Goal: Information Seeking & Learning: Find specific fact

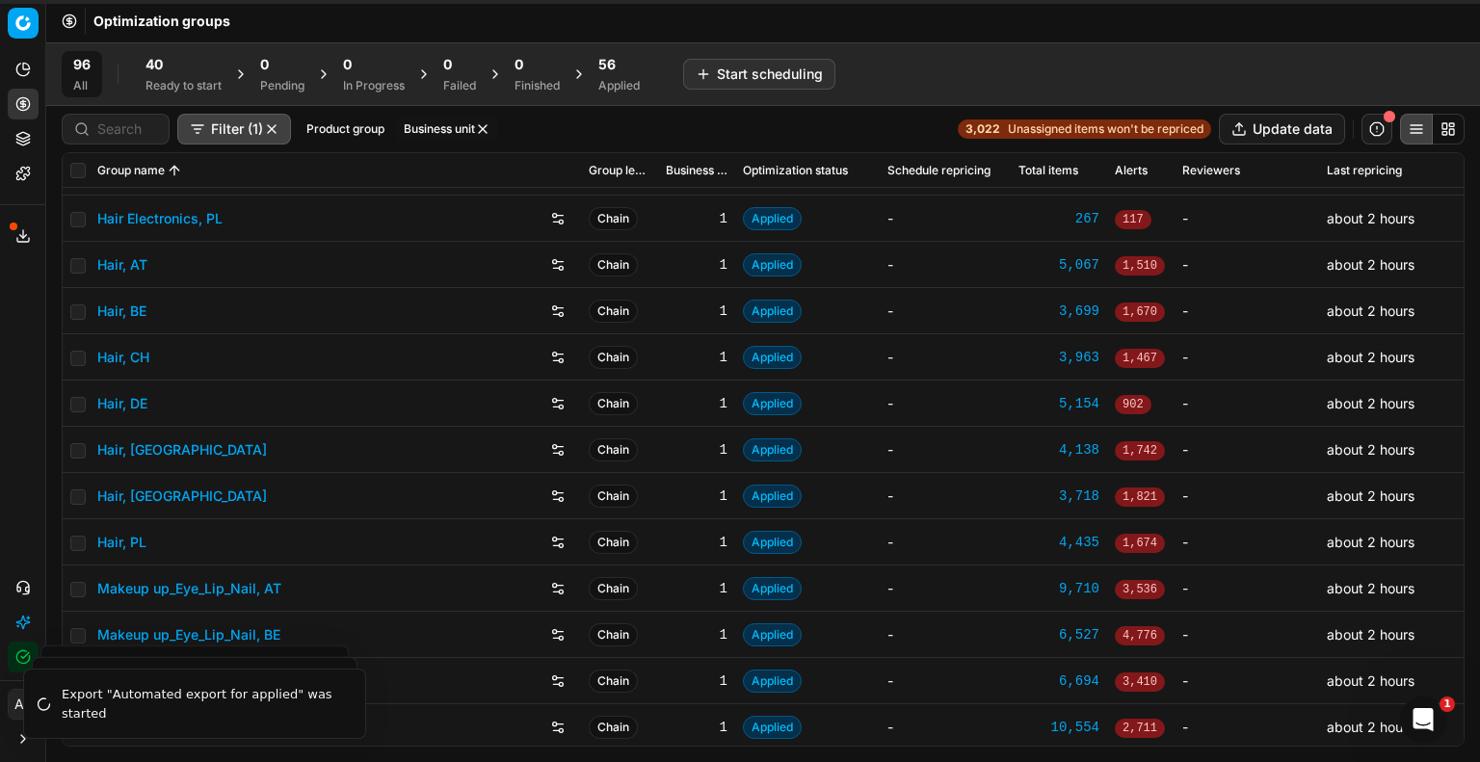
scroll to position [289, 0]
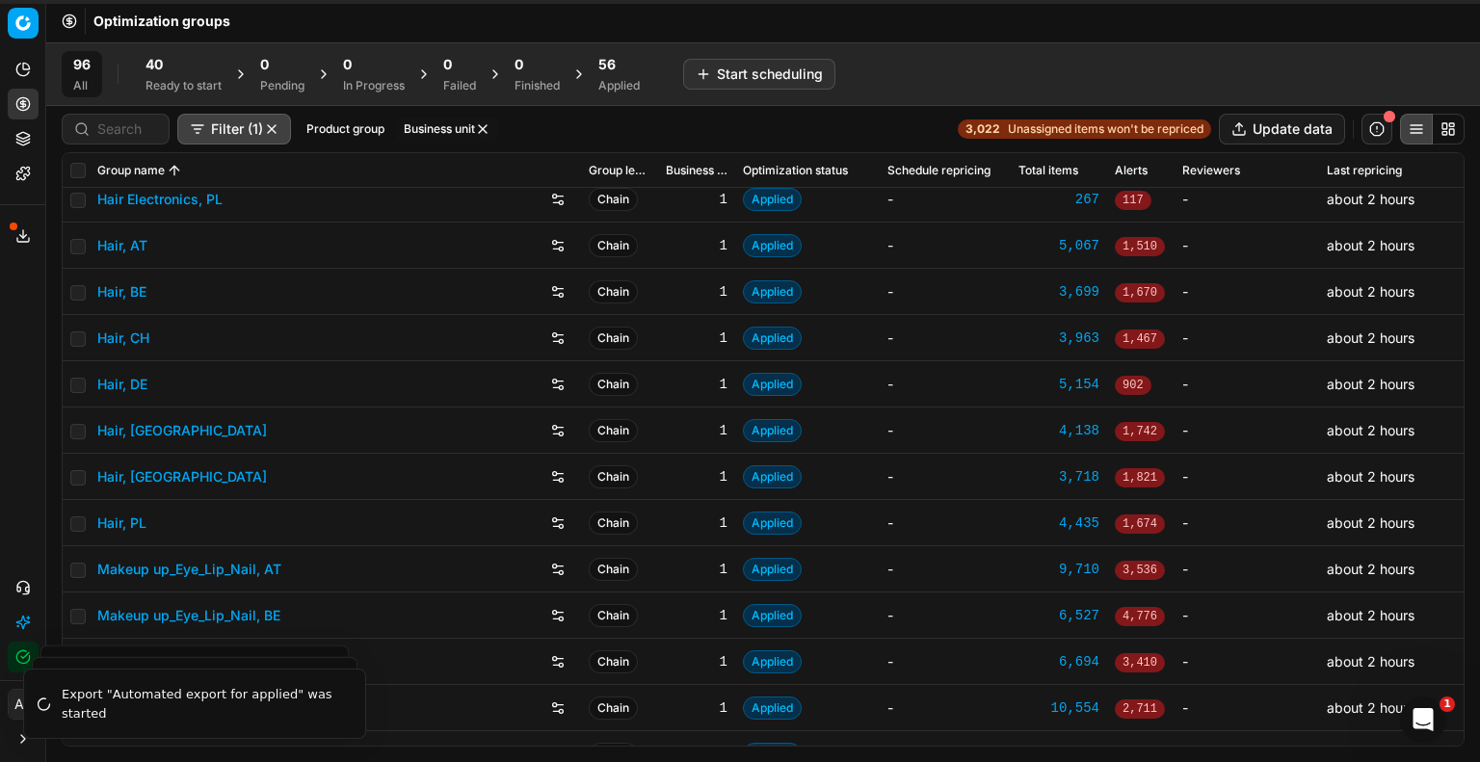
click at [139, 381] on link "Hair, DE" at bounding box center [122, 384] width 50 height 19
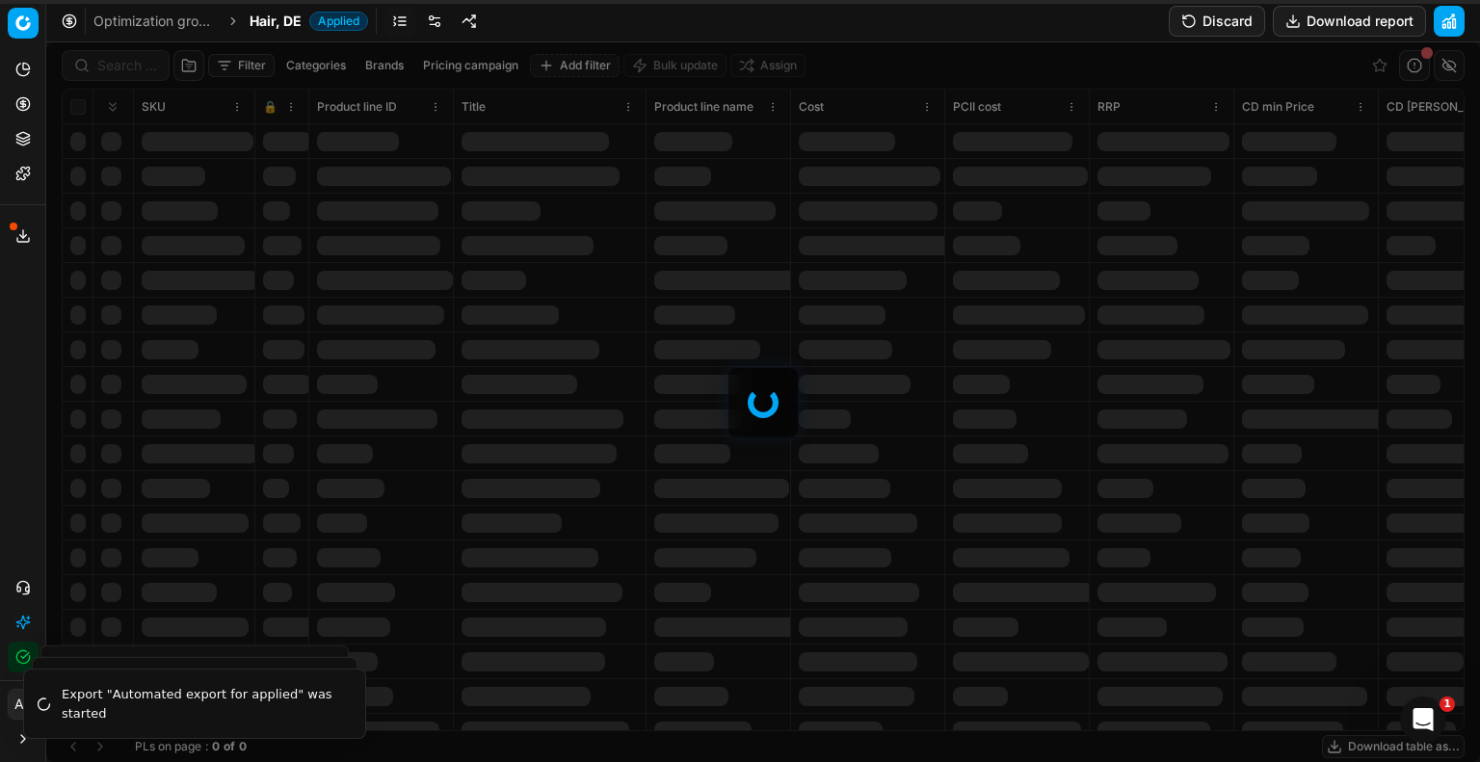
click at [112, 68] on div at bounding box center [763, 402] width 1434 height 720
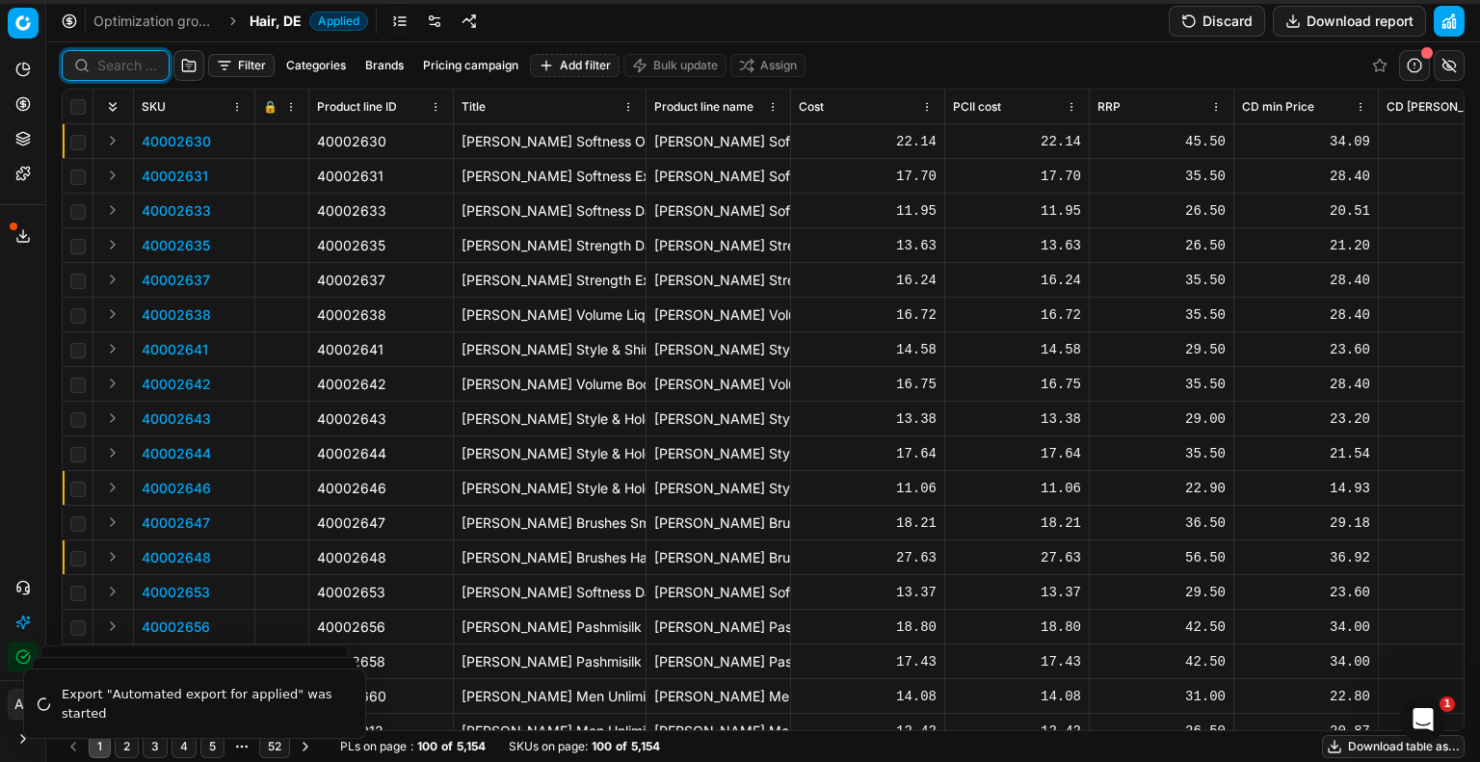
click at [113, 65] on input at bounding box center [127, 65] width 60 height 19
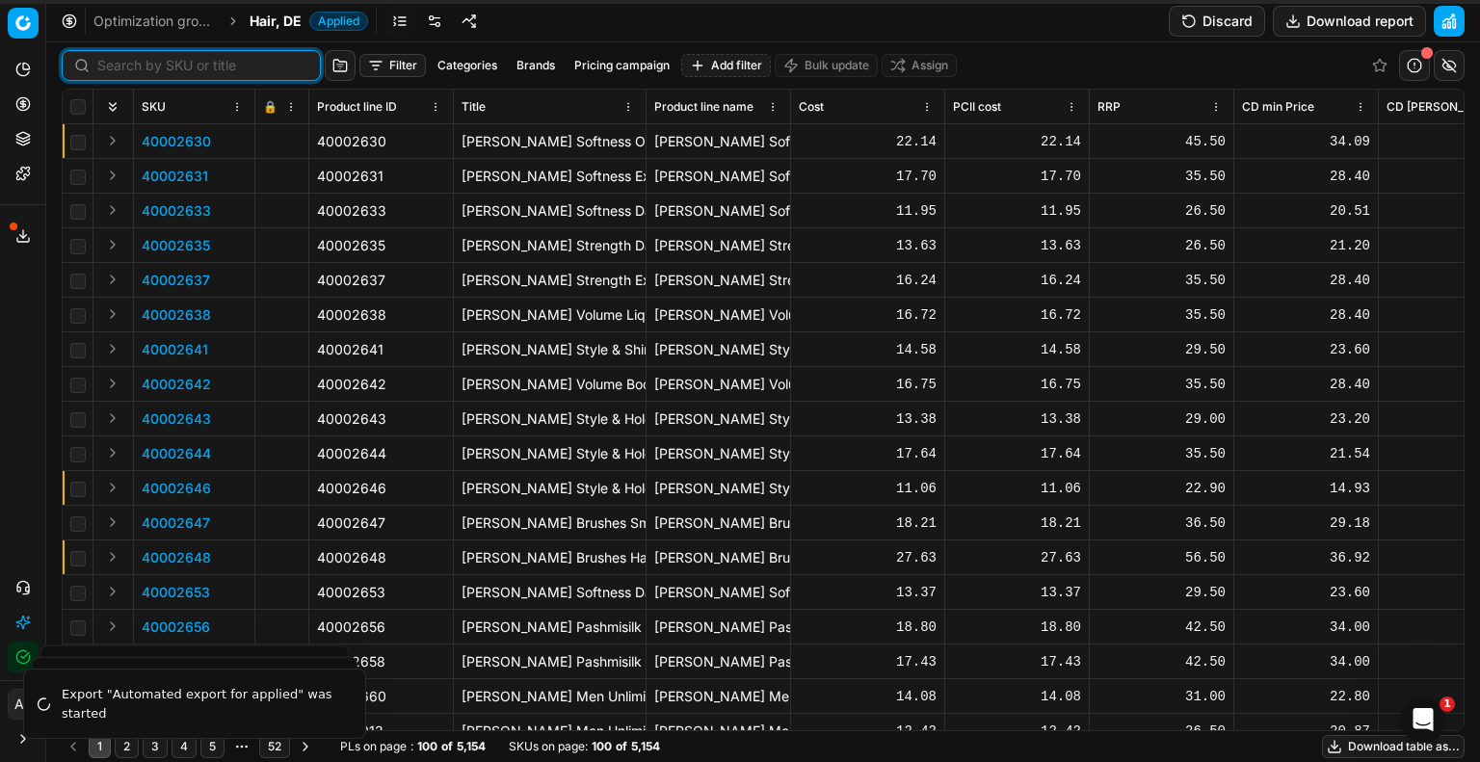
paste input "80047688-90"
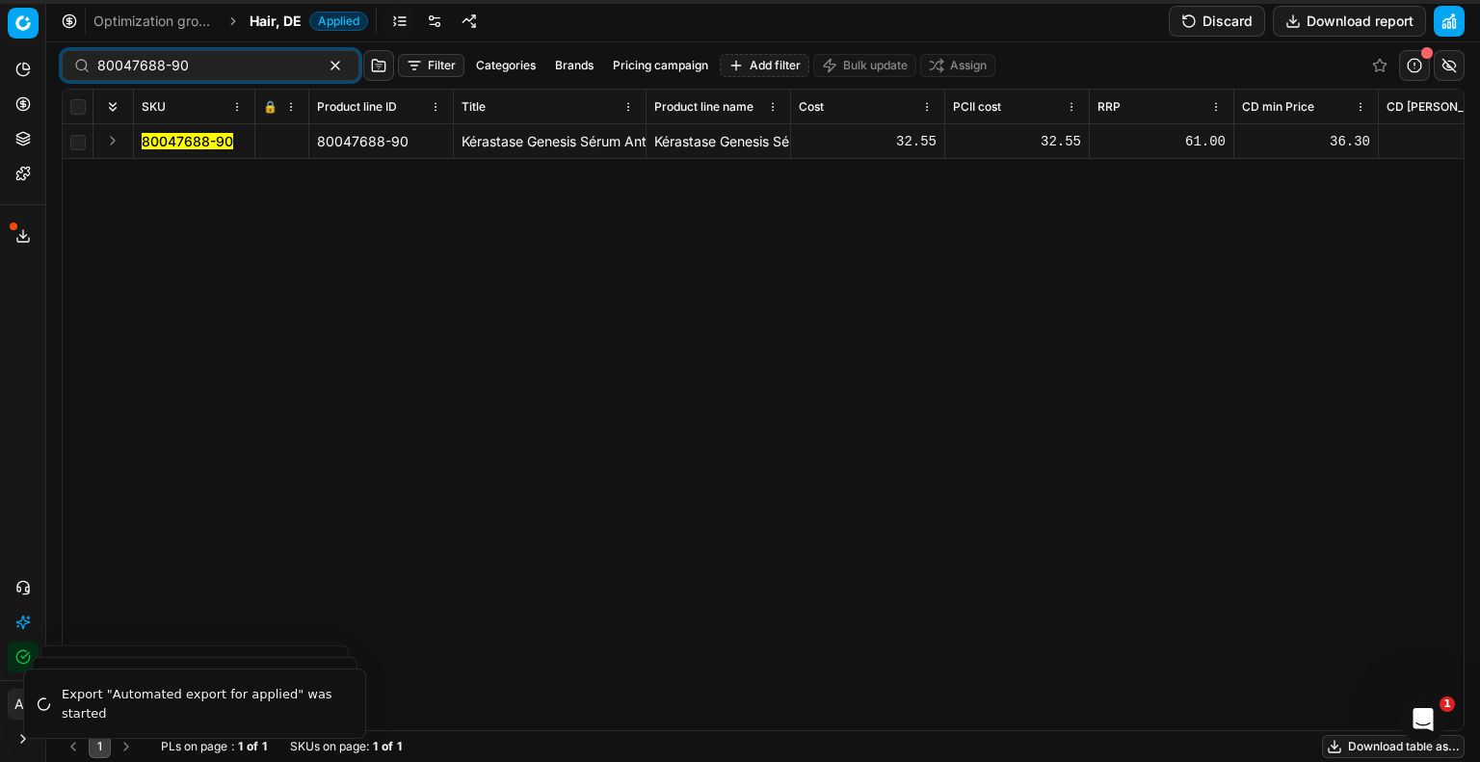
click at [177, 146] on mark "80047688-90" at bounding box center [188, 141] width 92 height 16
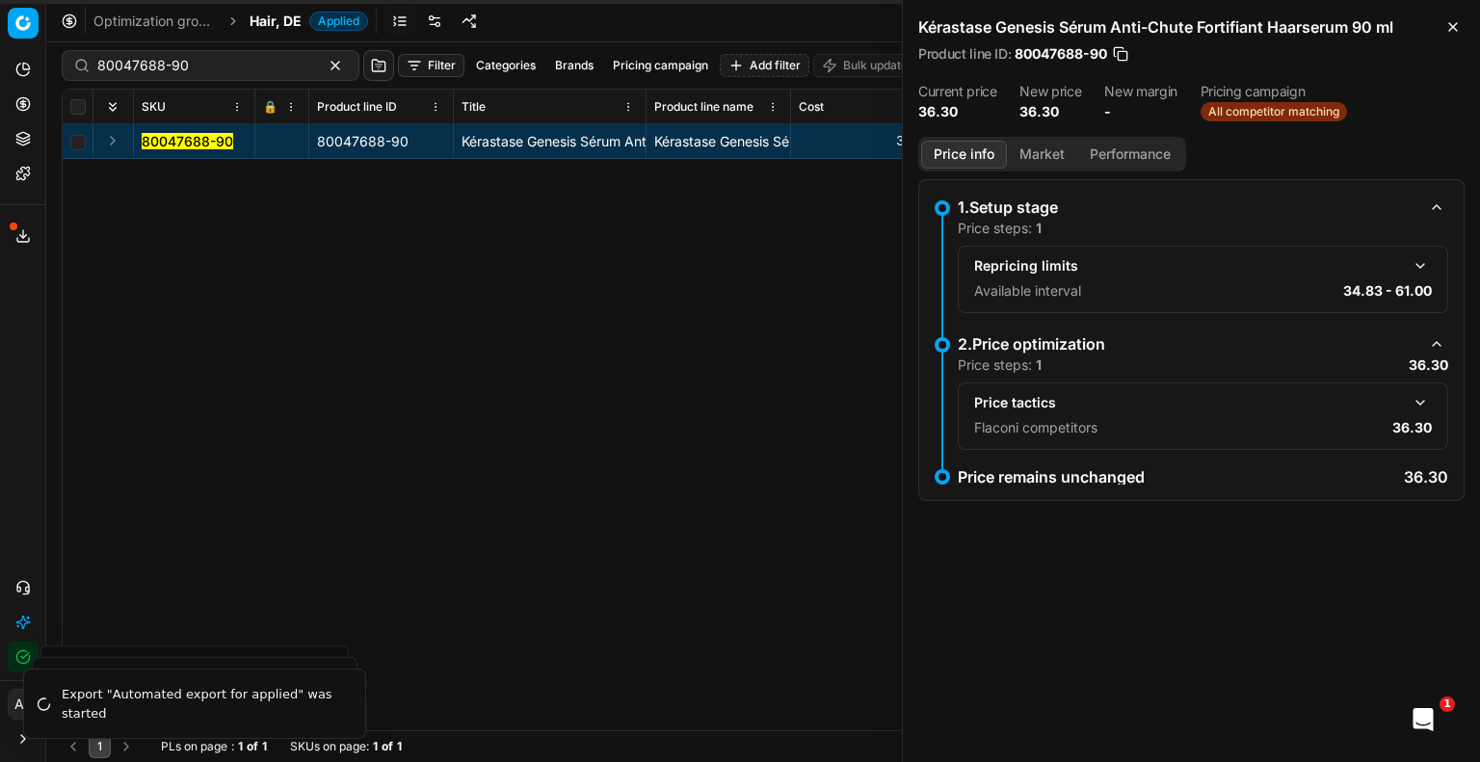
click at [1416, 404] on button "button" at bounding box center [1420, 402] width 23 height 23
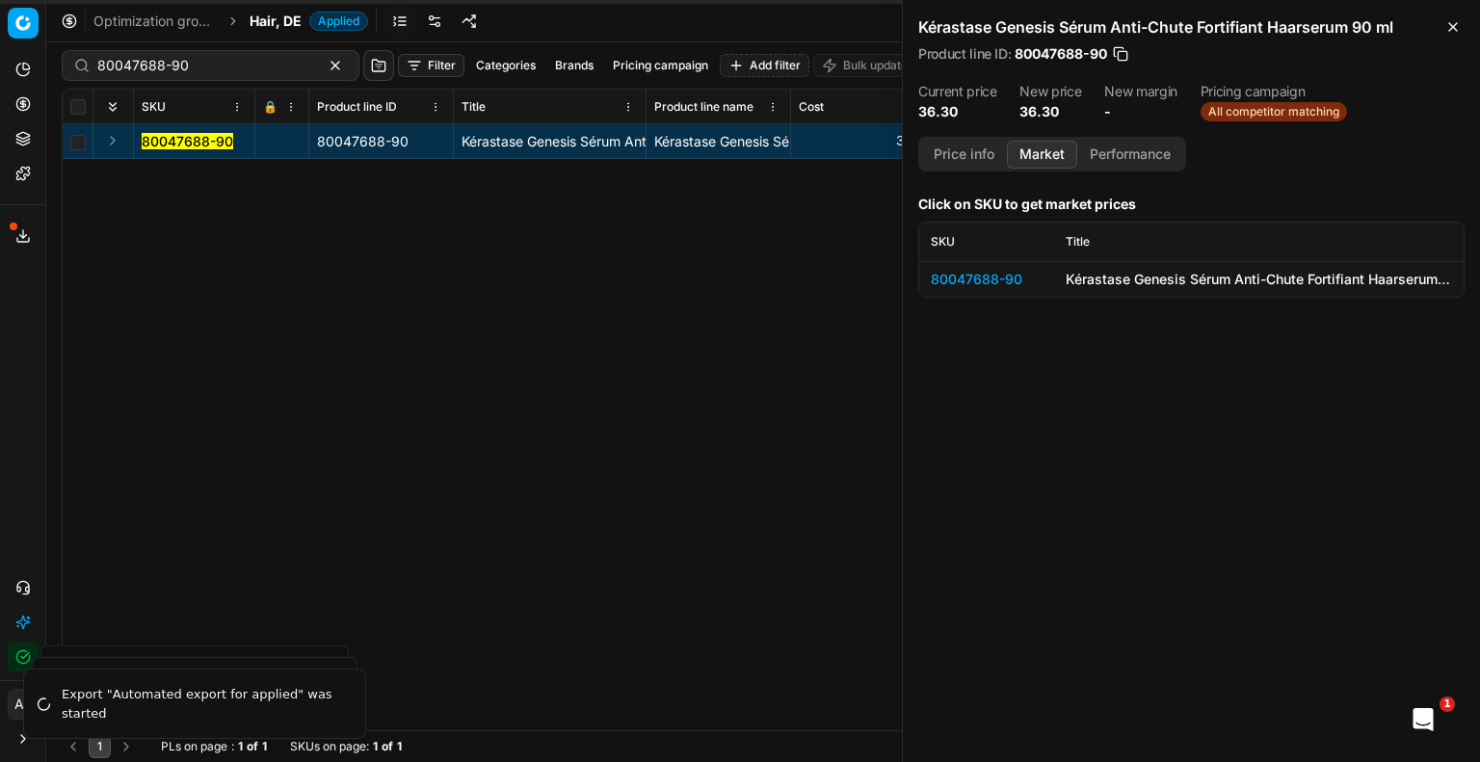
click at [1061, 156] on button "Market" at bounding box center [1042, 155] width 70 height 28
click at [1004, 272] on div "80047688-90" at bounding box center [987, 279] width 112 height 19
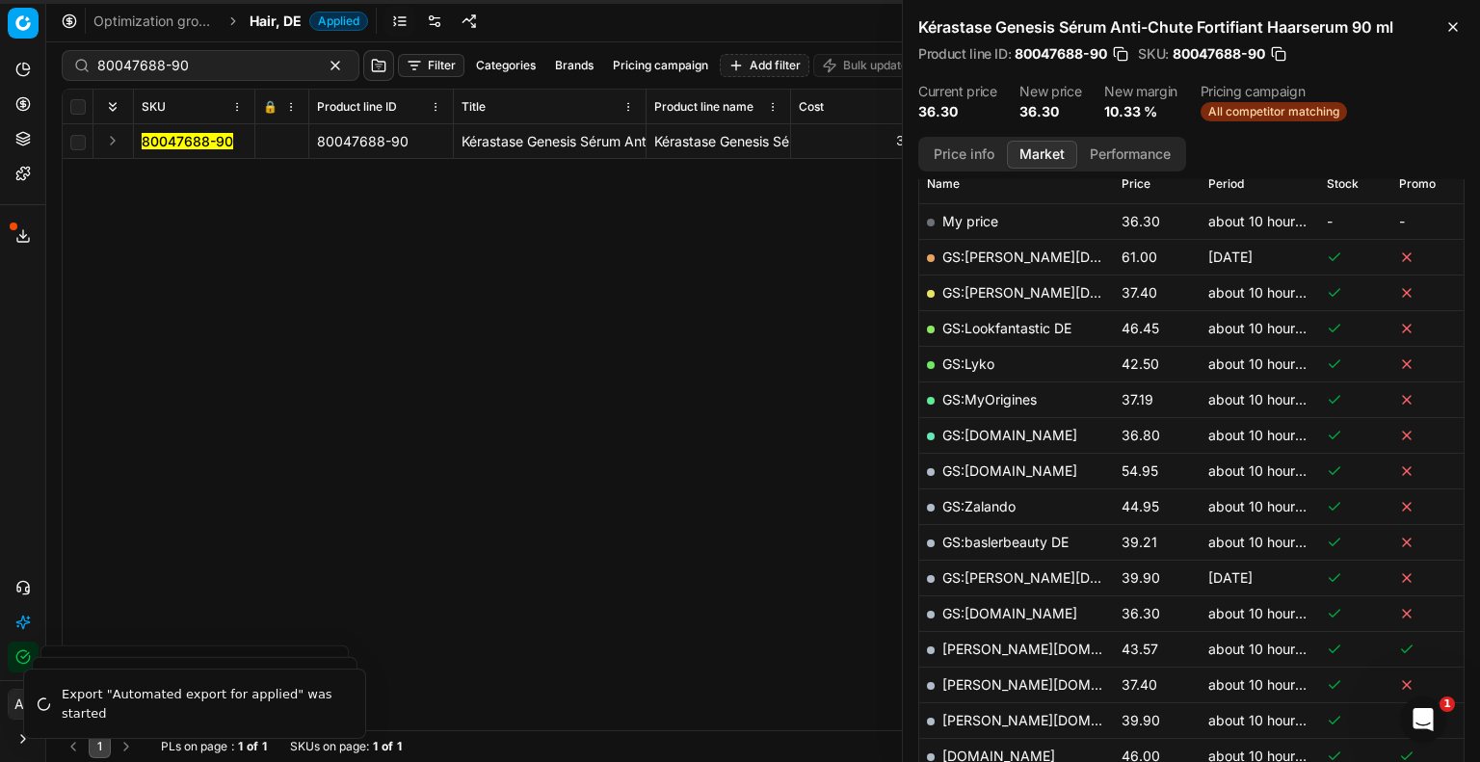
scroll to position [578, 0]
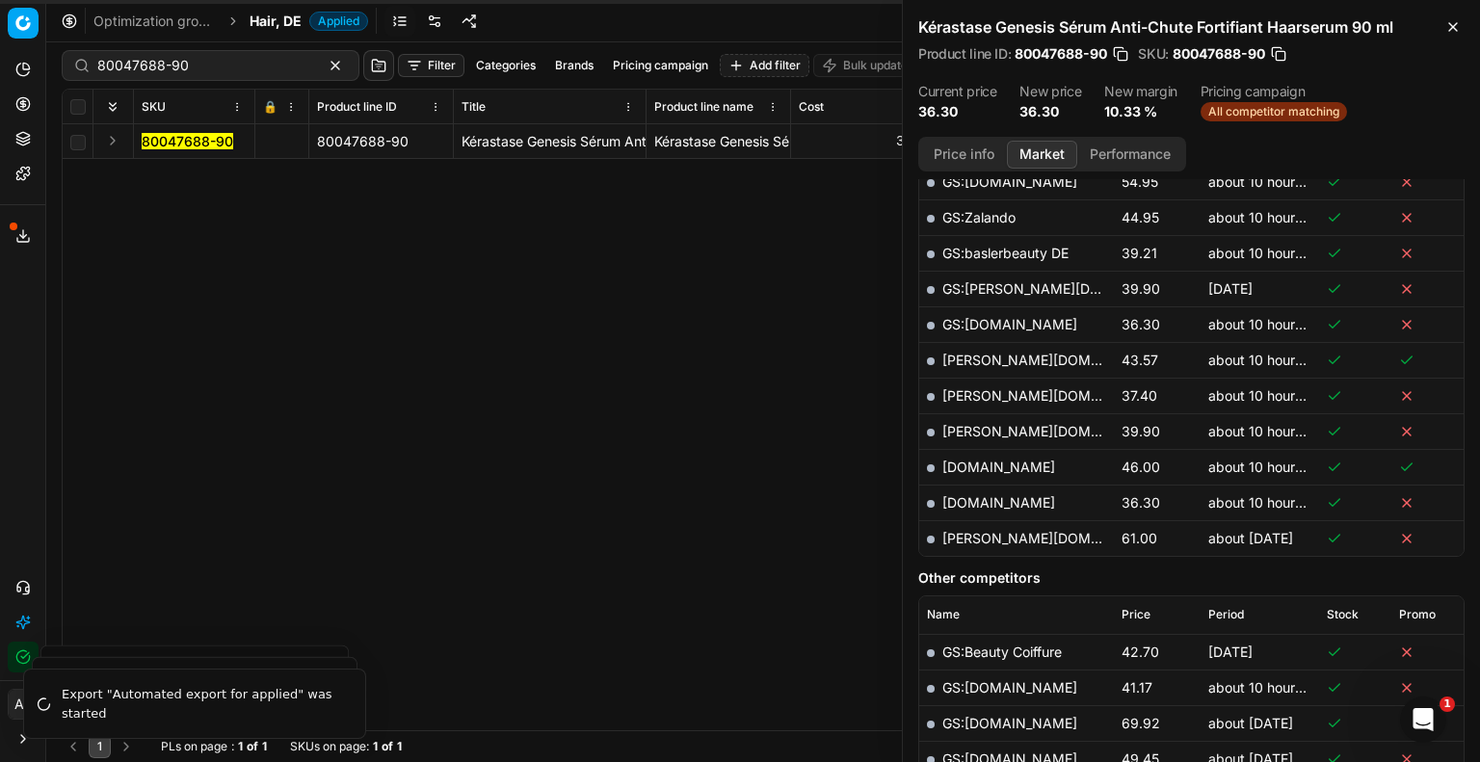
click at [1014, 495] on link "[DOMAIN_NAME]" at bounding box center [999, 502] width 113 height 16
click at [466, 682] on div "80047688-90 80047688-90 Kérastase Genesis Sérum Anti-Chute Fortifiant Haarserum…" at bounding box center [763, 427] width 1401 height 606
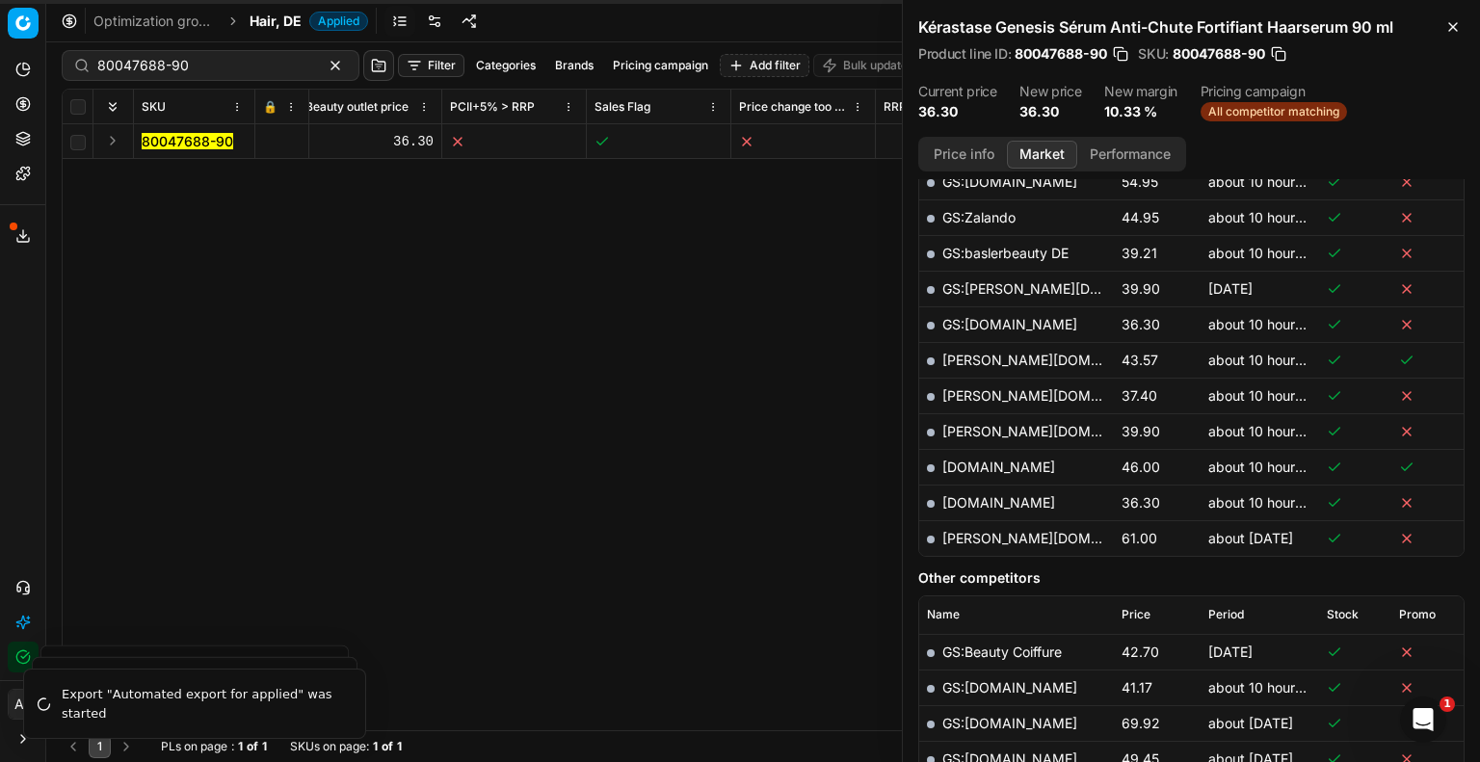
scroll to position [0, 2452]
click at [1453, 26] on icon "button" at bounding box center [1453, 26] width 15 height 15
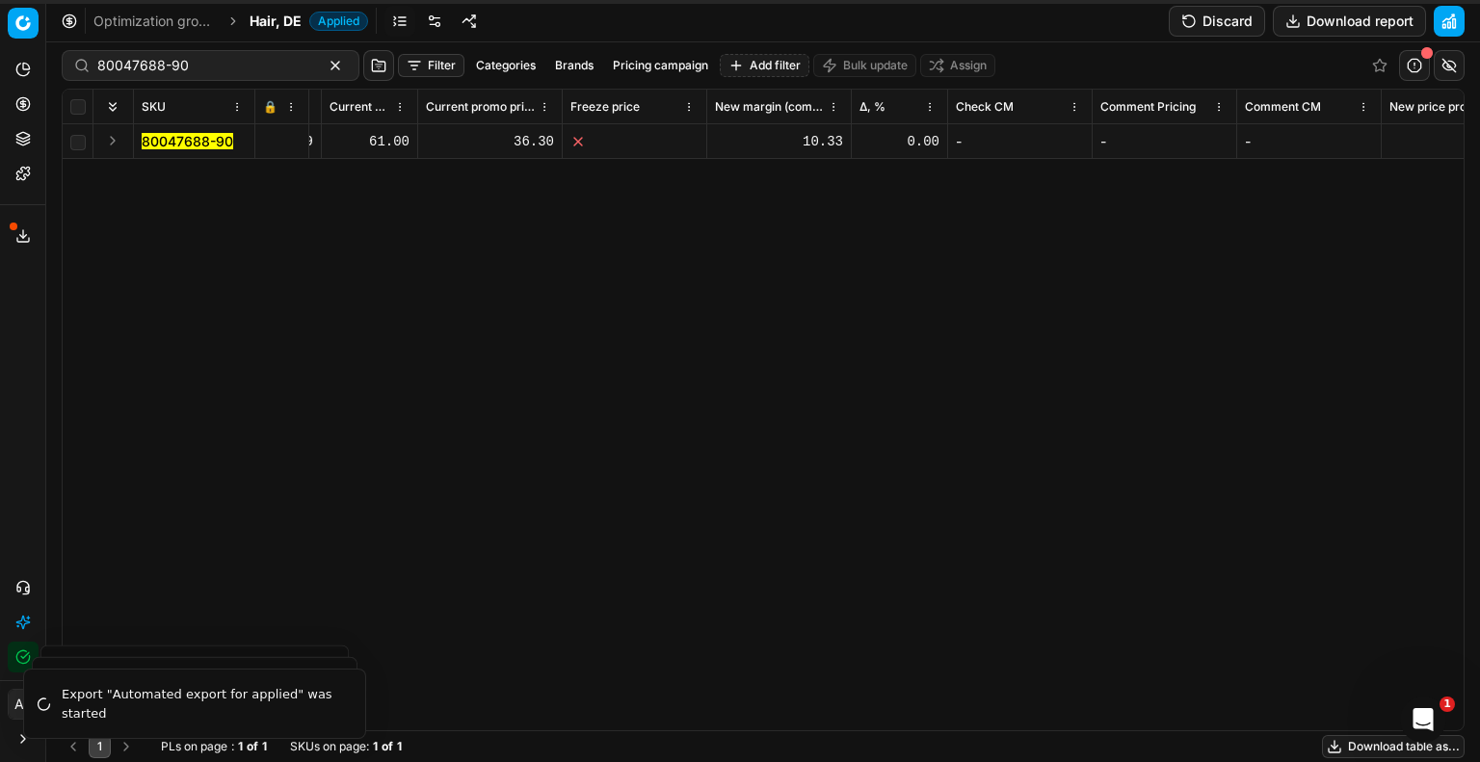
scroll to position [0, 2076]
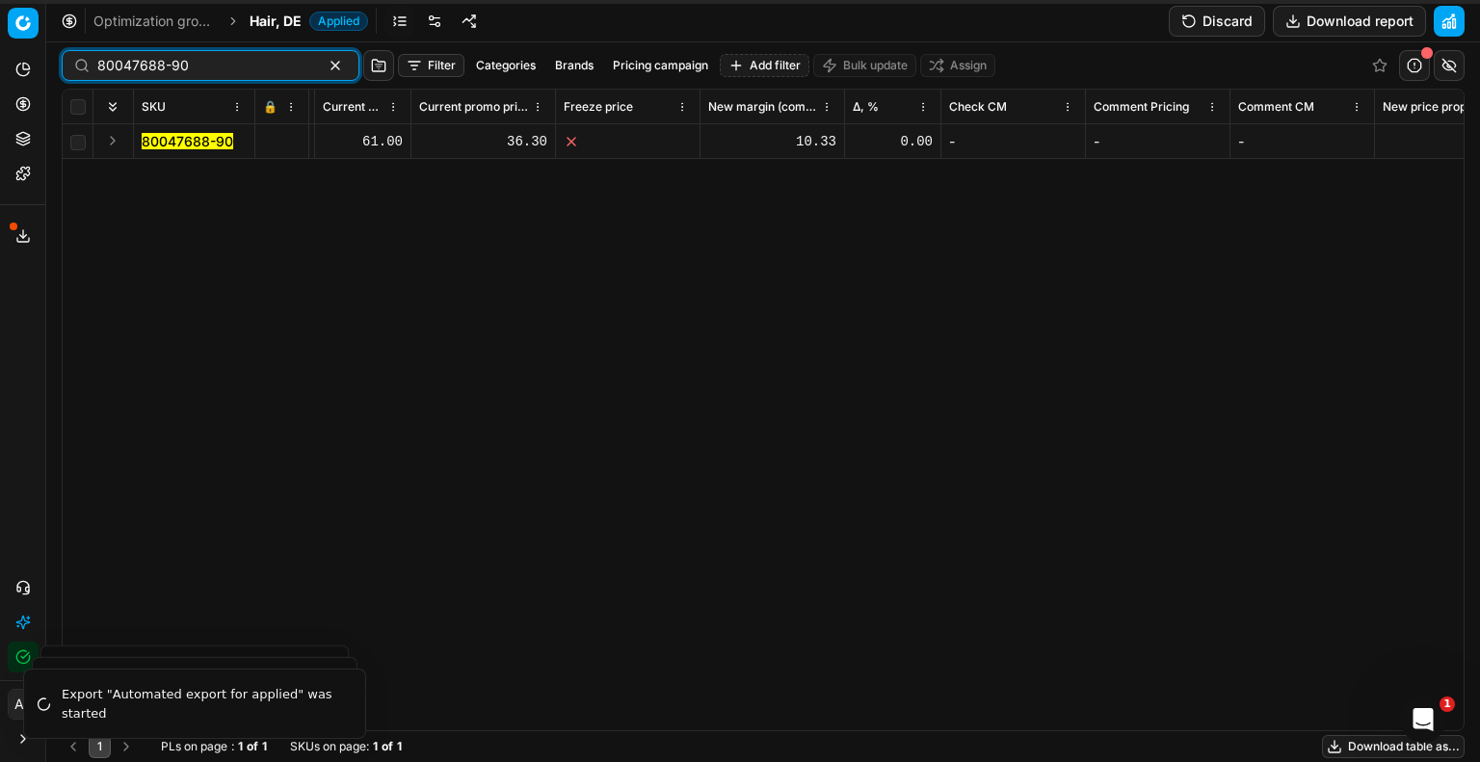
drag, startPoint x: 224, startPoint y: 57, endPoint x: -12, endPoint y: 58, distance: 235.1
click at [0, 58] on html "Pricing platform Analytics Pricing Product portfolio Templates Export service 2…" at bounding box center [740, 381] width 1480 height 762
paste input "90007415-001132"
type input "90007415-0011320"
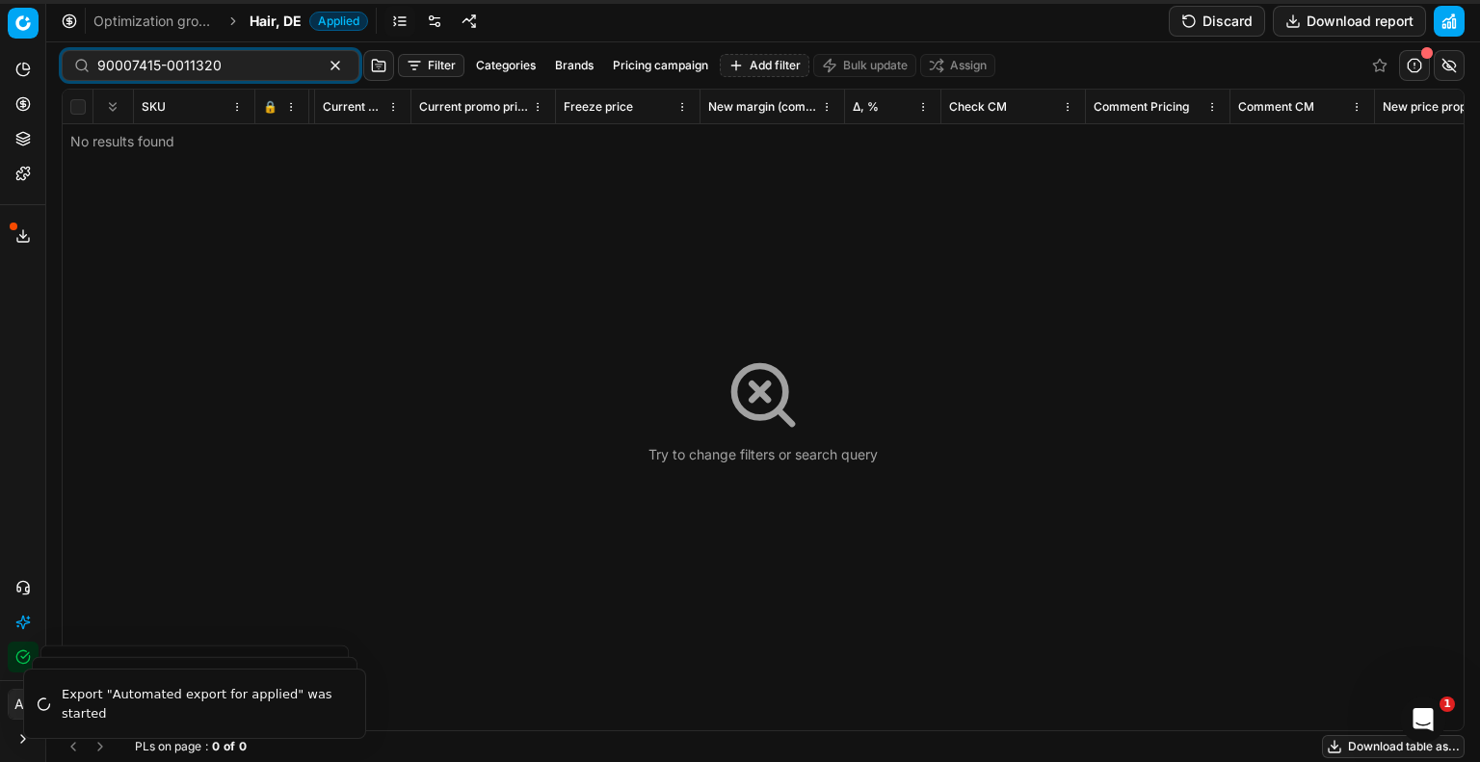
click at [279, 30] on span "Hair, DE" at bounding box center [276, 21] width 52 height 19
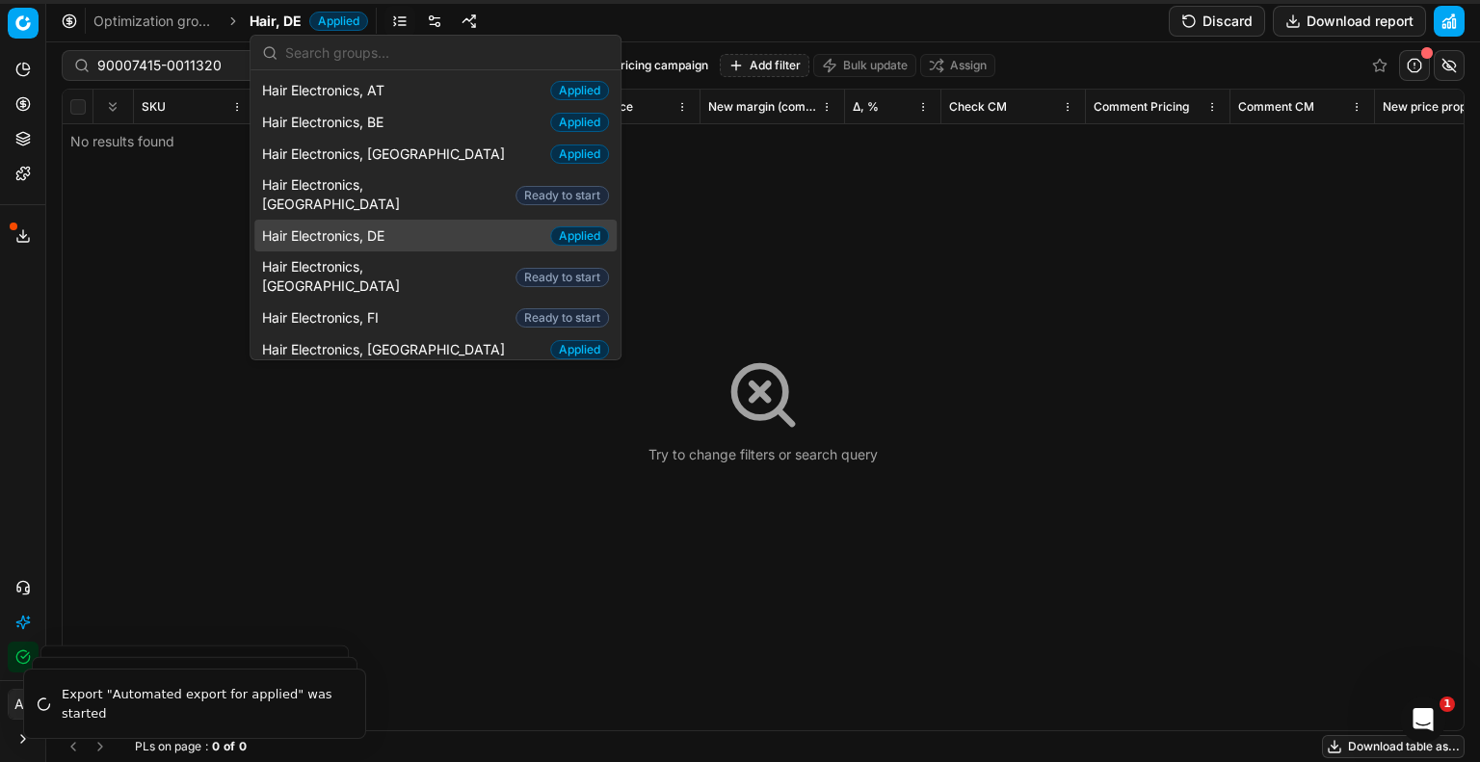
click at [400, 220] on div "Hair Electronics, DE Applied" at bounding box center [435, 236] width 362 height 32
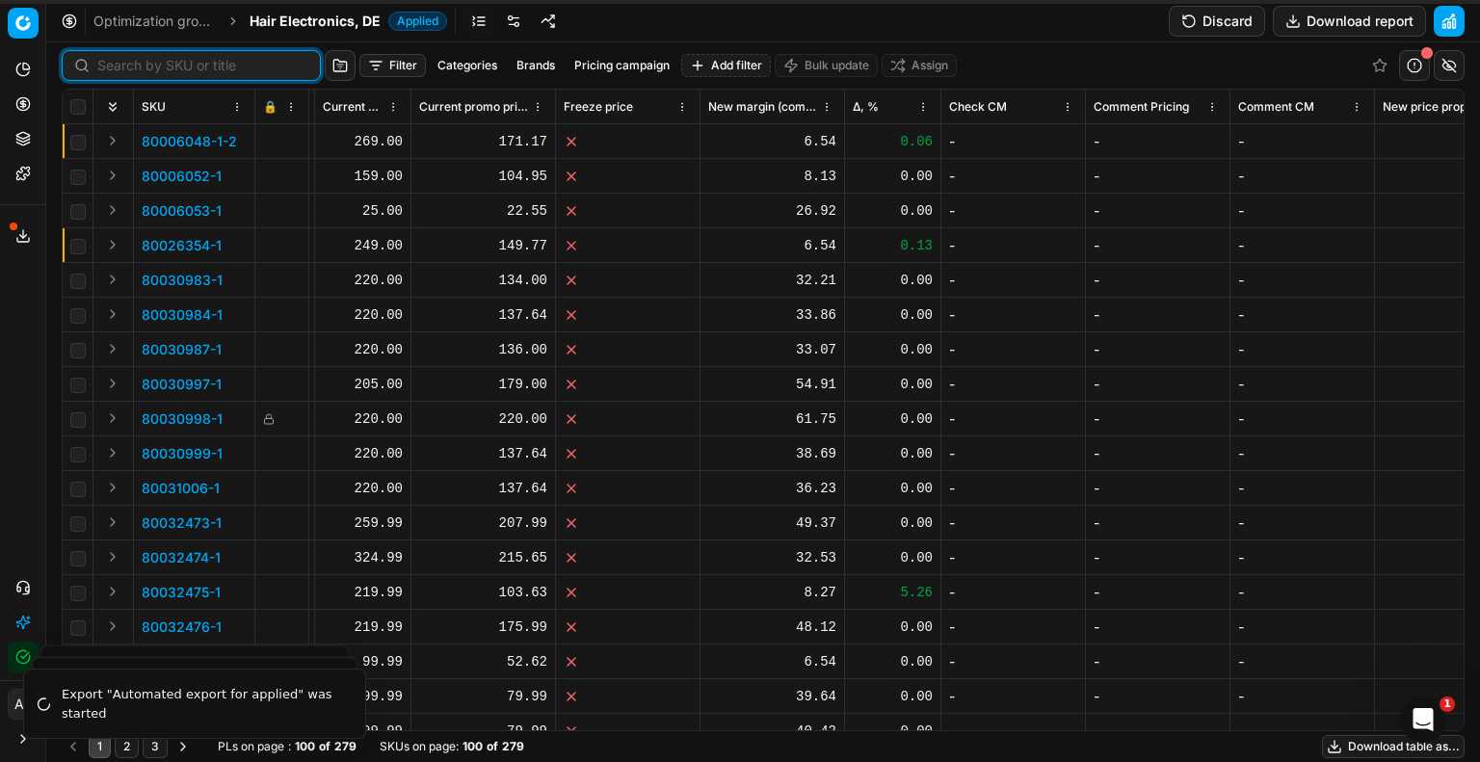
click at [108, 66] on input at bounding box center [202, 65] width 211 height 19
paste input "90007415-0011320"
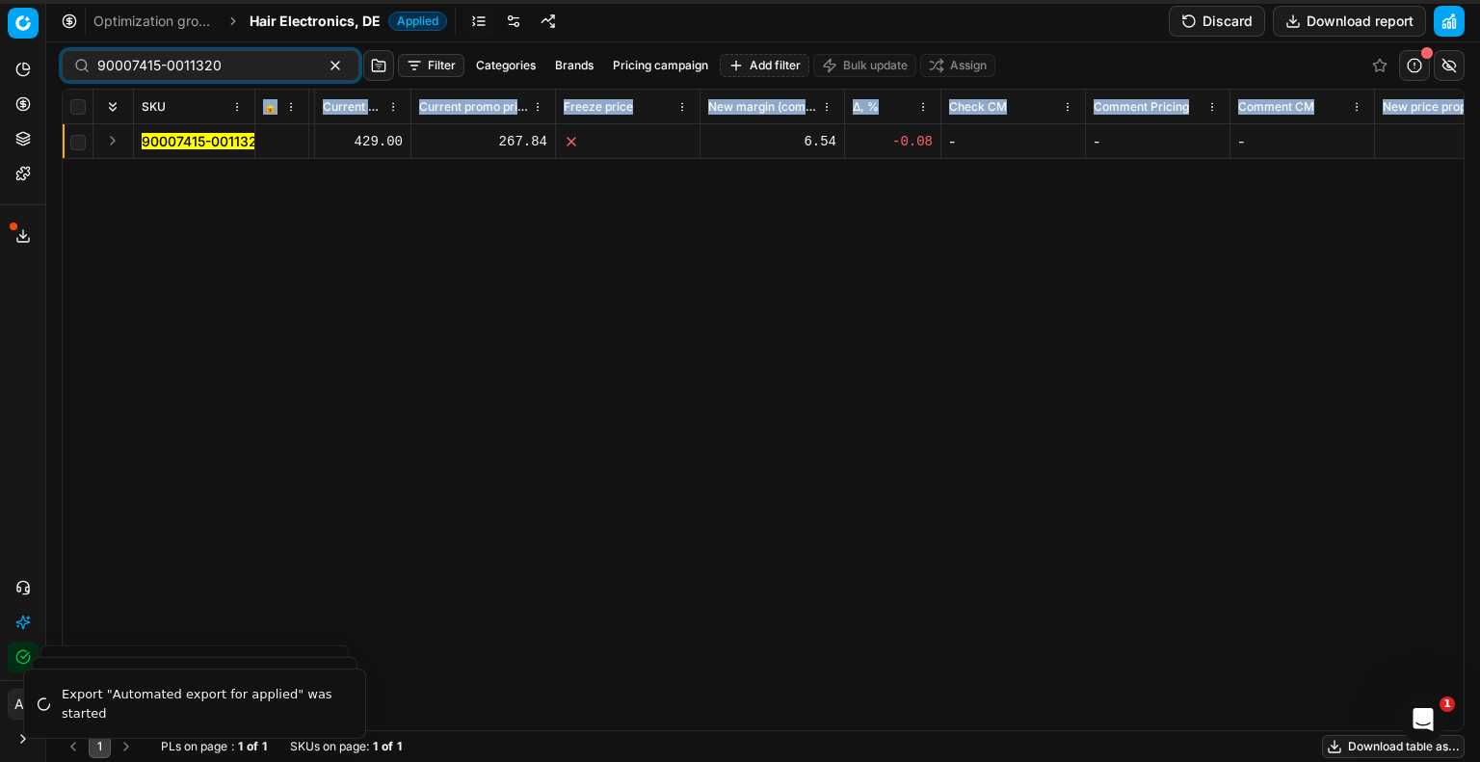
click at [200, 124] on div "SKU 🔒 Product line ID Title Product line name Cost PCII cost RRP CD min Price C…" at bounding box center [763, 410] width 1401 height 641
click at [200, 134] on mark "90007415-0011320" at bounding box center [204, 141] width 124 height 16
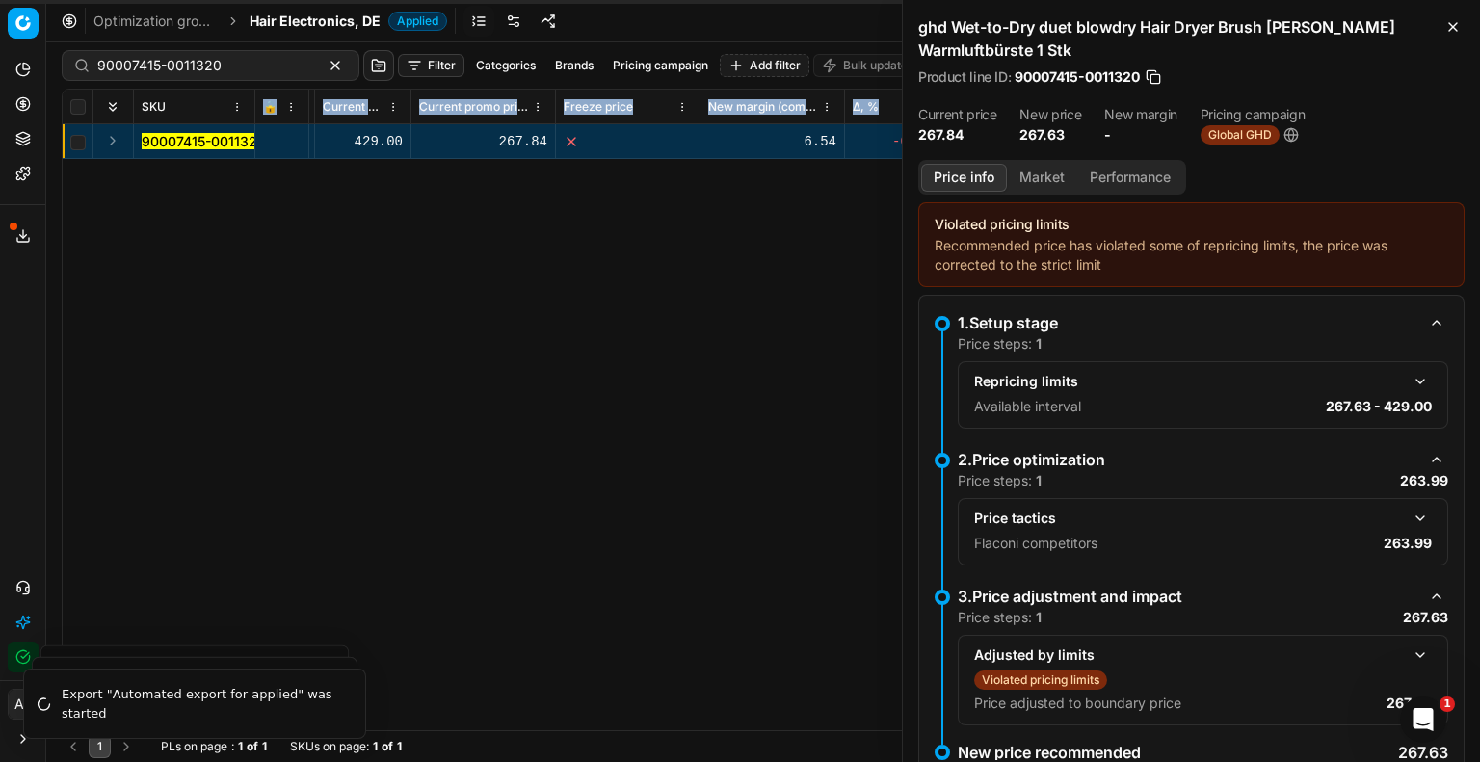
scroll to position [58, 0]
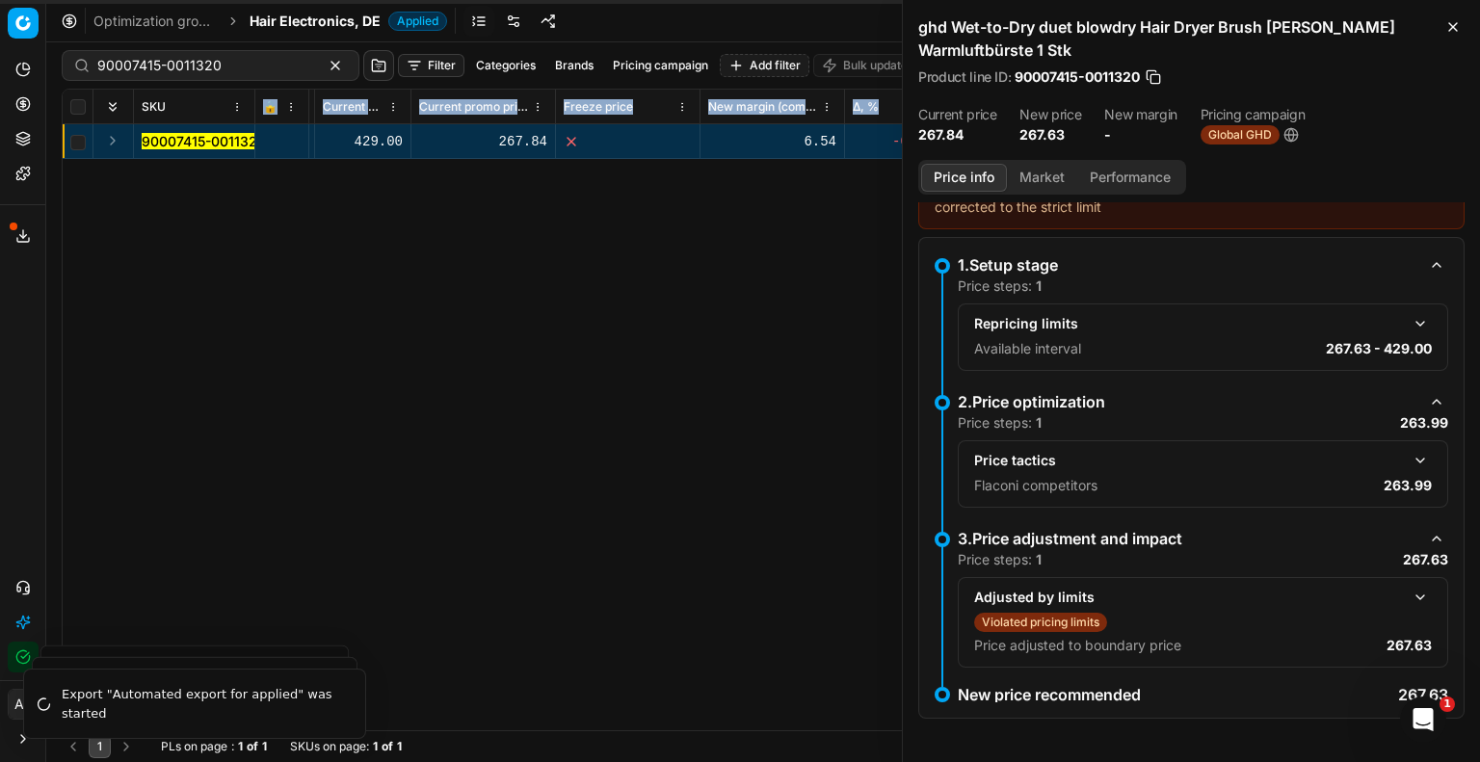
click at [1411, 594] on button "button" at bounding box center [1420, 597] width 23 height 23
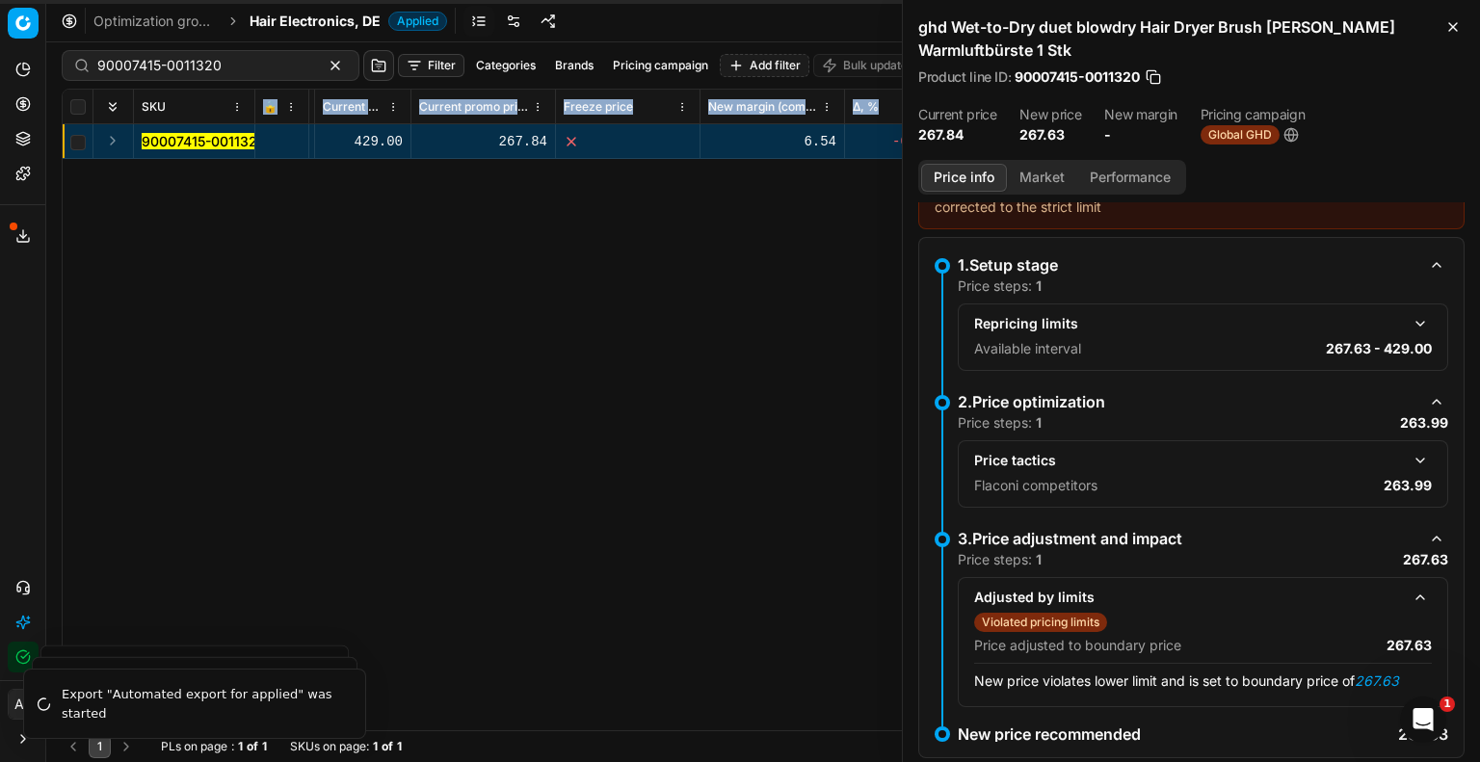
scroll to position [97, 0]
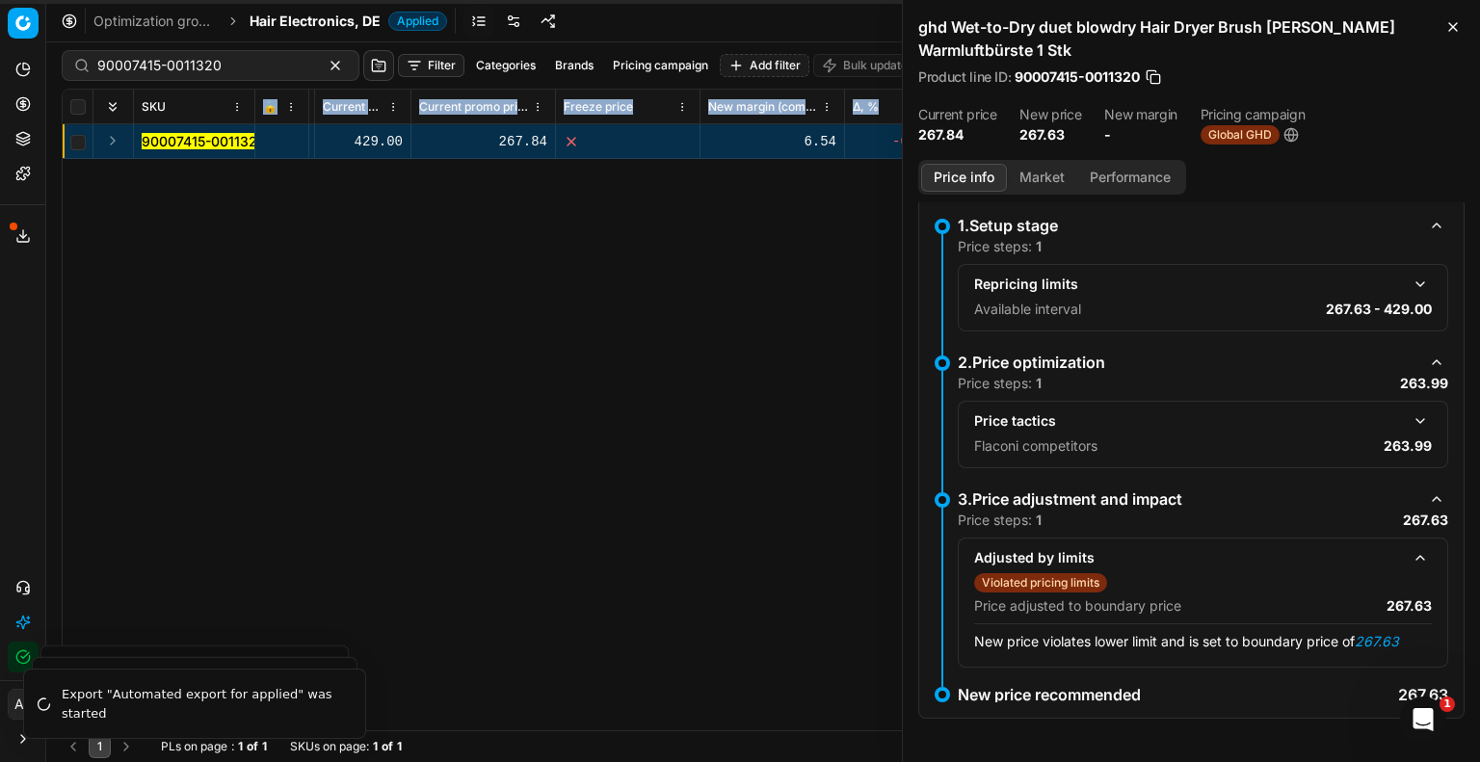
click at [1409, 419] on button "button" at bounding box center [1420, 421] width 23 height 23
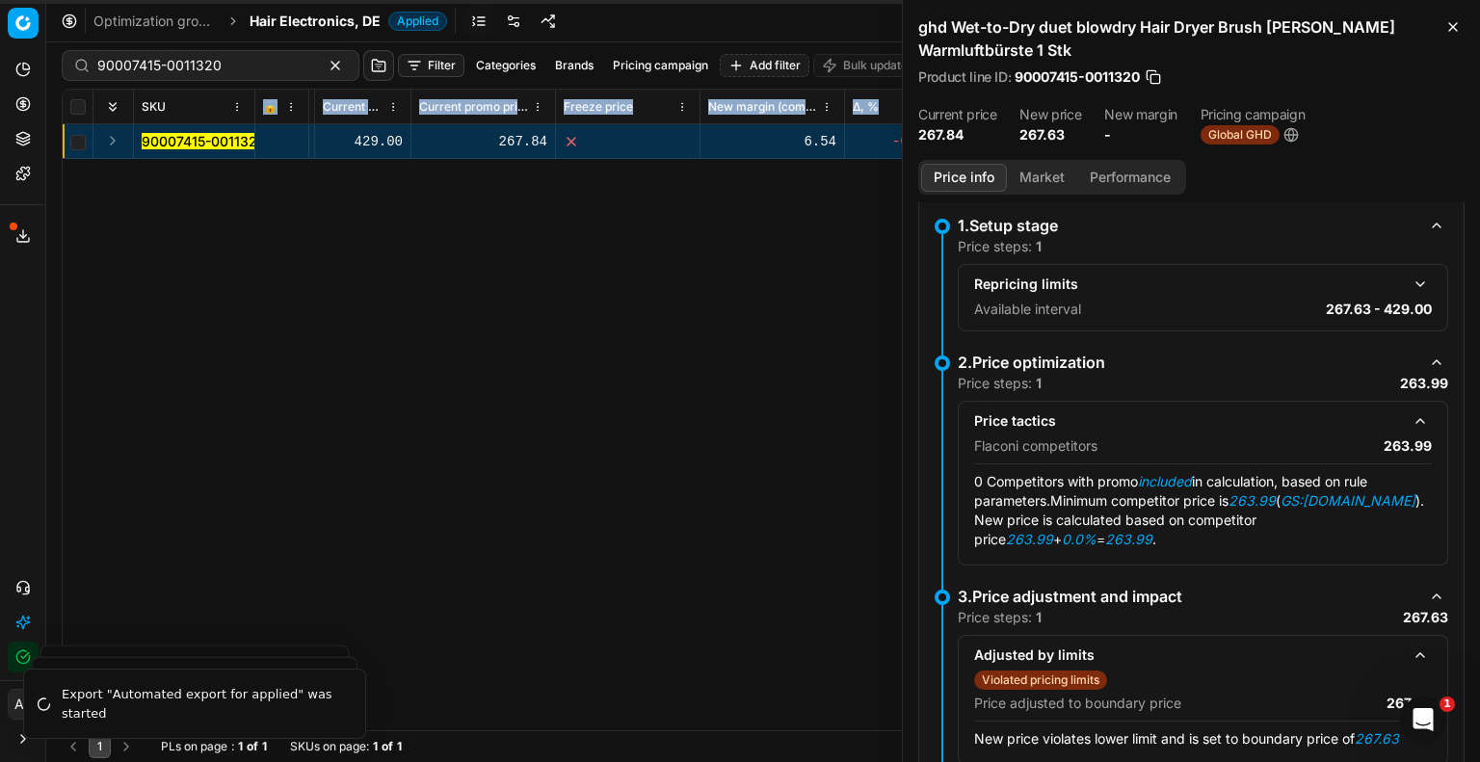
click at [1039, 172] on button "Market" at bounding box center [1042, 178] width 70 height 28
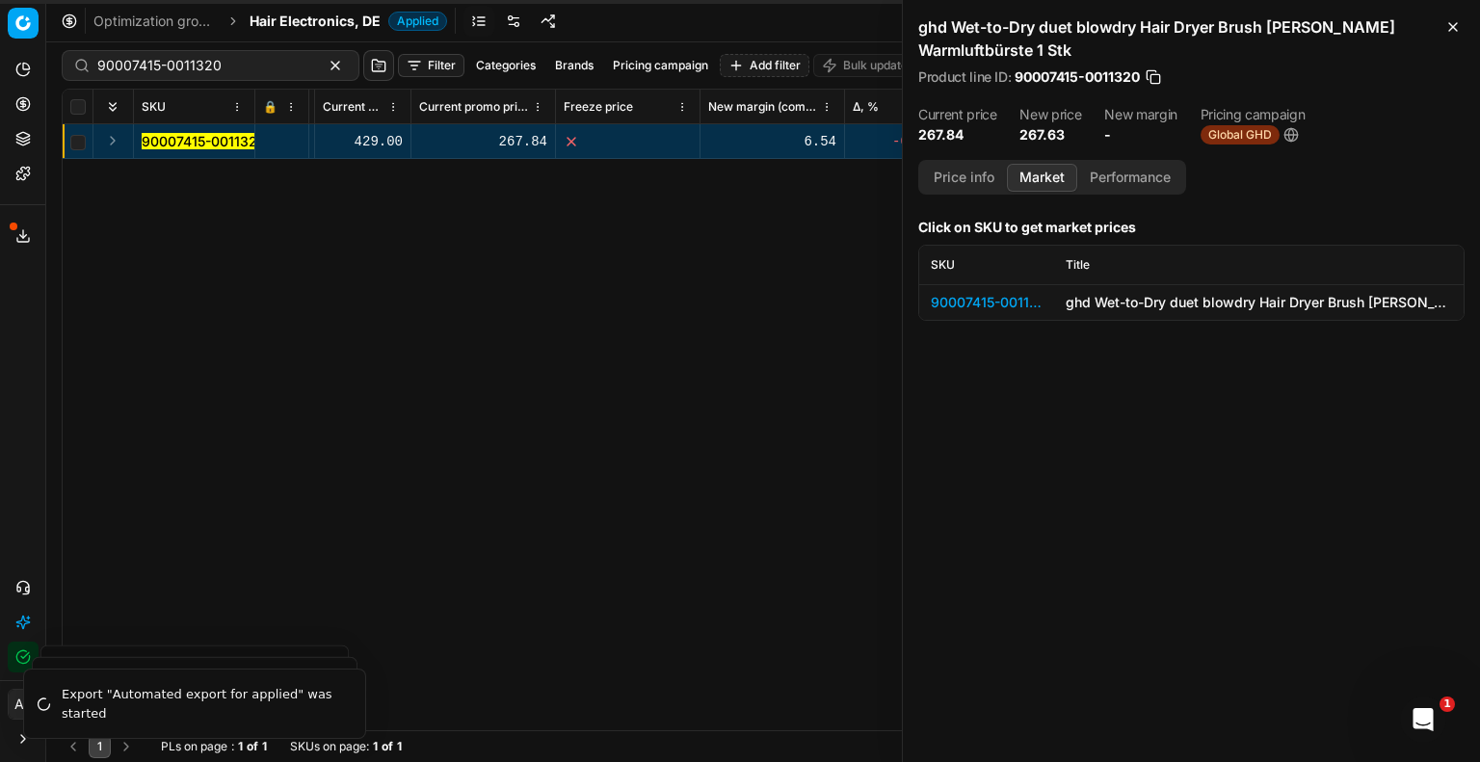
click at [970, 302] on div "90007415-0011320" at bounding box center [987, 302] width 112 height 19
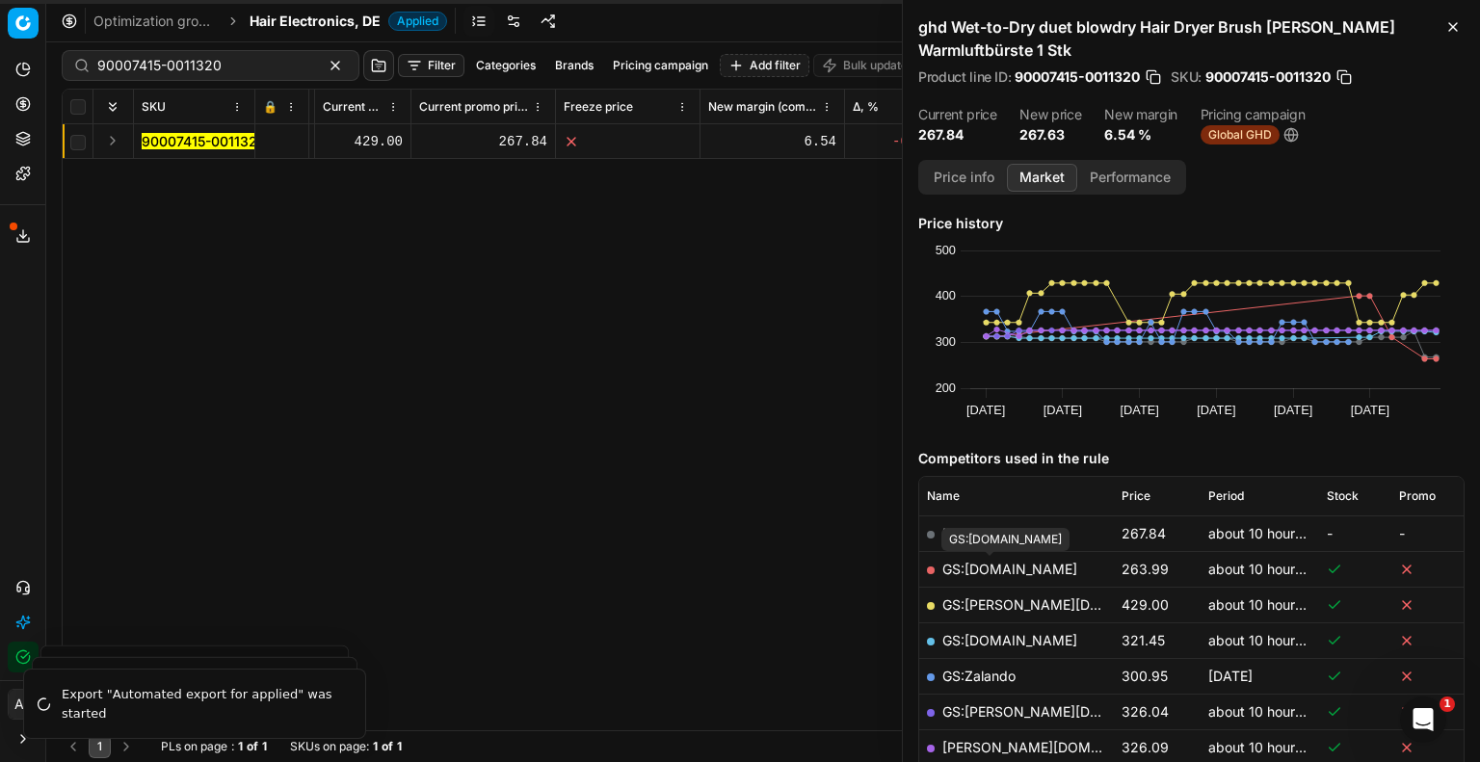
click at [985, 571] on link "GS:[DOMAIN_NAME]" at bounding box center [1010, 569] width 135 height 16
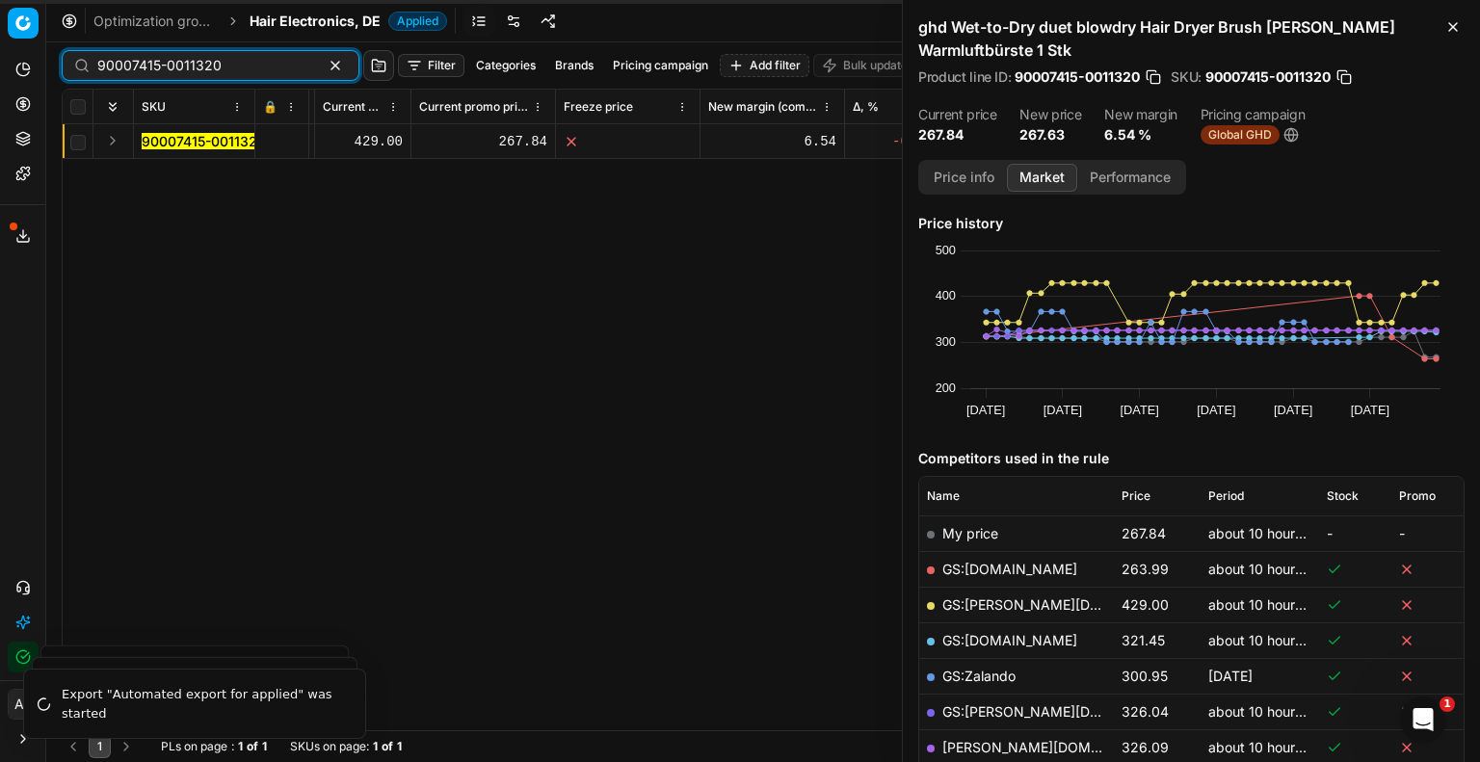
click at [220, 58] on input "90007415-0011320" at bounding box center [202, 65] width 211 height 19
paste input "80026354-1"
type input "80026354-1"
click at [206, 141] on mark "80026354-1" at bounding box center [182, 141] width 80 height 16
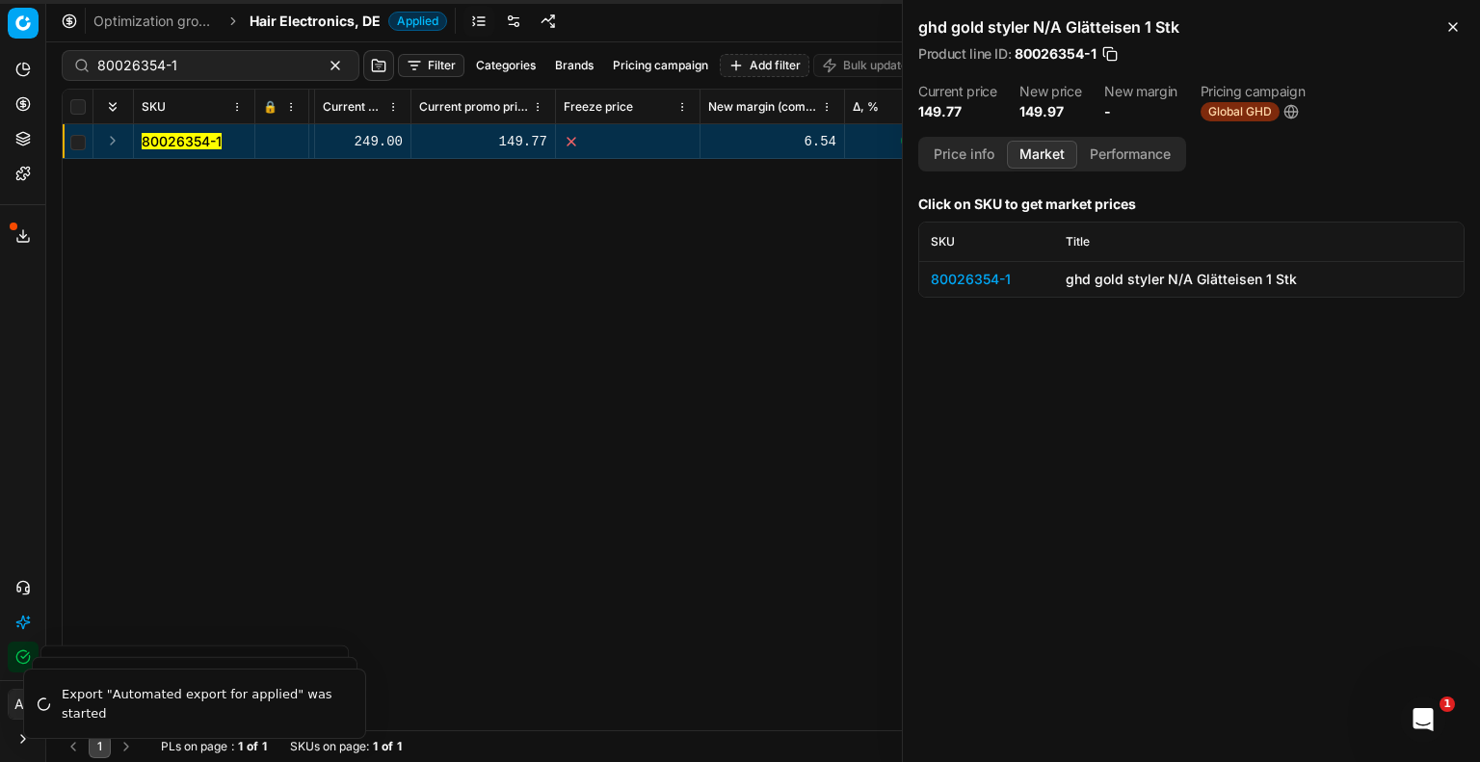
click at [1002, 279] on div "80026354-1" at bounding box center [987, 279] width 112 height 19
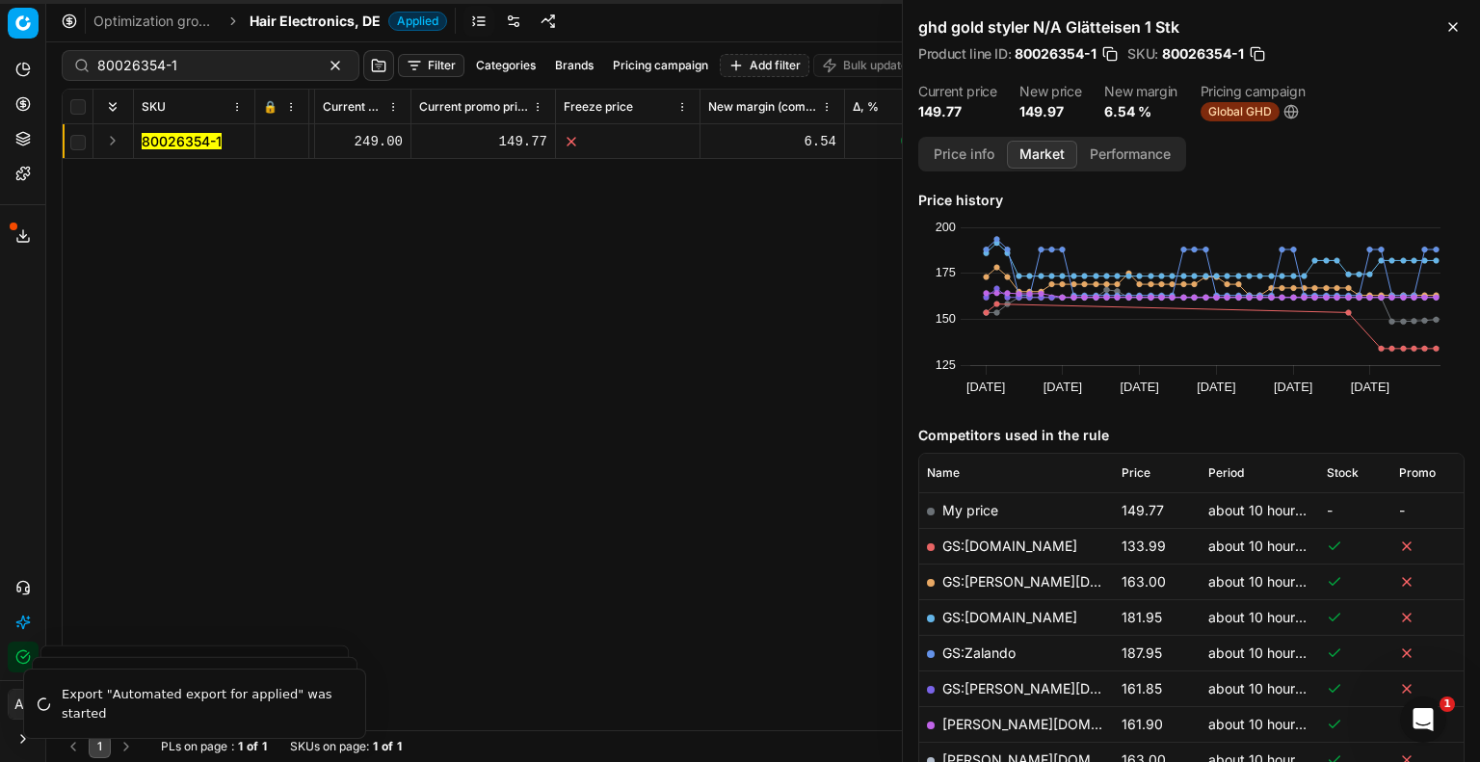
scroll to position [193, 0]
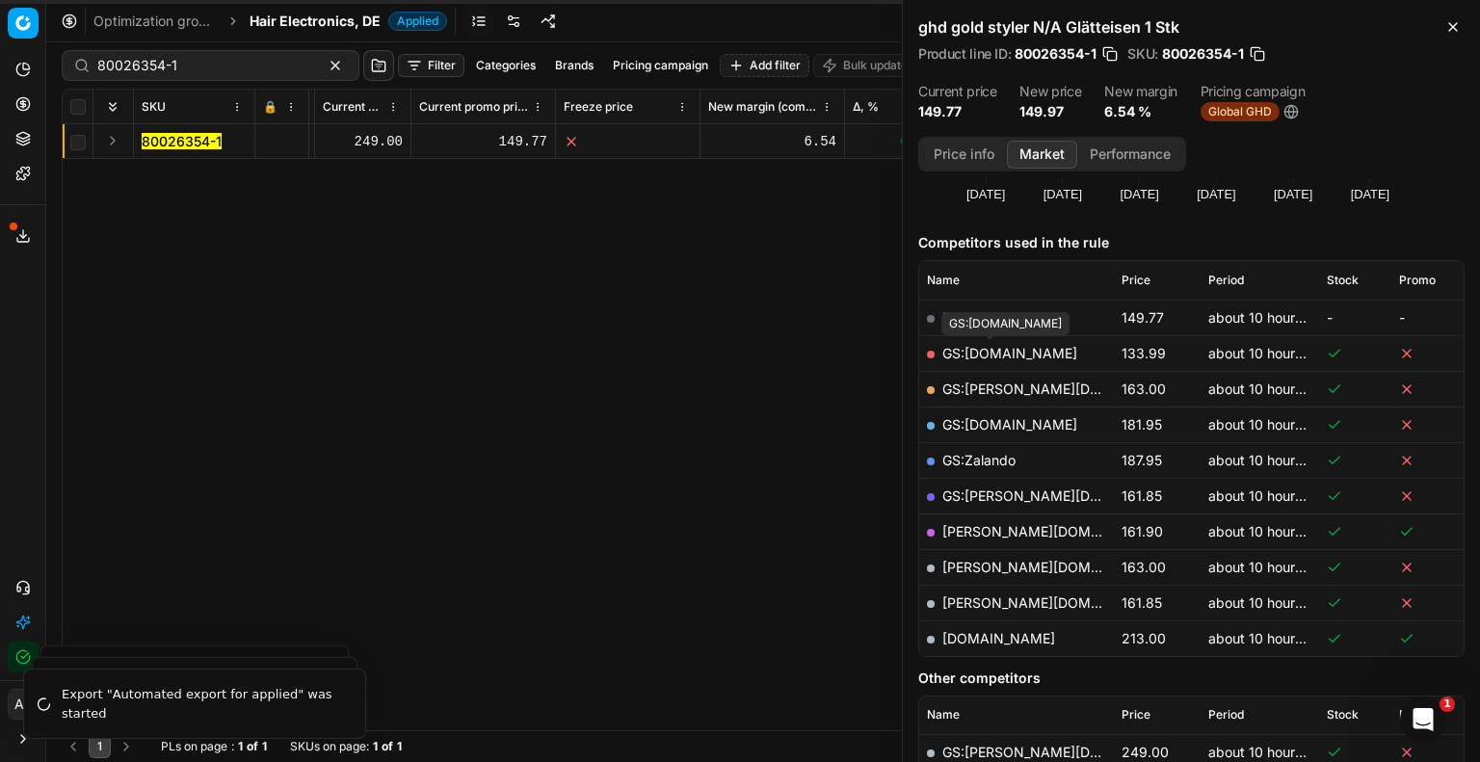
click at [1026, 354] on link "GS:[DOMAIN_NAME]" at bounding box center [1010, 353] width 135 height 16
click at [334, 28] on span "Hair Electronics, DE" at bounding box center [315, 21] width 131 height 19
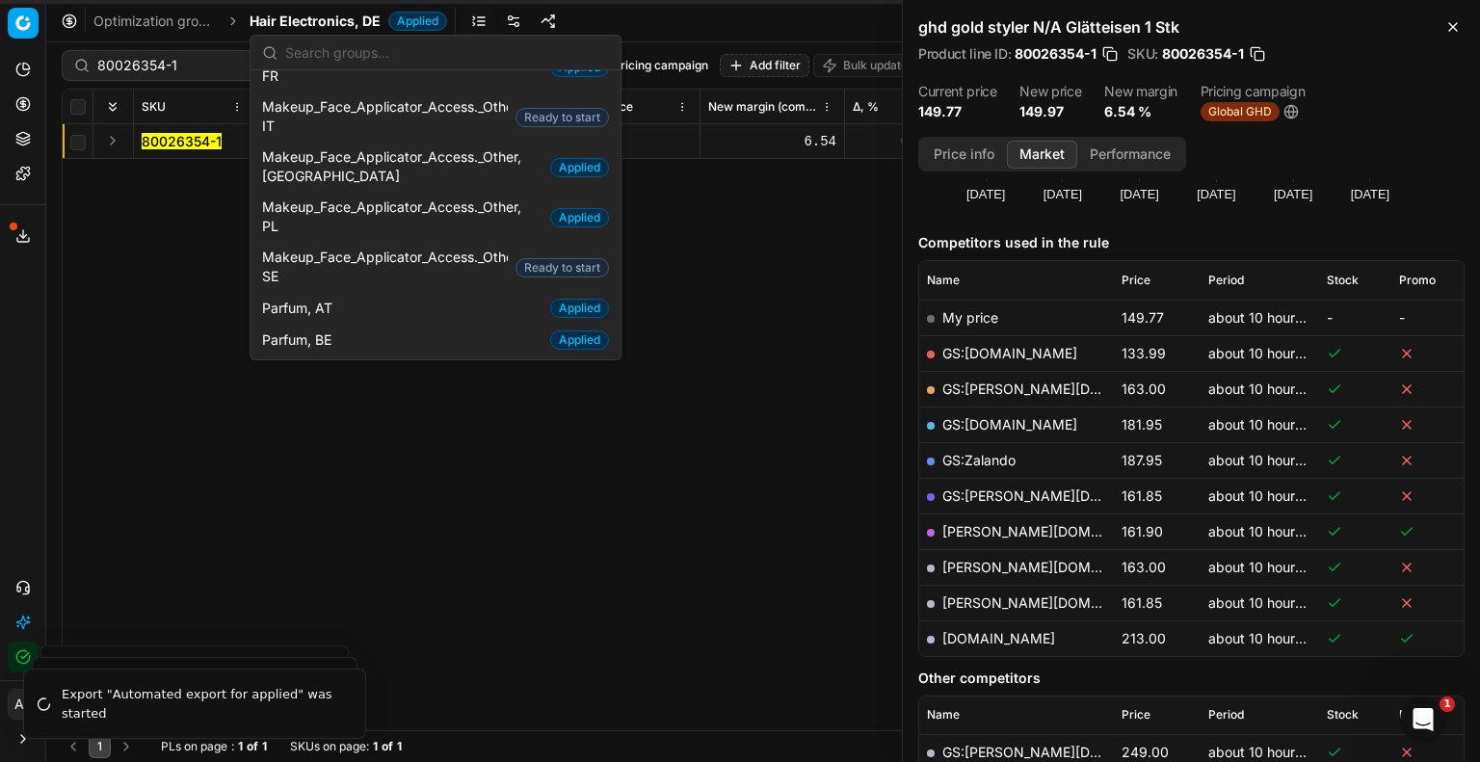
scroll to position [1735, 0]
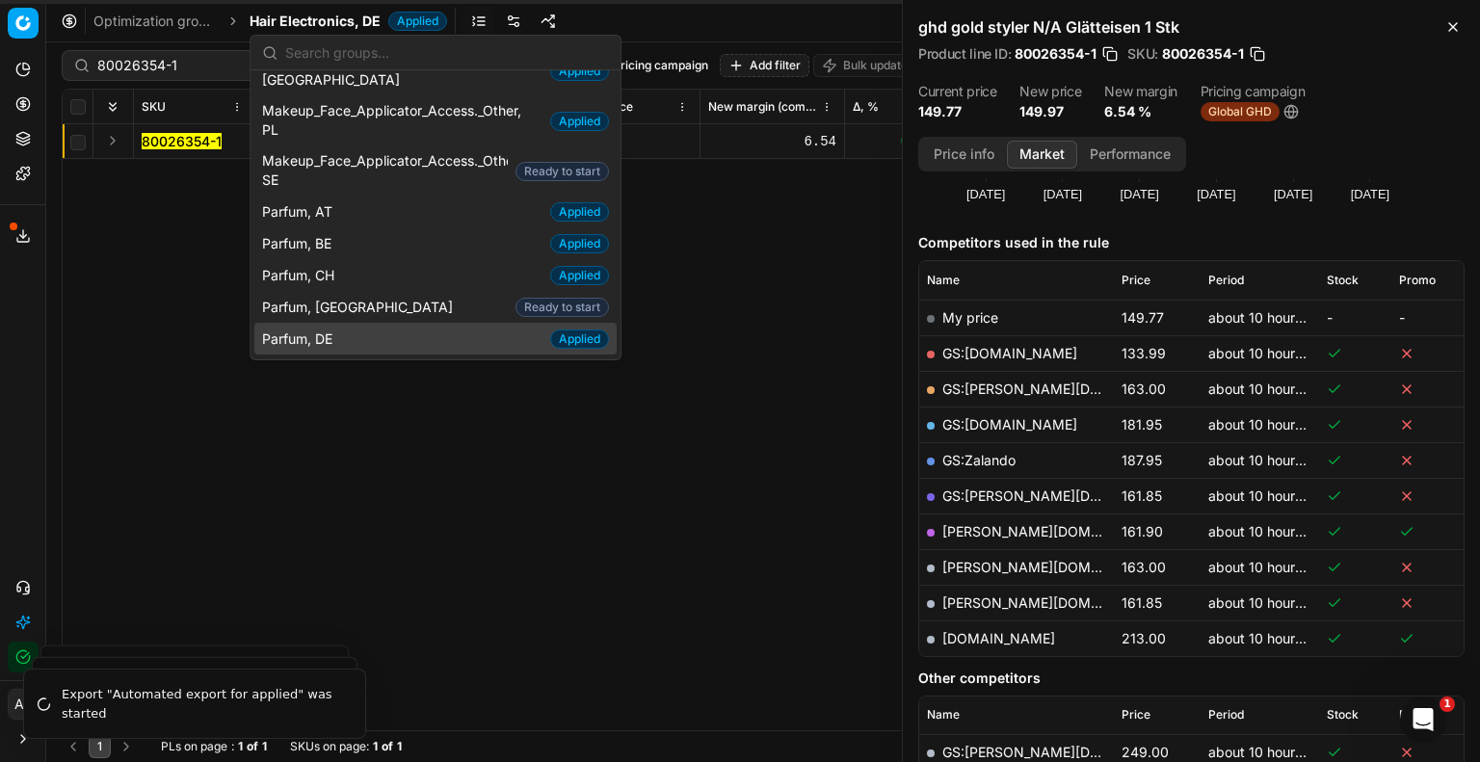
click at [334, 330] on span "Parfum, DE" at bounding box center [301, 339] width 78 height 19
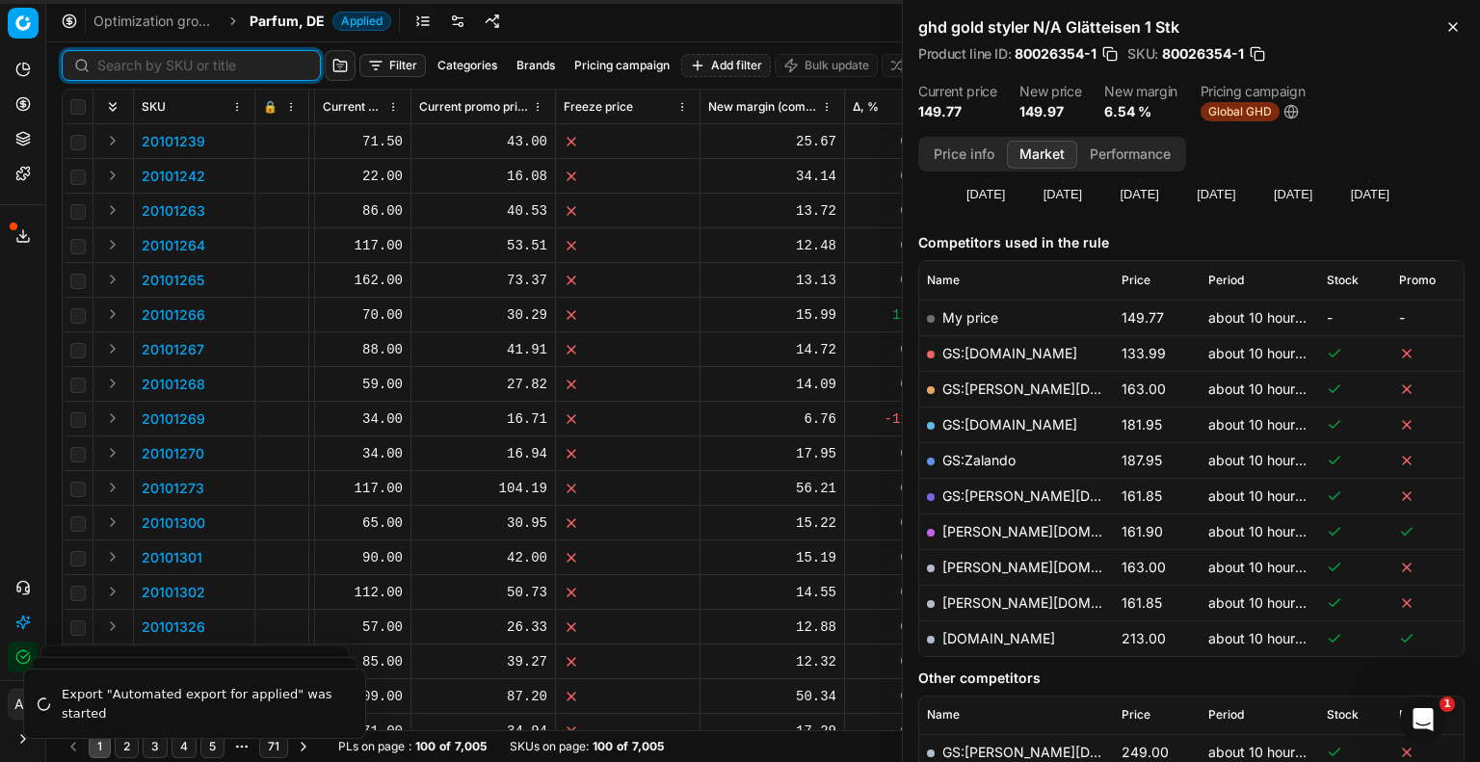
click at [123, 66] on input at bounding box center [202, 65] width 211 height 19
paste input "80041833-50"
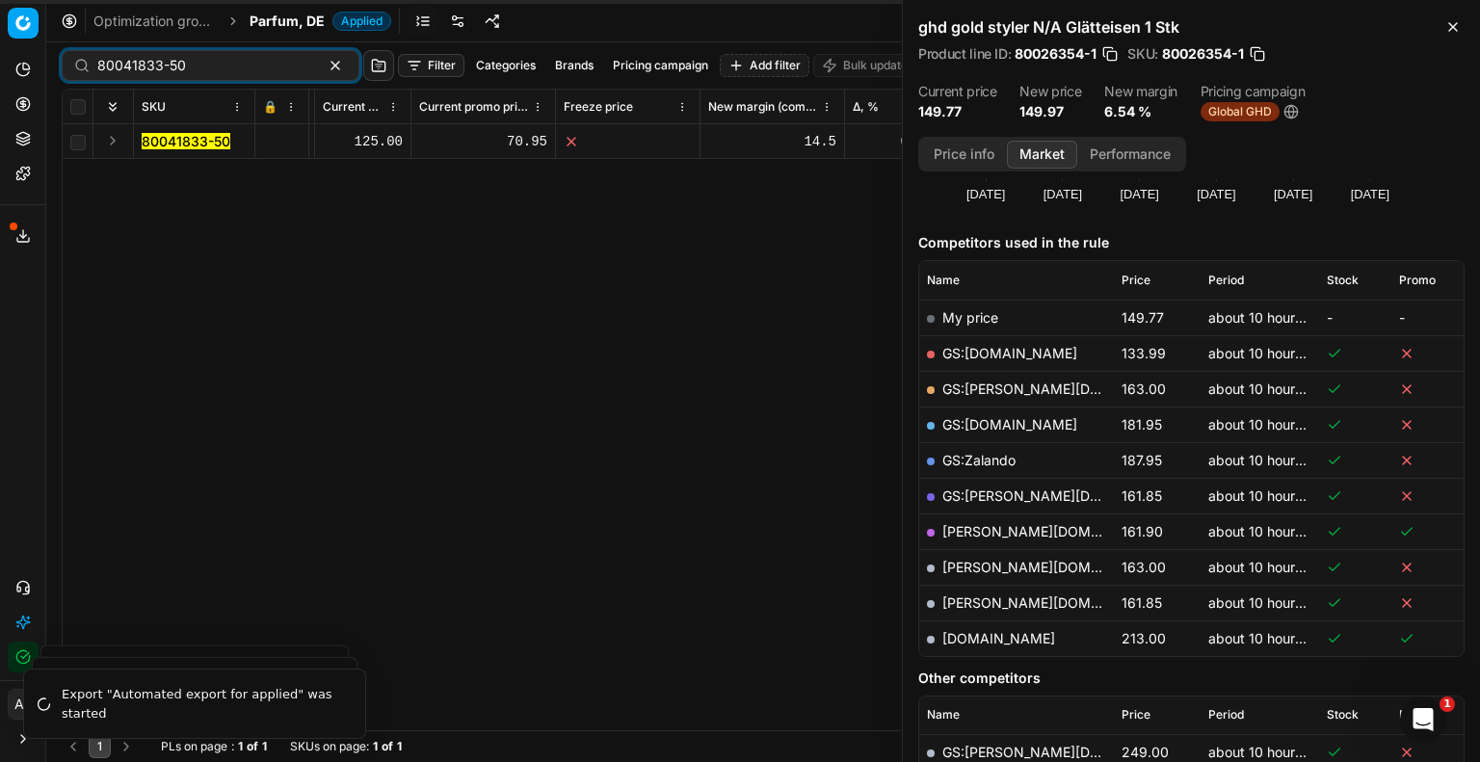
click at [171, 149] on span "80041833-50" at bounding box center [186, 141] width 89 height 19
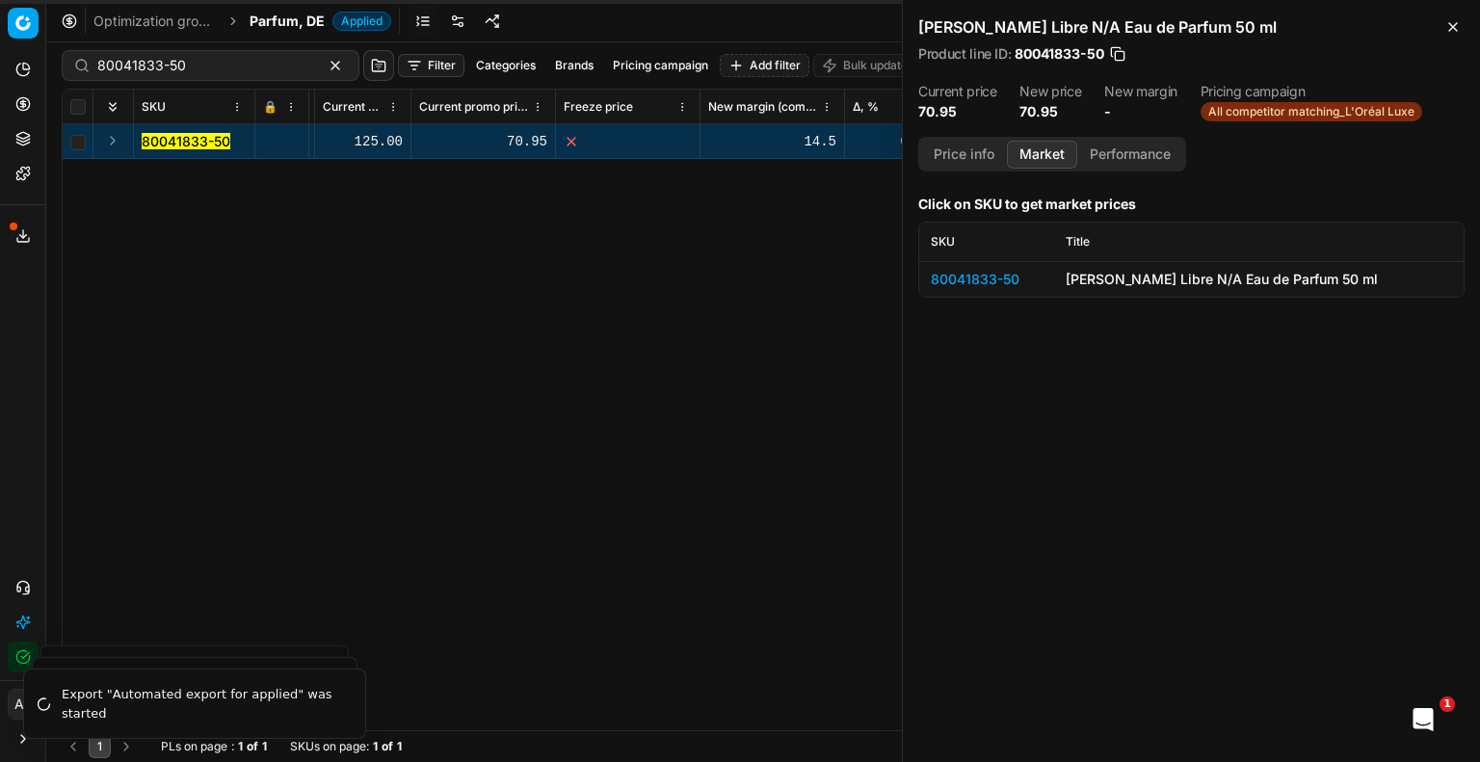
click at [981, 277] on div "80041833-50" at bounding box center [987, 279] width 112 height 19
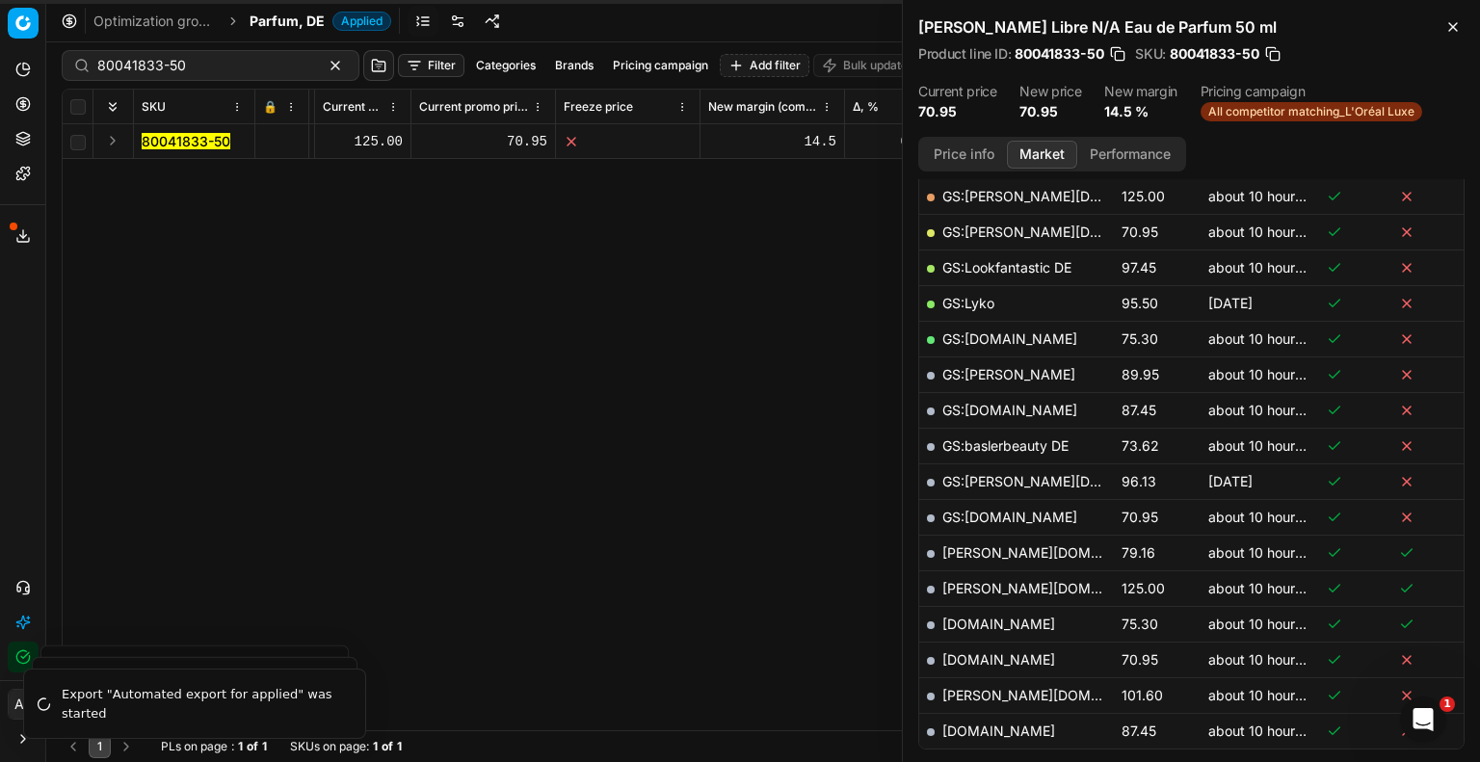
scroll to position [578, 0]
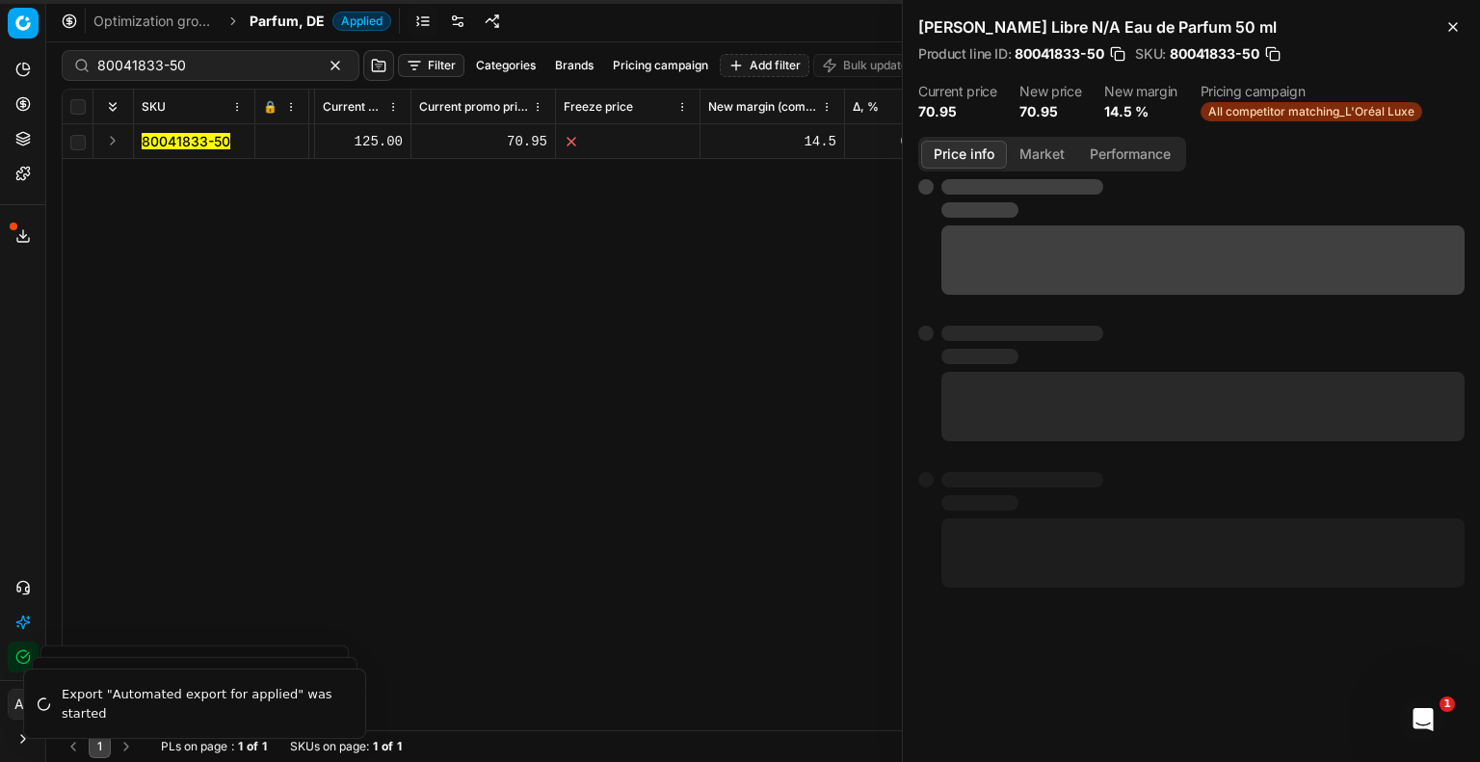
click at [964, 155] on button "Price info" at bounding box center [964, 155] width 86 height 28
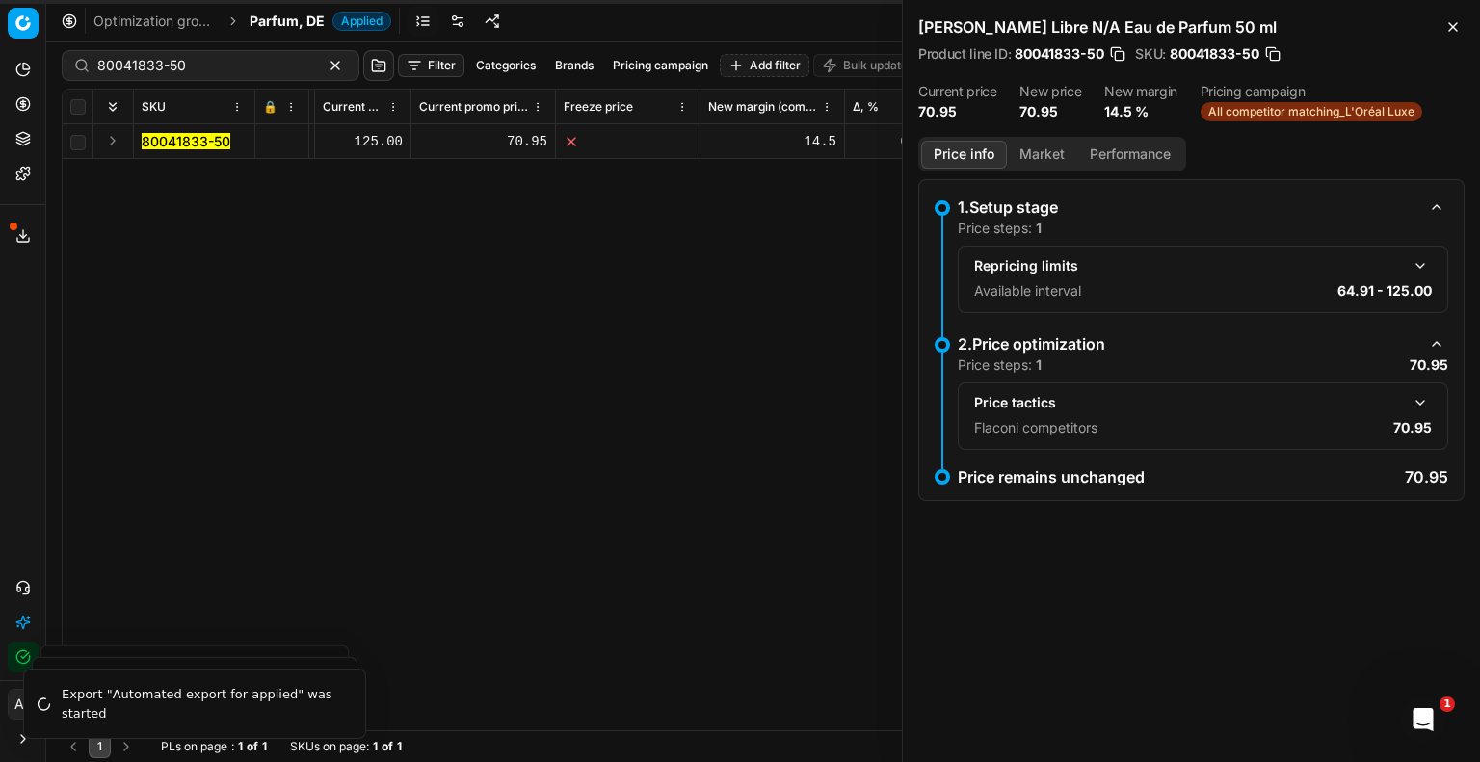
click at [1426, 406] on button "button" at bounding box center [1420, 402] width 23 height 23
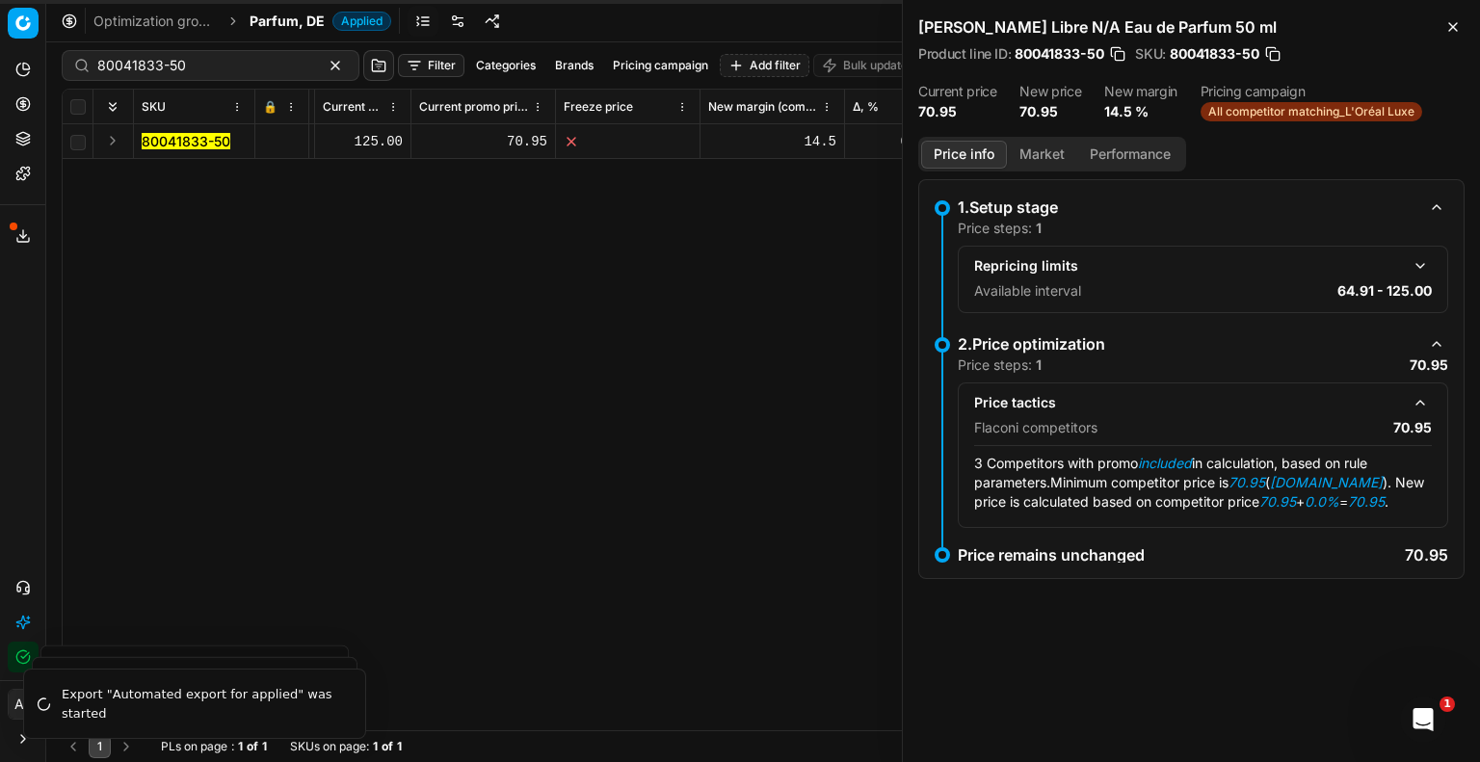
click at [1056, 148] on button "Market" at bounding box center [1042, 155] width 70 height 28
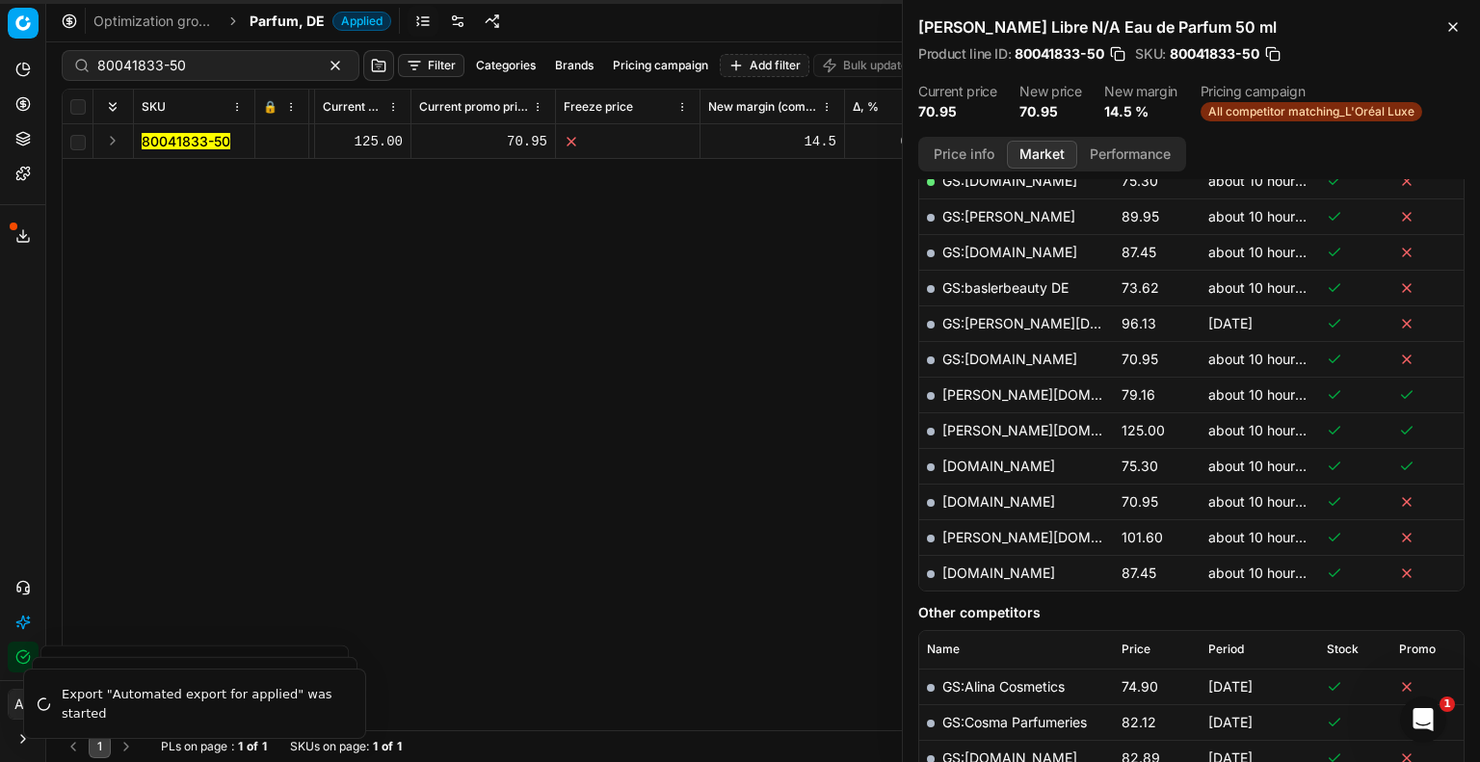
scroll to position [578, 0]
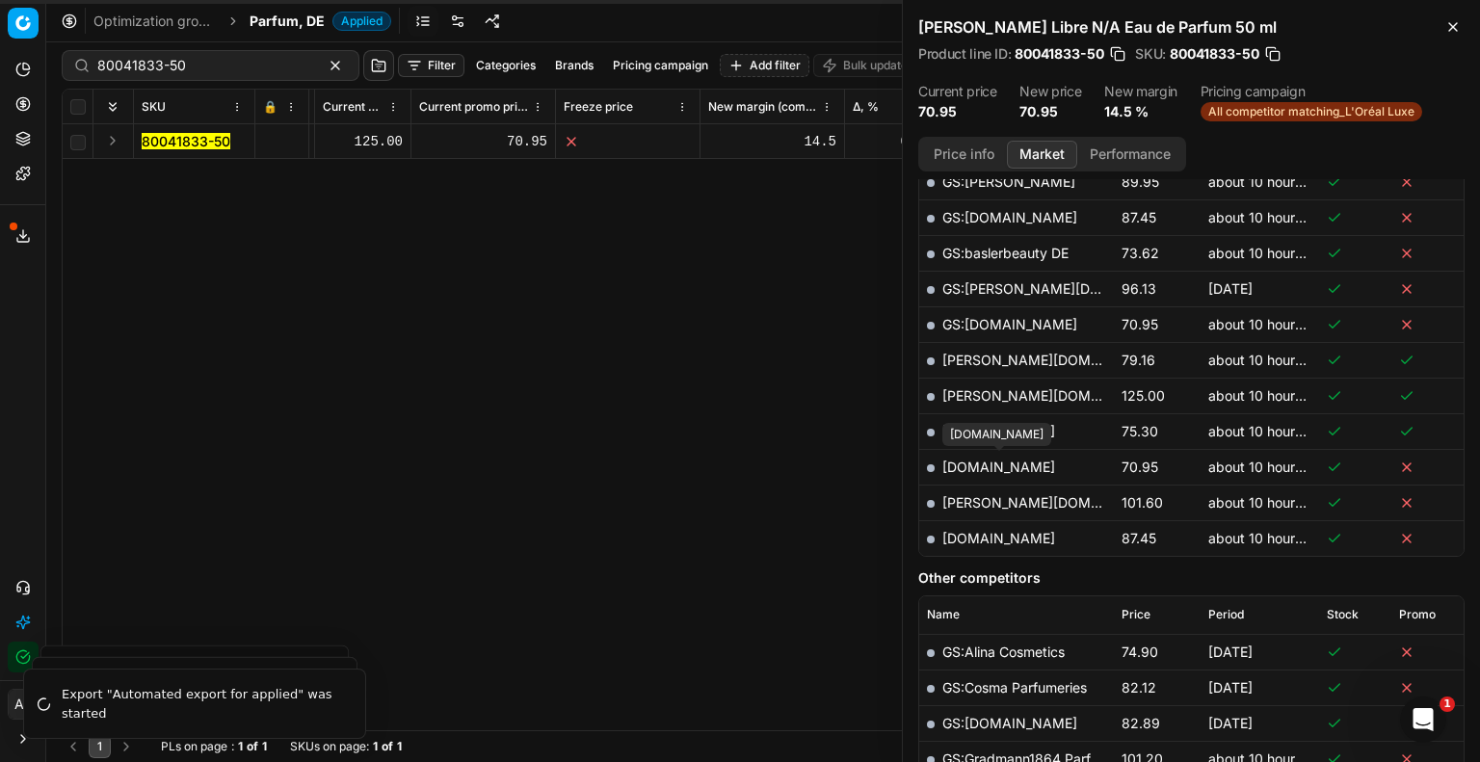
click at [994, 462] on link "[DOMAIN_NAME]" at bounding box center [999, 467] width 113 height 16
click at [193, 68] on input "80041833-50" at bounding box center [202, 65] width 211 height 19
paste input "20101265"
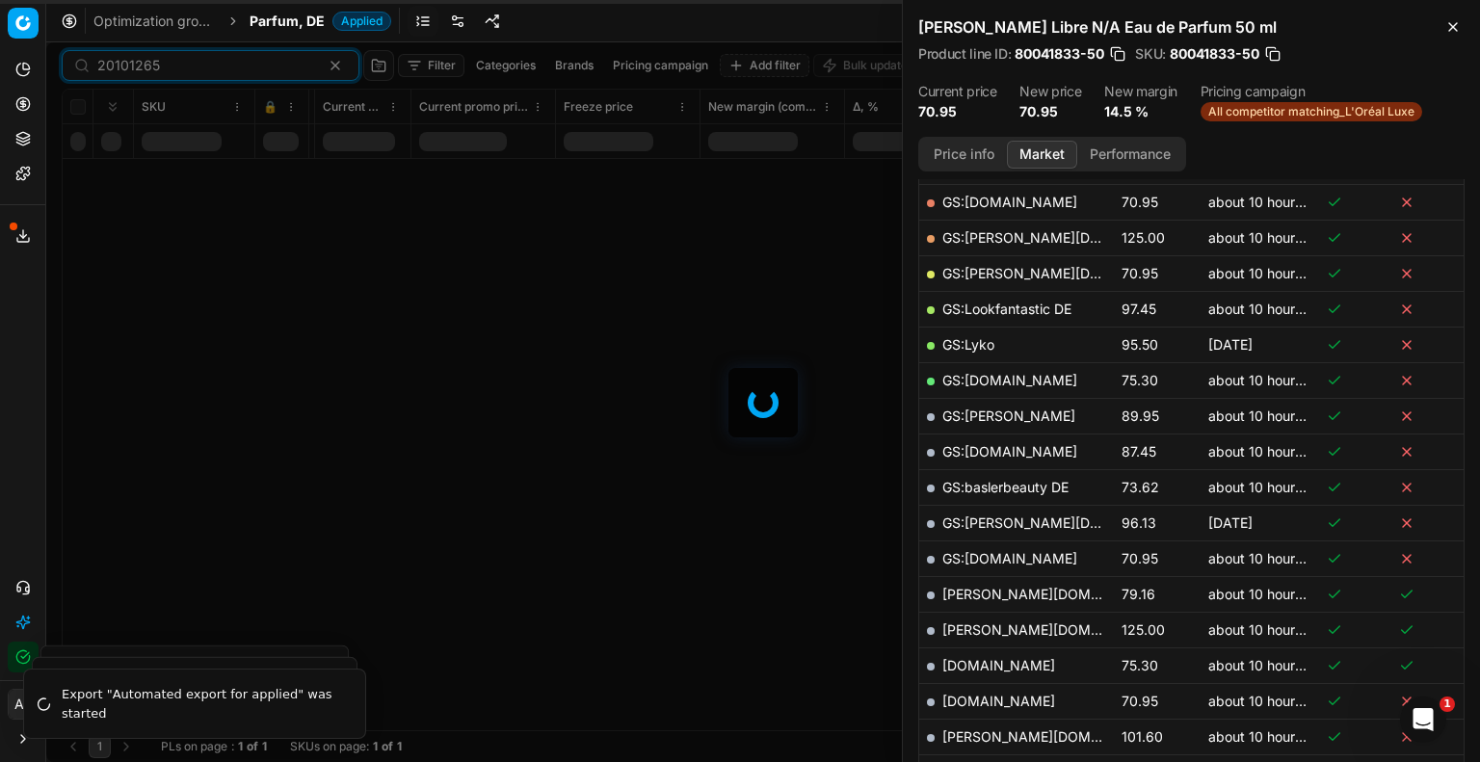
scroll to position [578, 0]
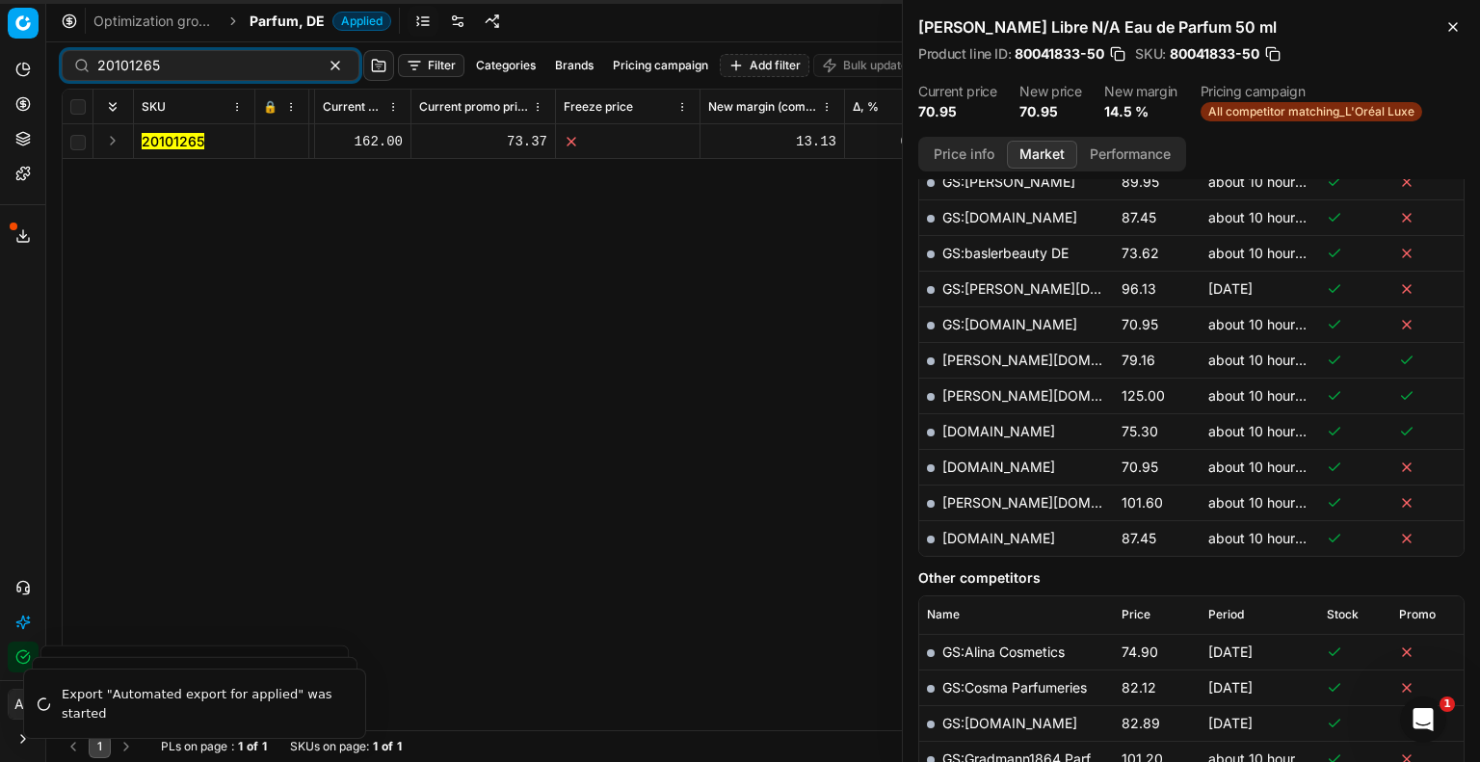
click at [169, 145] on mark "20101265" at bounding box center [173, 141] width 63 height 16
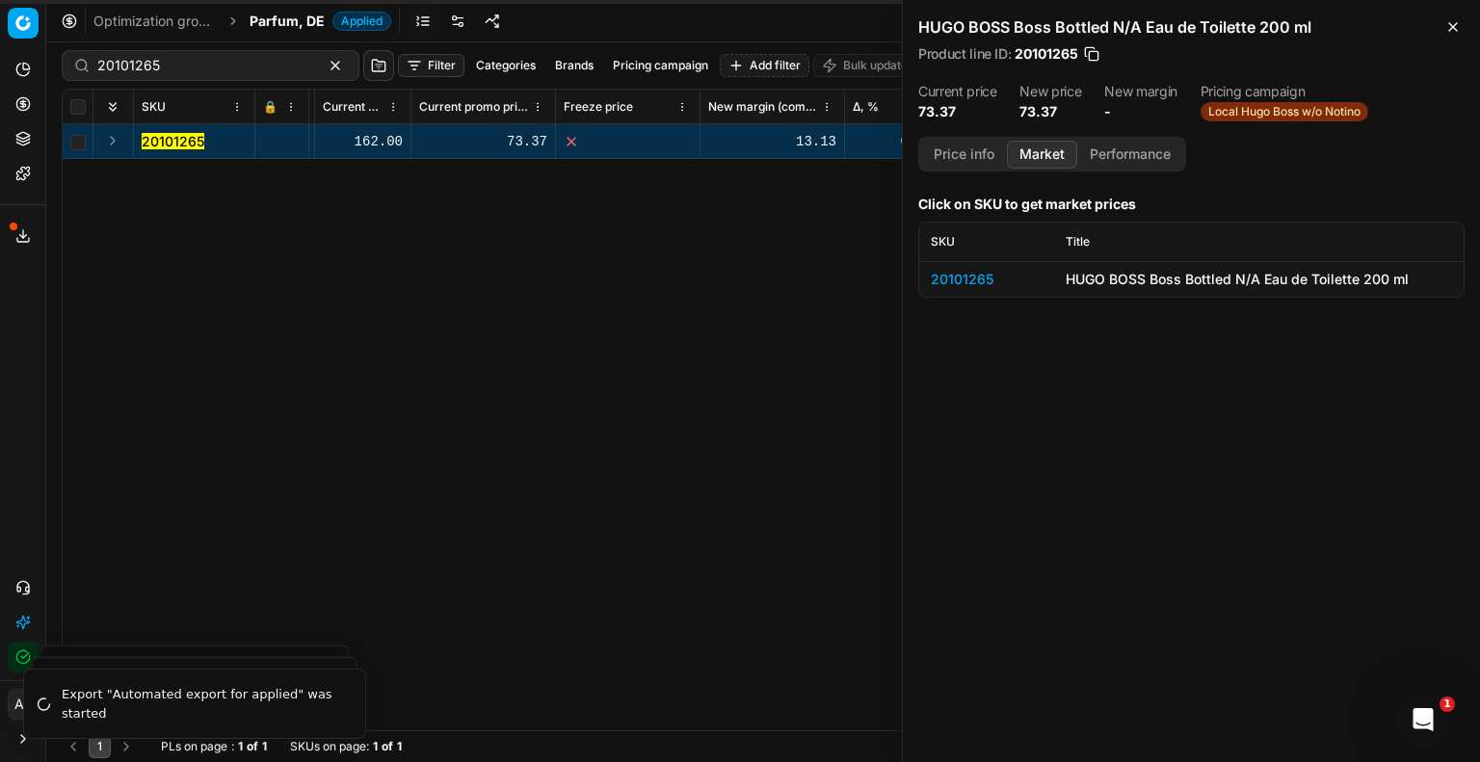
scroll to position [0, 0]
click at [938, 277] on div "20101265" at bounding box center [987, 279] width 112 height 19
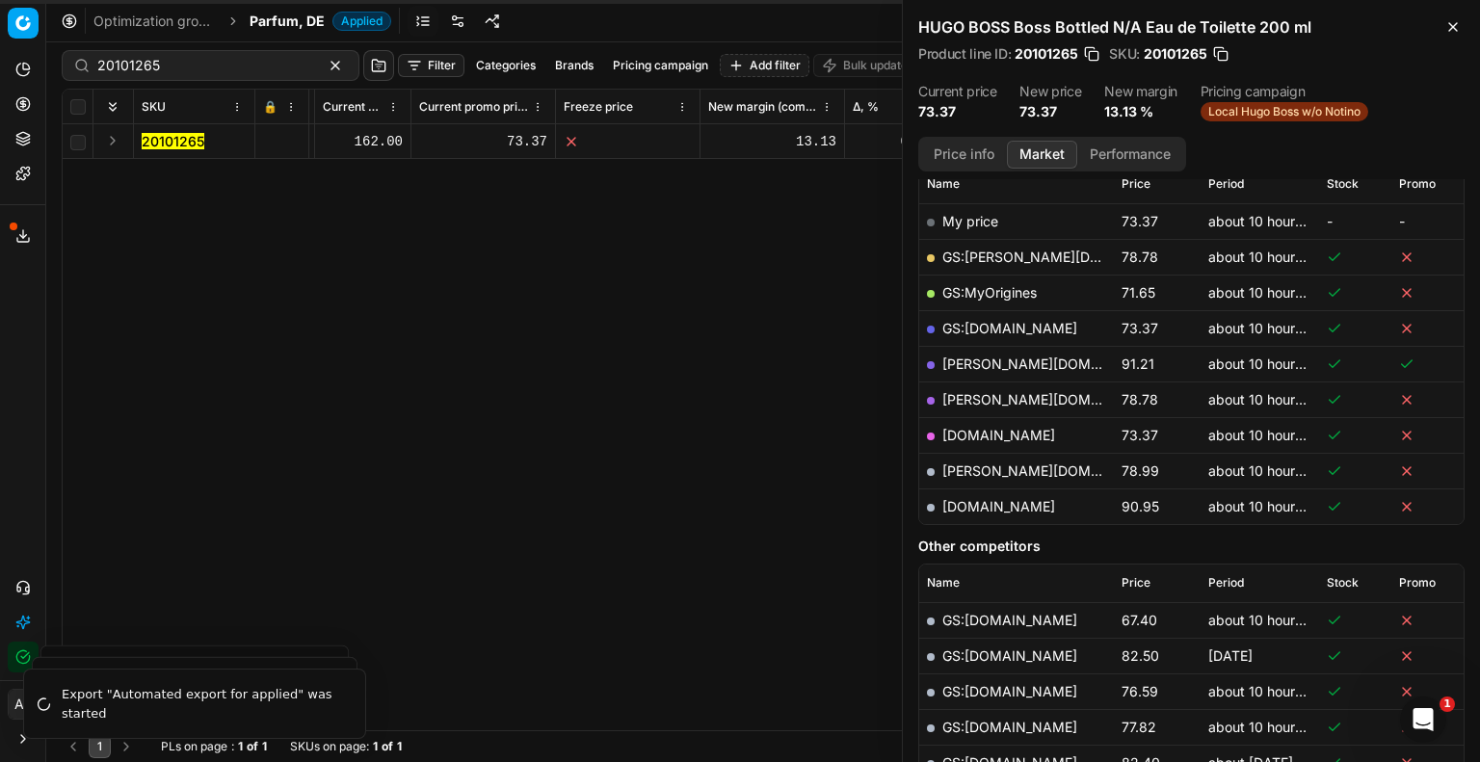
scroll to position [385, 0]
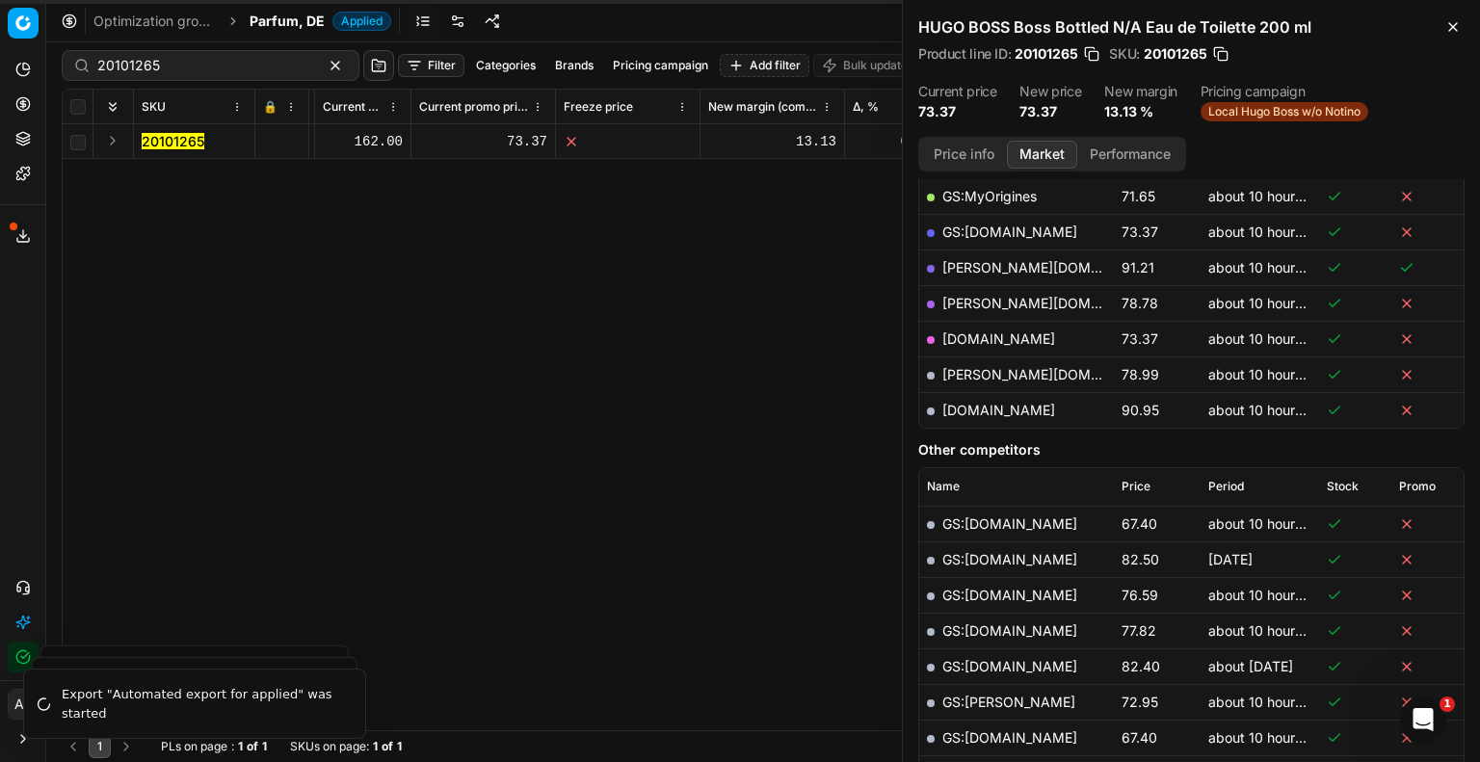
click at [992, 377] on link "[PERSON_NAME][DOMAIN_NAME]" at bounding box center [1055, 374] width 224 height 16
click at [1009, 334] on link "[DOMAIN_NAME]" at bounding box center [999, 339] width 113 height 16
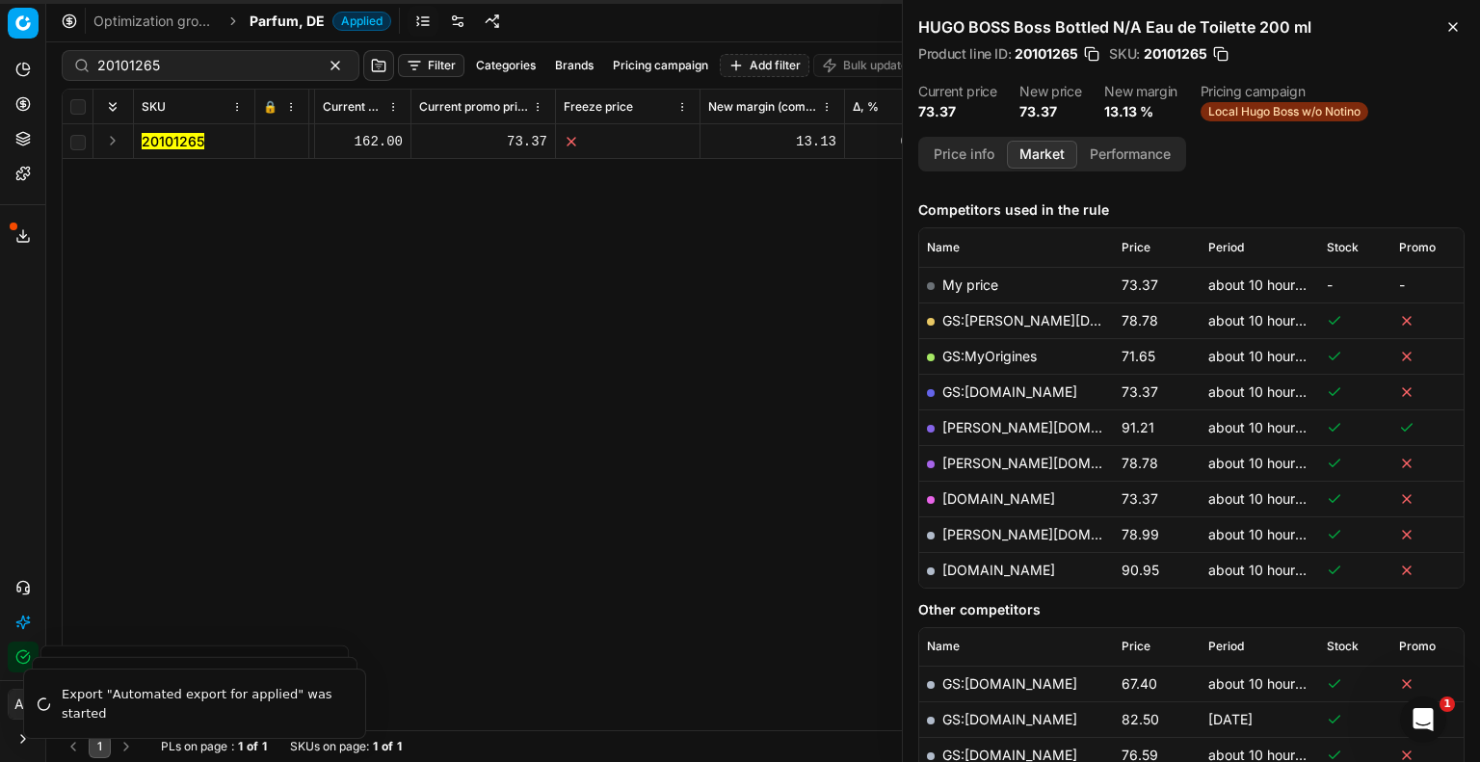
scroll to position [193, 0]
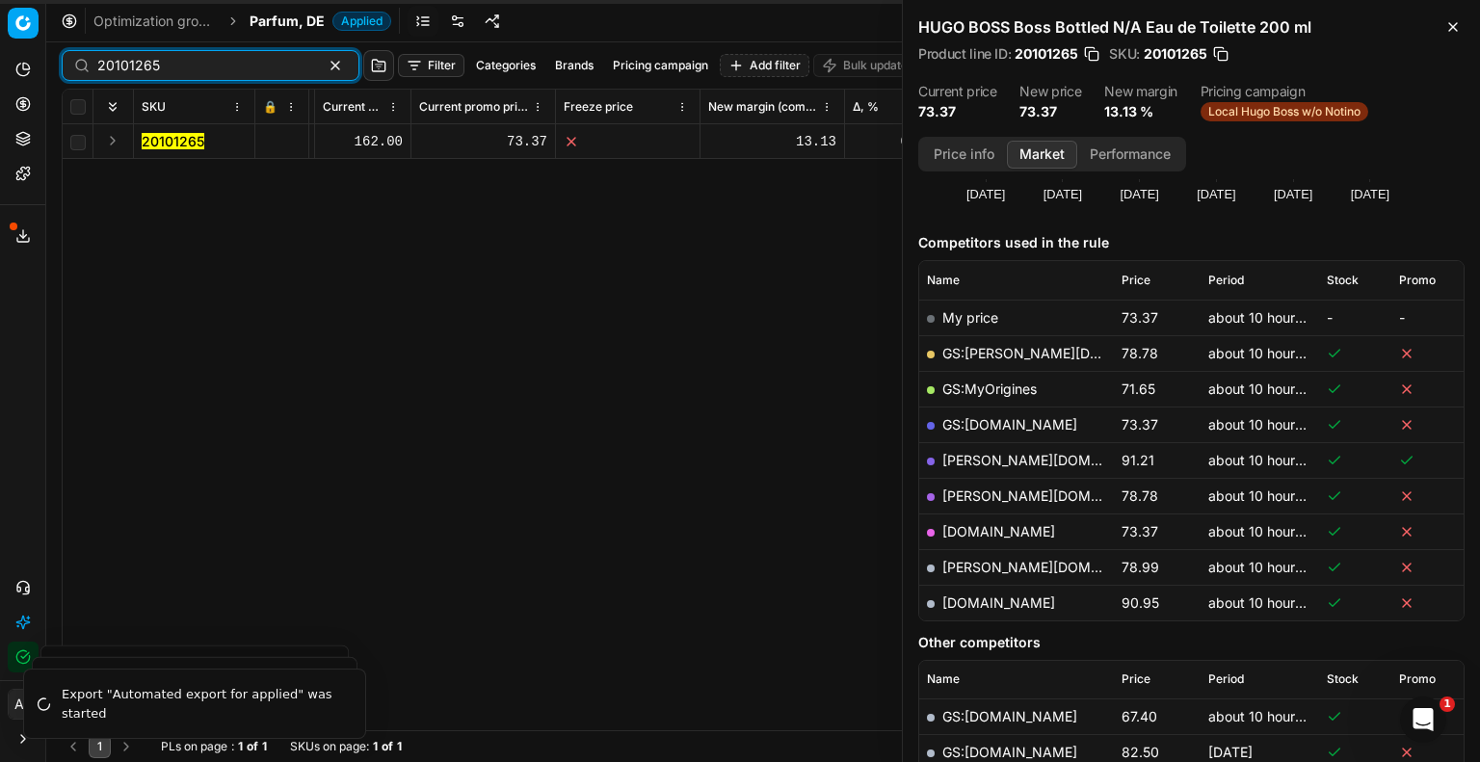
click at [180, 70] on input "20101265" at bounding box center [202, 65] width 211 height 19
paste input "90003981-0005777"
click at [199, 149] on mark "90003981-0005777" at bounding box center [206, 141] width 129 height 16
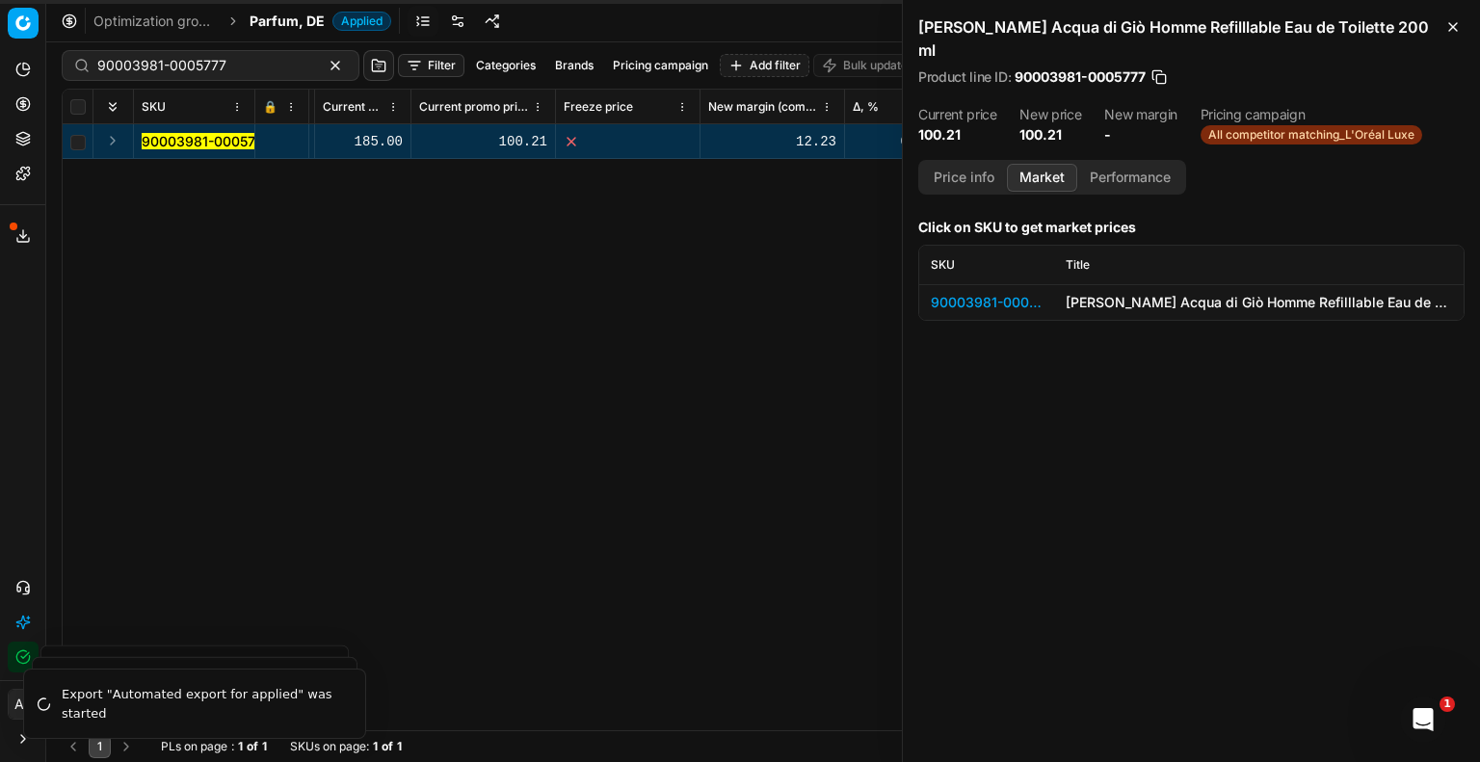
click at [1006, 293] on div "90003981-0005777" at bounding box center [987, 302] width 112 height 19
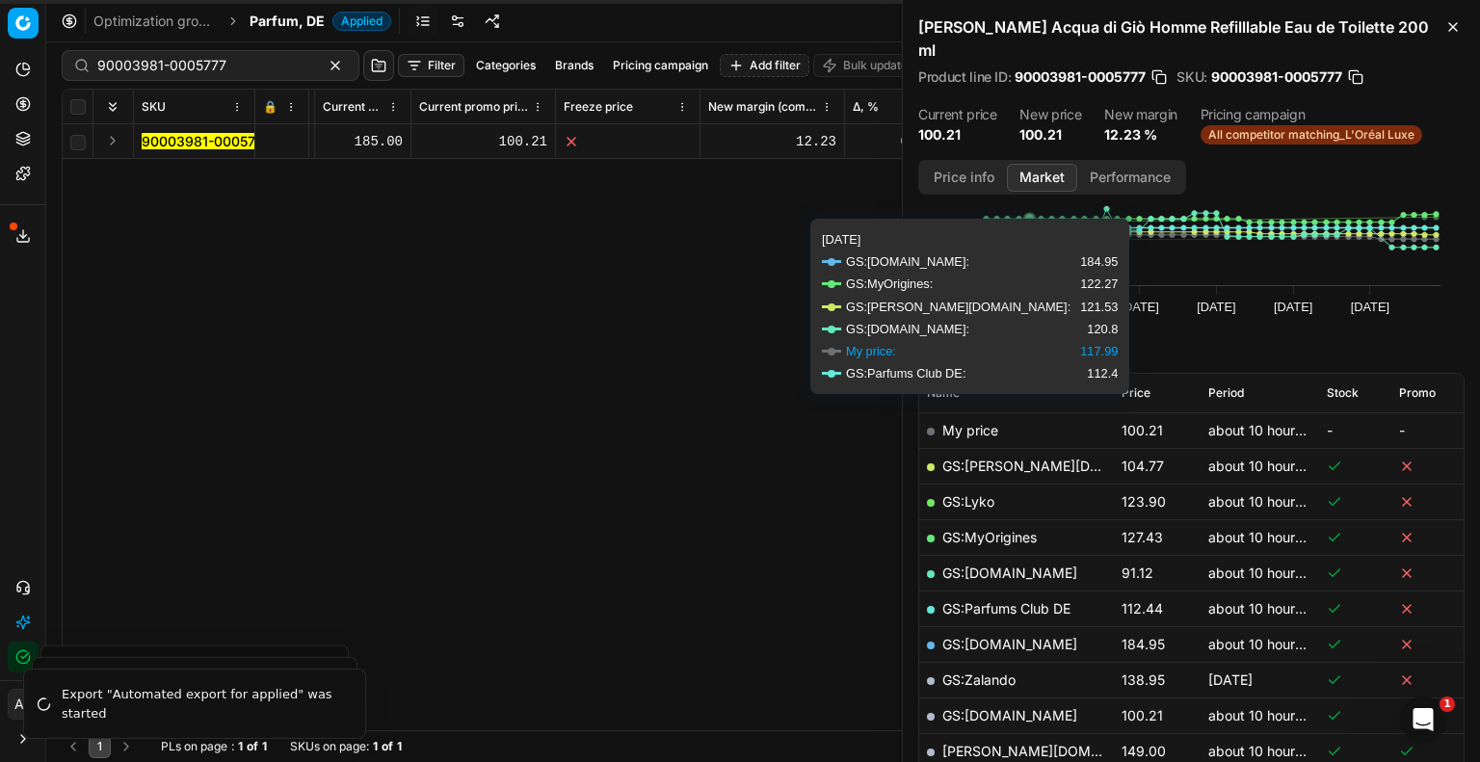
scroll to position [193, 0]
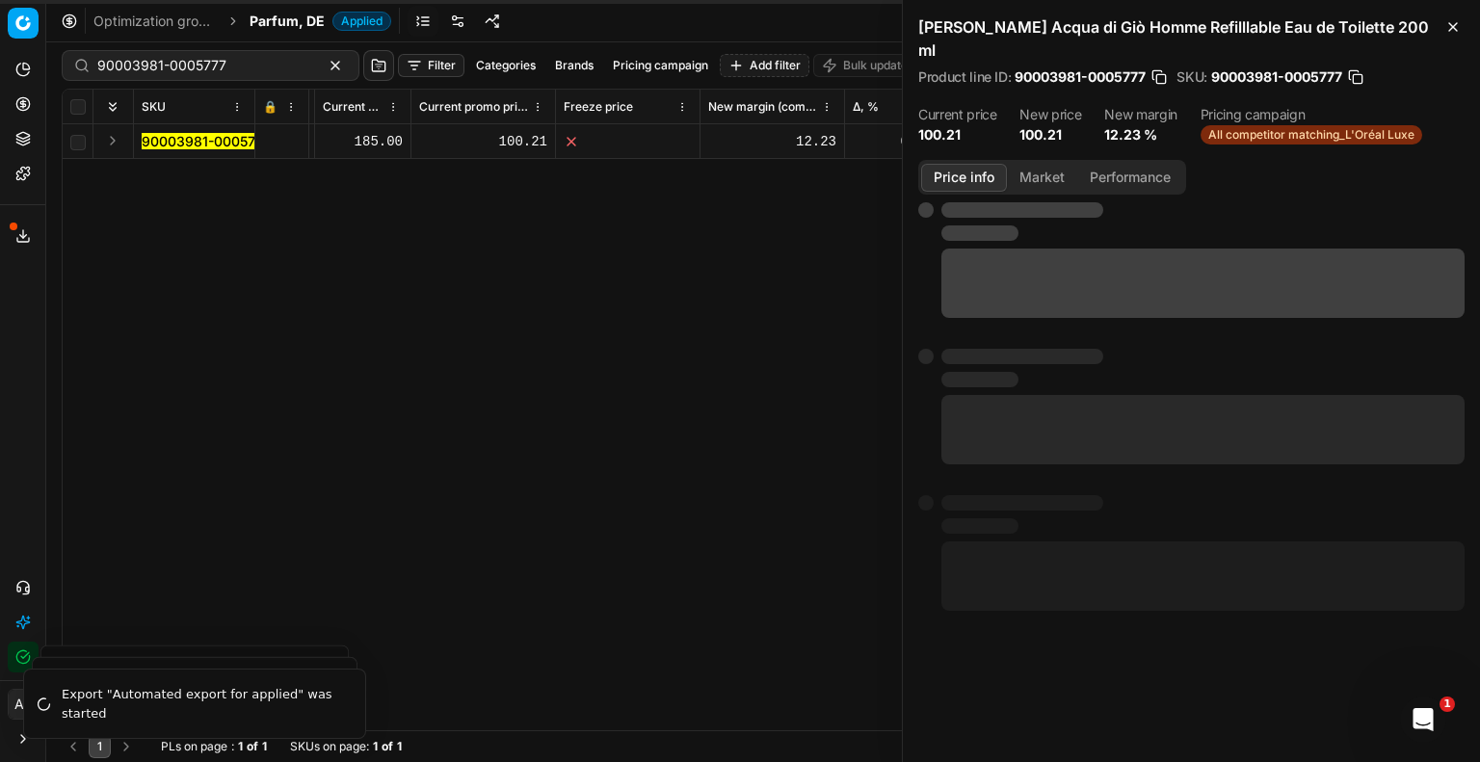
click at [956, 164] on button "Price info" at bounding box center [964, 178] width 86 height 28
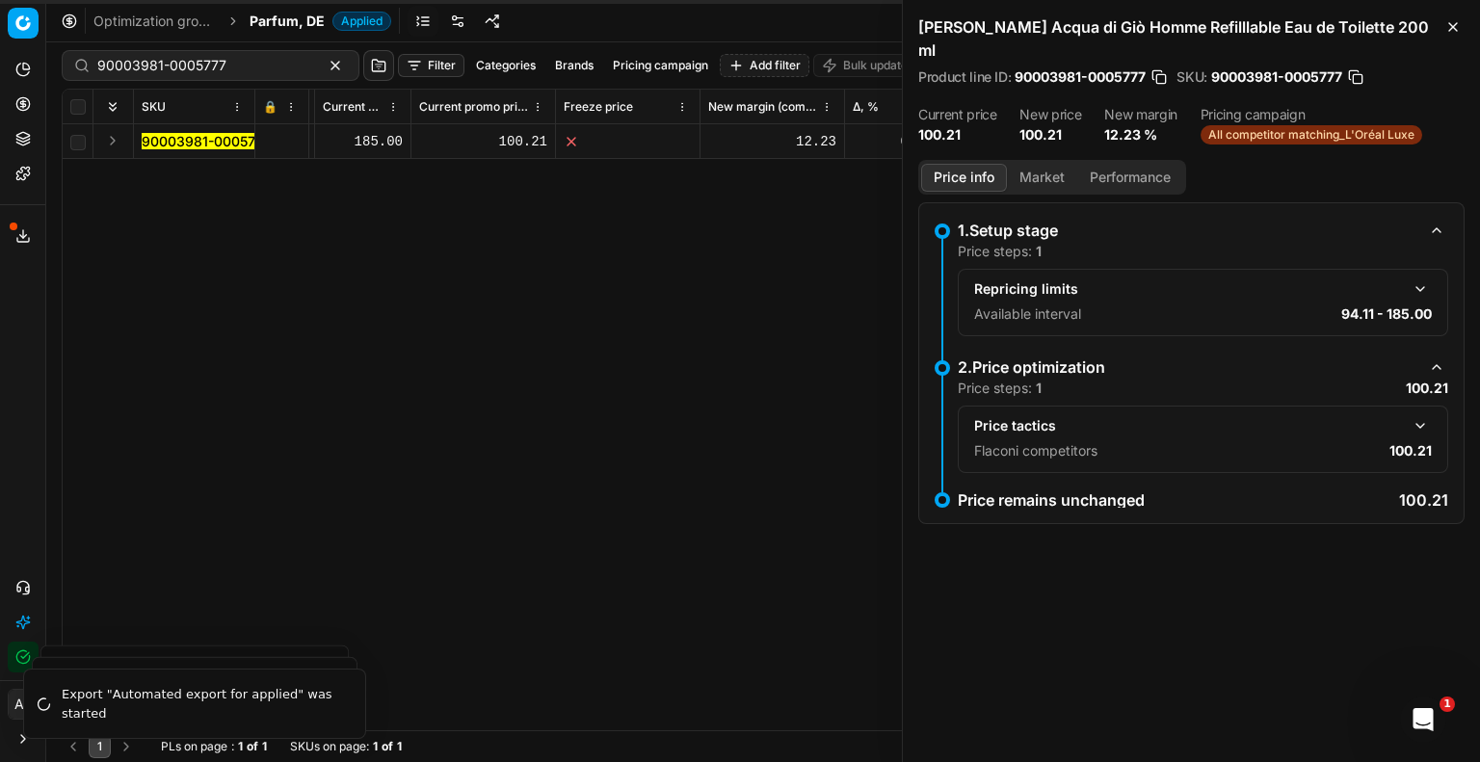
click at [1430, 414] on button "button" at bounding box center [1420, 425] width 23 height 23
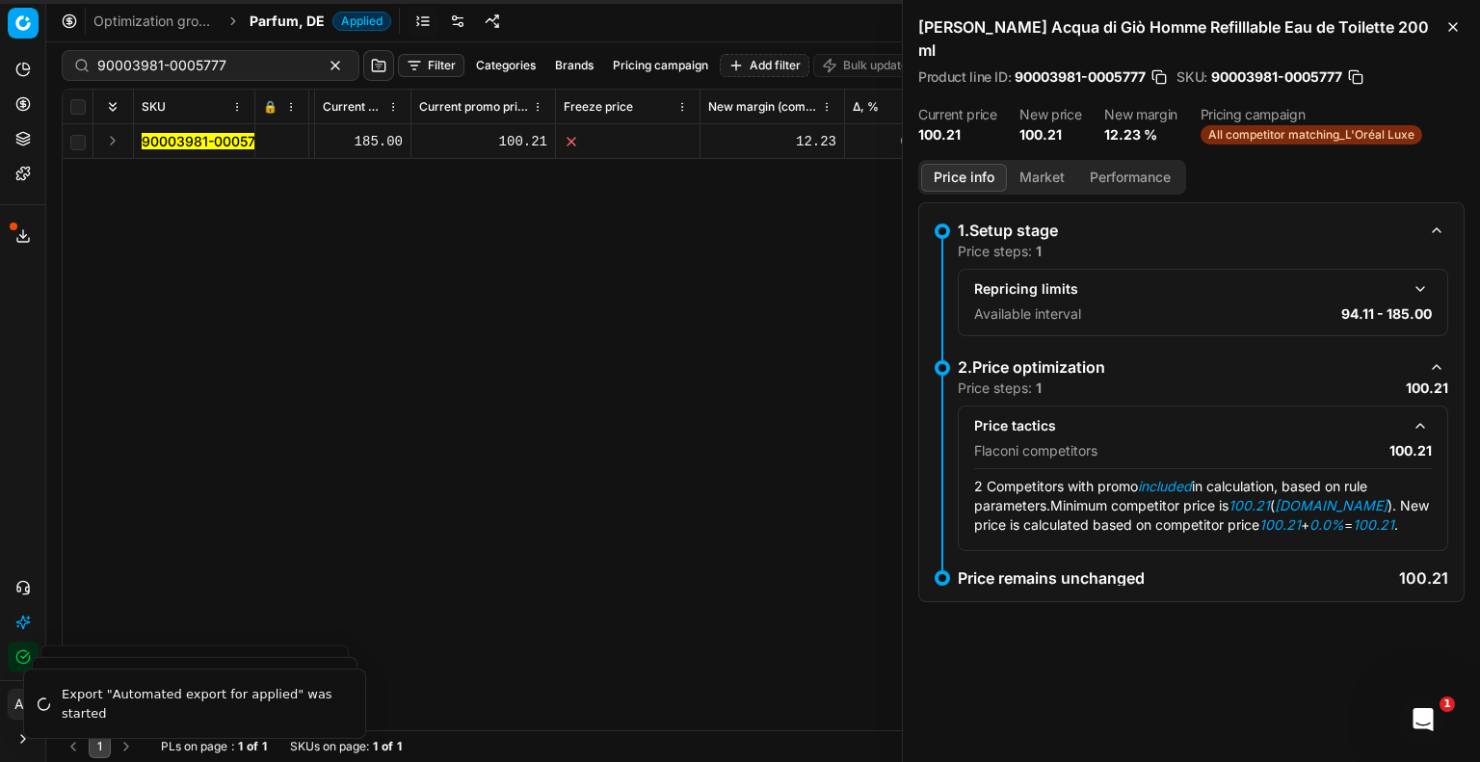
click at [1049, 164] on button "Market" at bounding box center [1042, 178] width 70 height 28
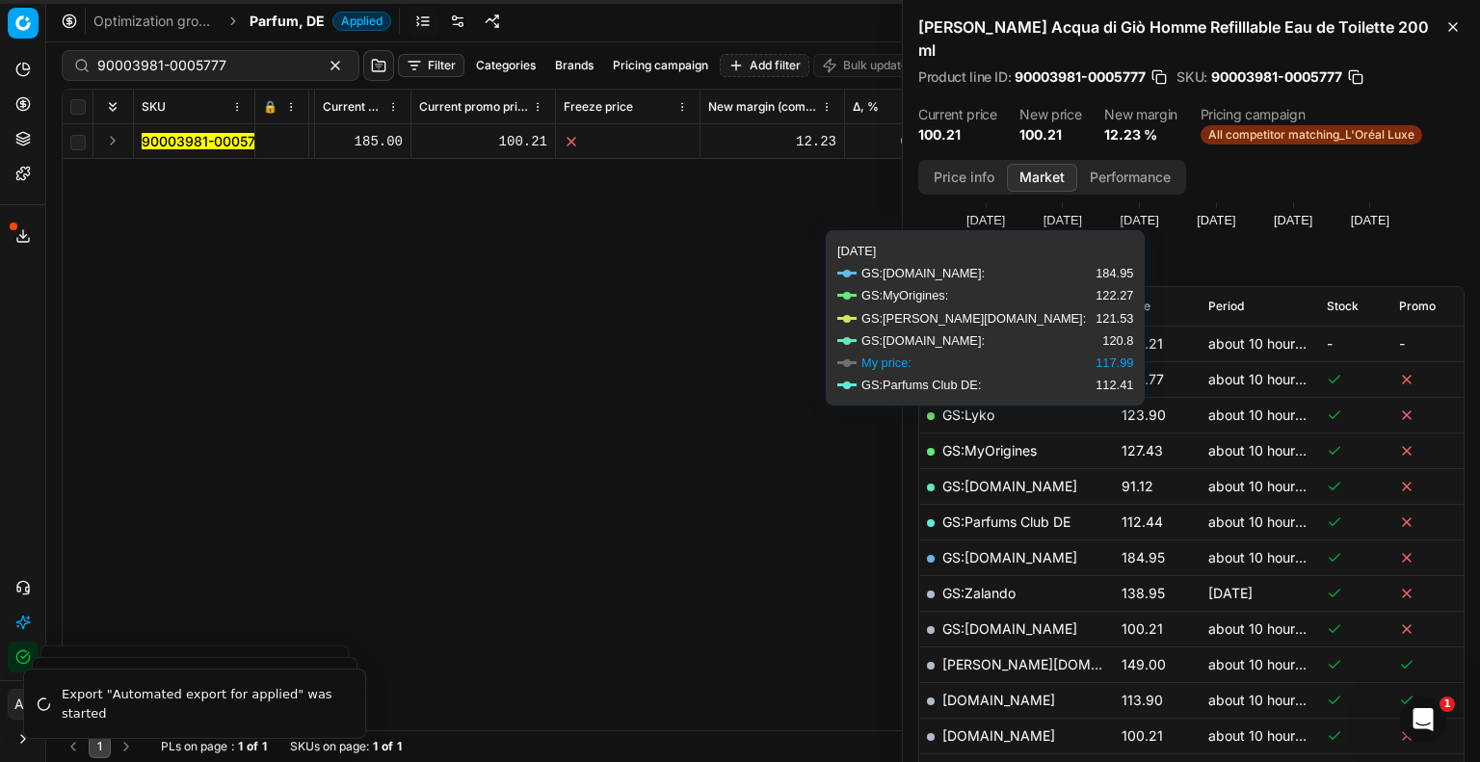
scroll to position [578, 0]
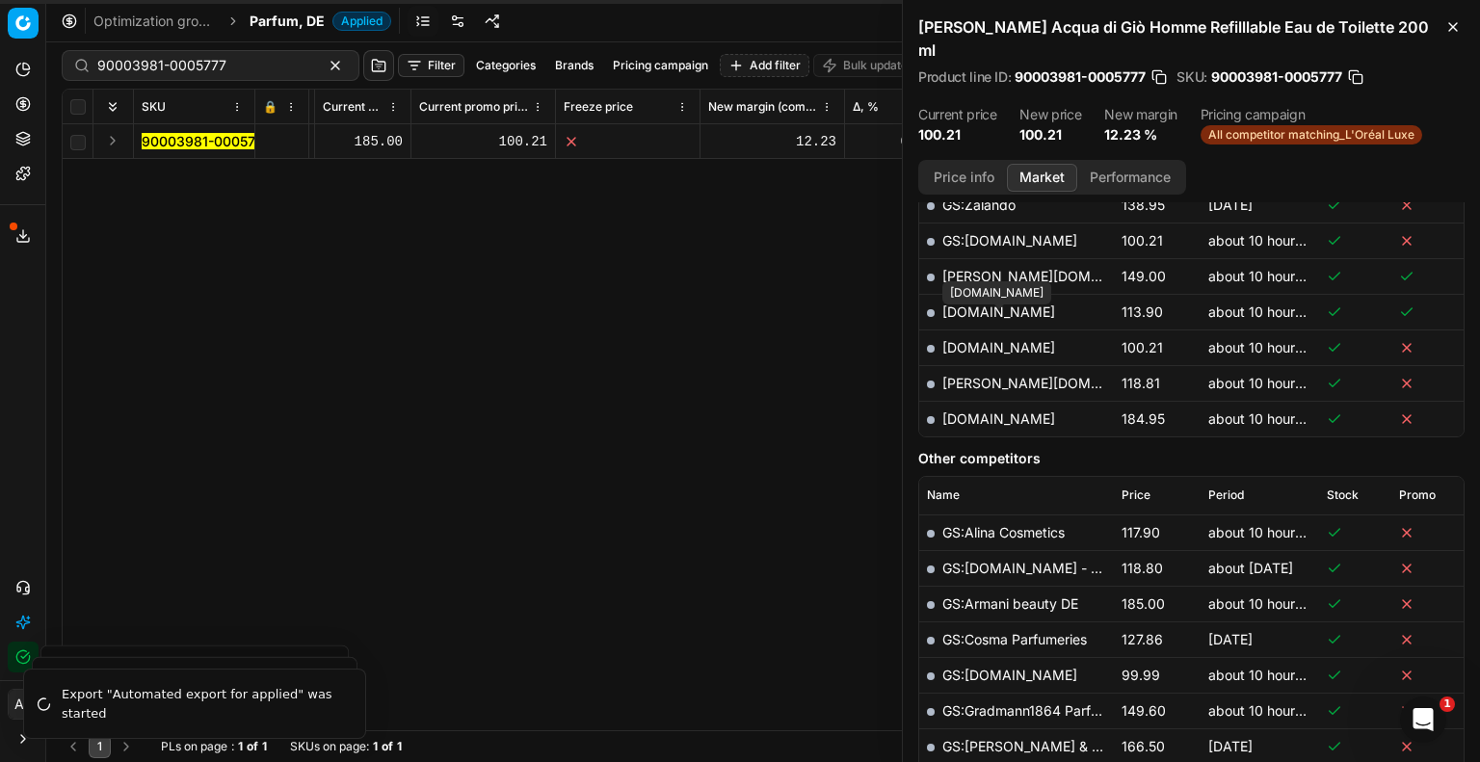
click at [1024, 339] on link "[DOMAIN_NAME]" at bounding box center [999, 347] width 113 height 16
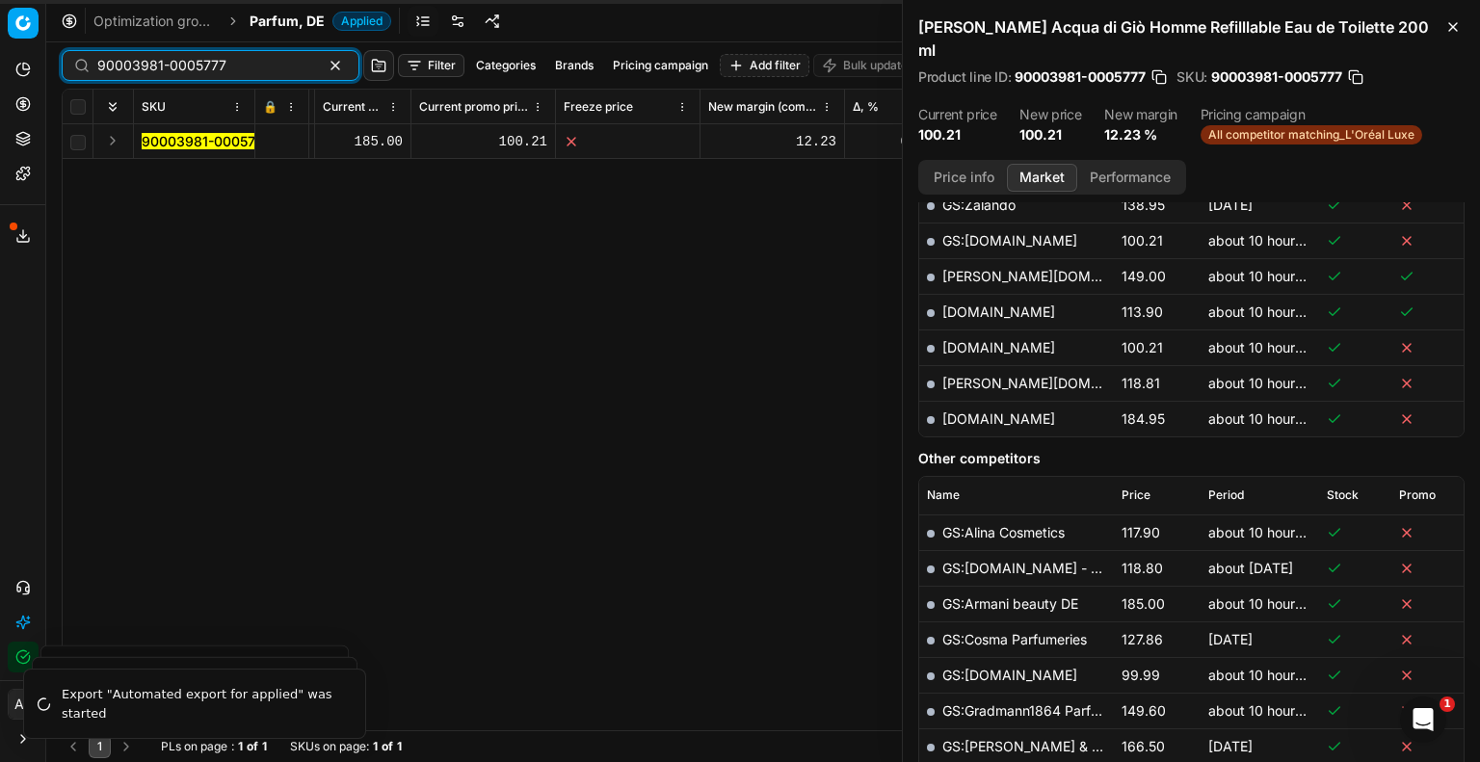
click at [197, 61] on input "90003981-0005777" at bounding box center [202, 65] width 211 height 19
paste input "80070411-90"
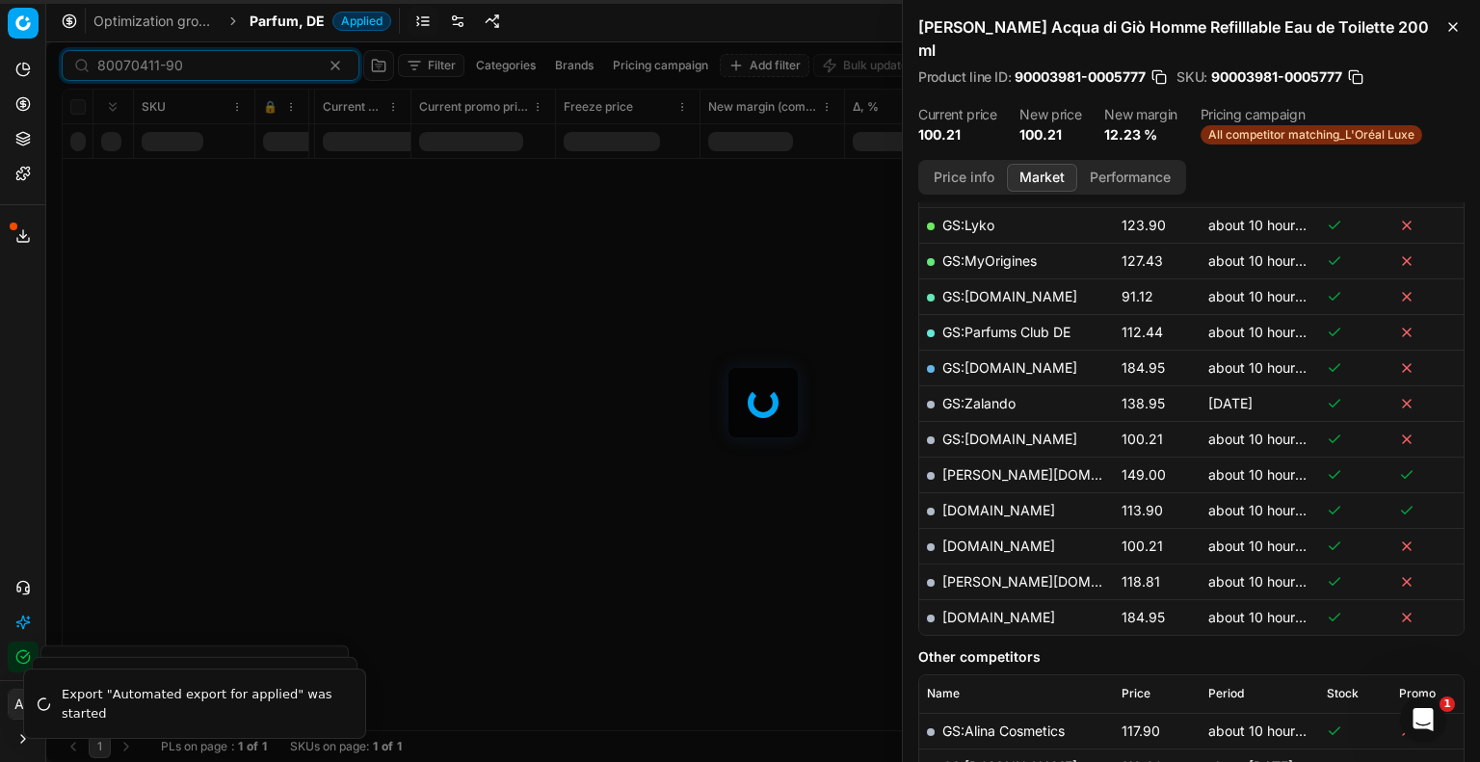
scroll to position [578, 0]
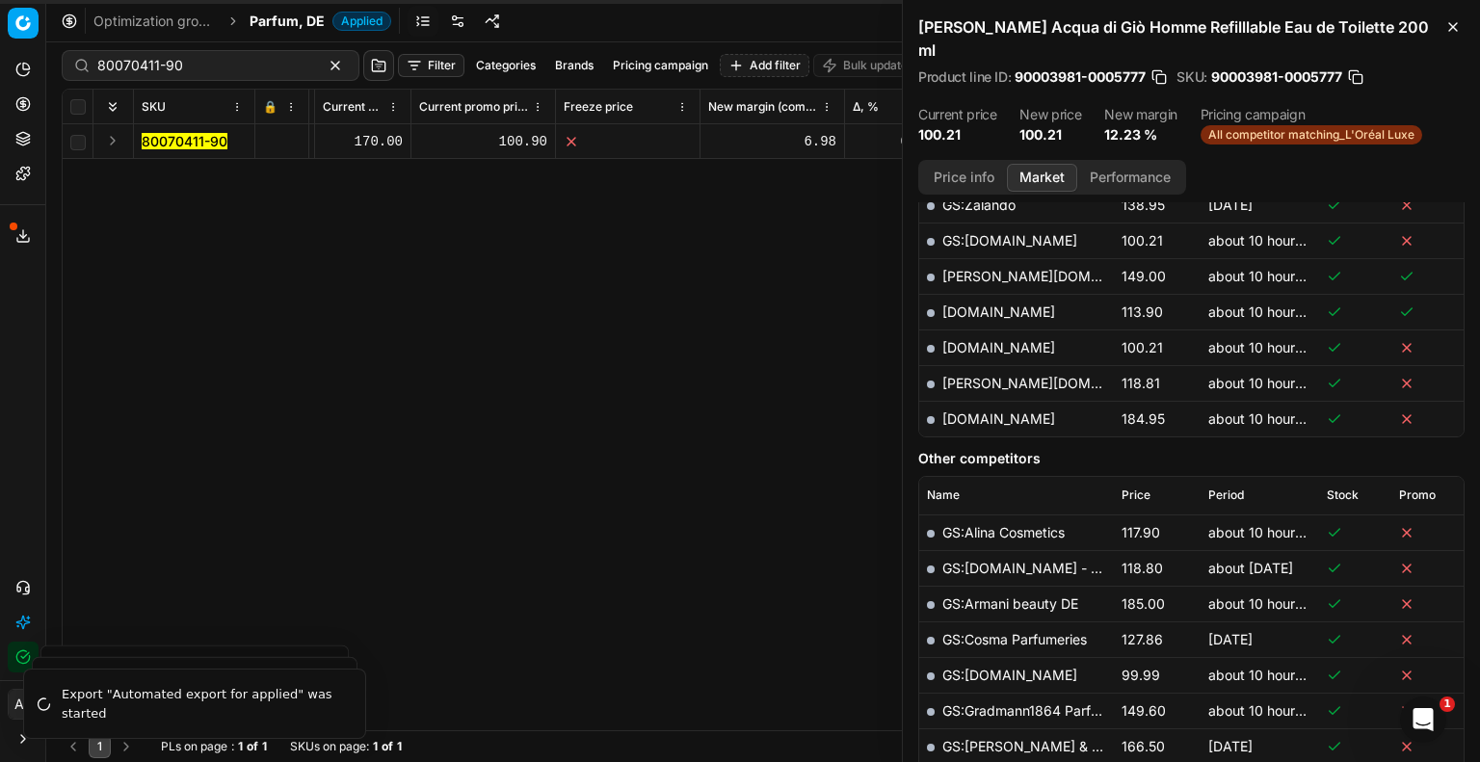
click at [198, 142] on mark "80070411-90" at bounding box center [185, 141] width 86 height 16
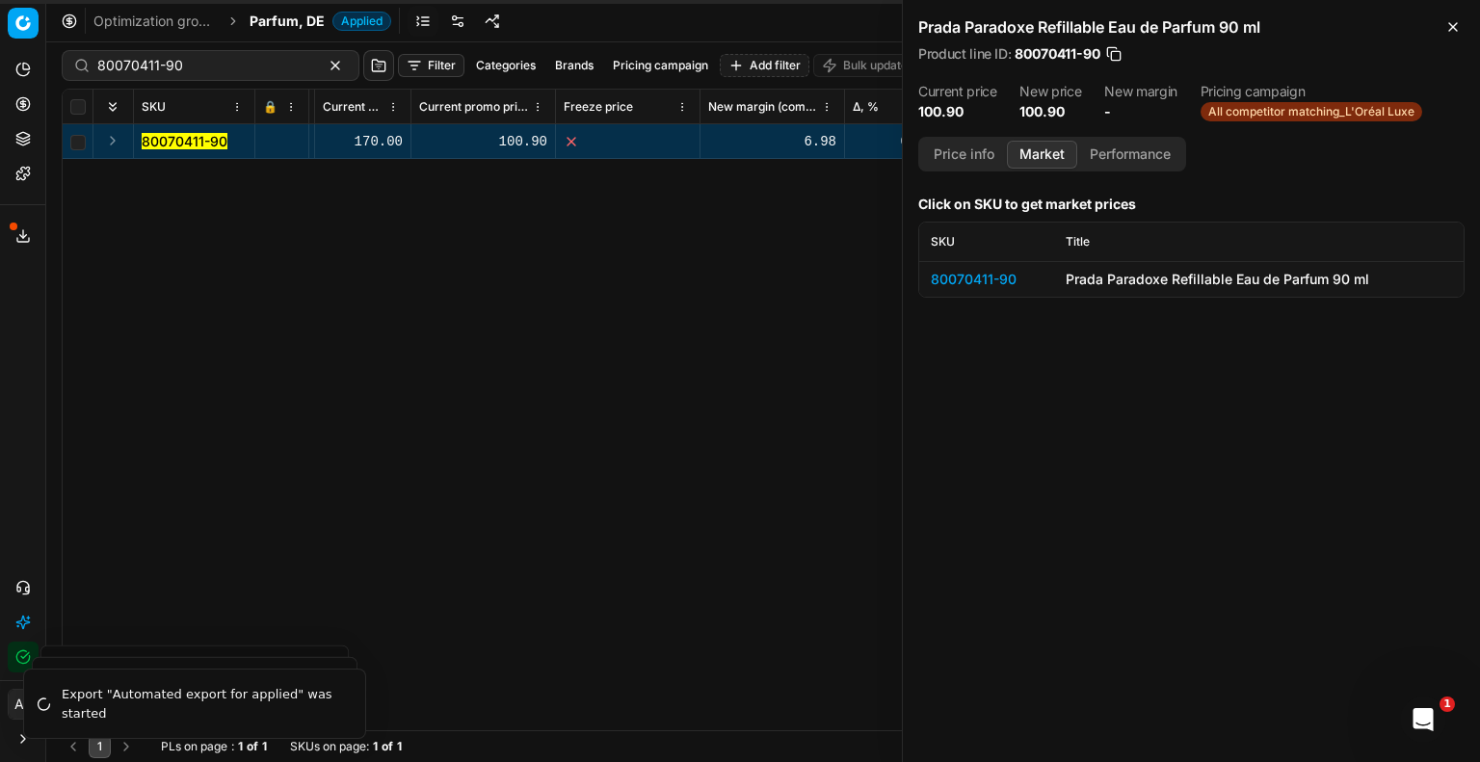
click at [948, 270] on div "80070411-90" at bounding box center [987, 279] width 112 height 19
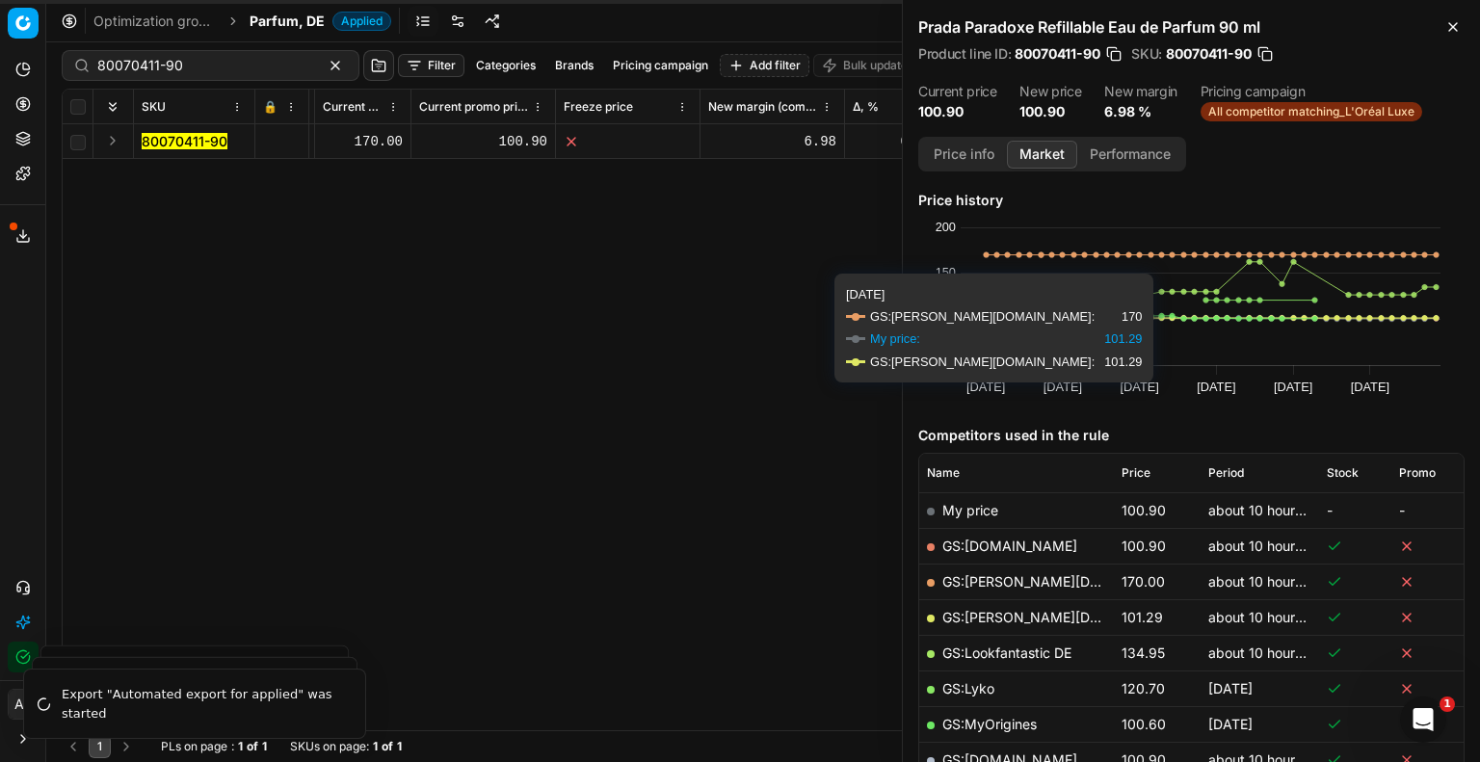
scroll to position [193, 0]
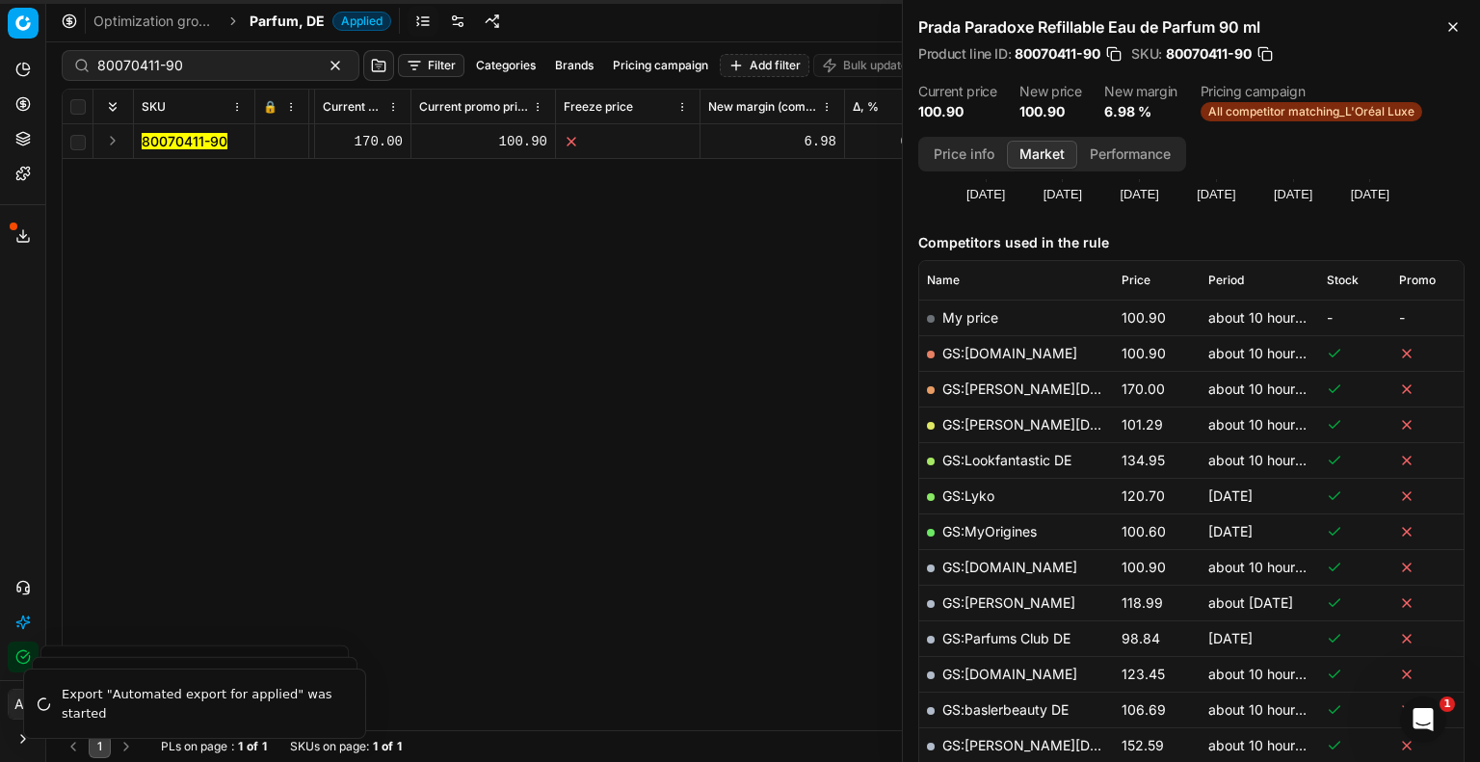
click at [979, 146] on button "Price info" at bounding box center [964, 155] width 86 height 28
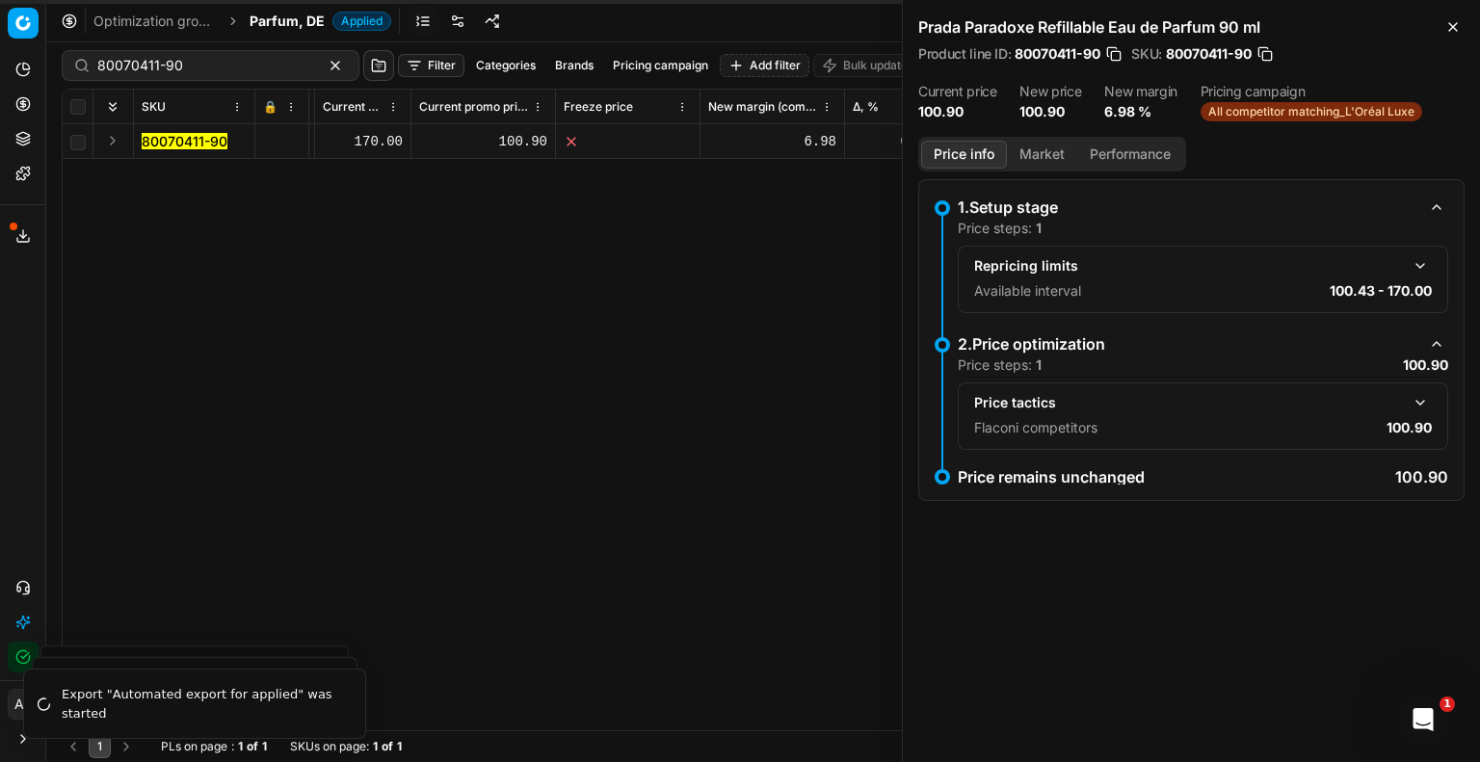
click at [1421, 401] on button "button" at bounding box center [1420, 402] width 23 height 23
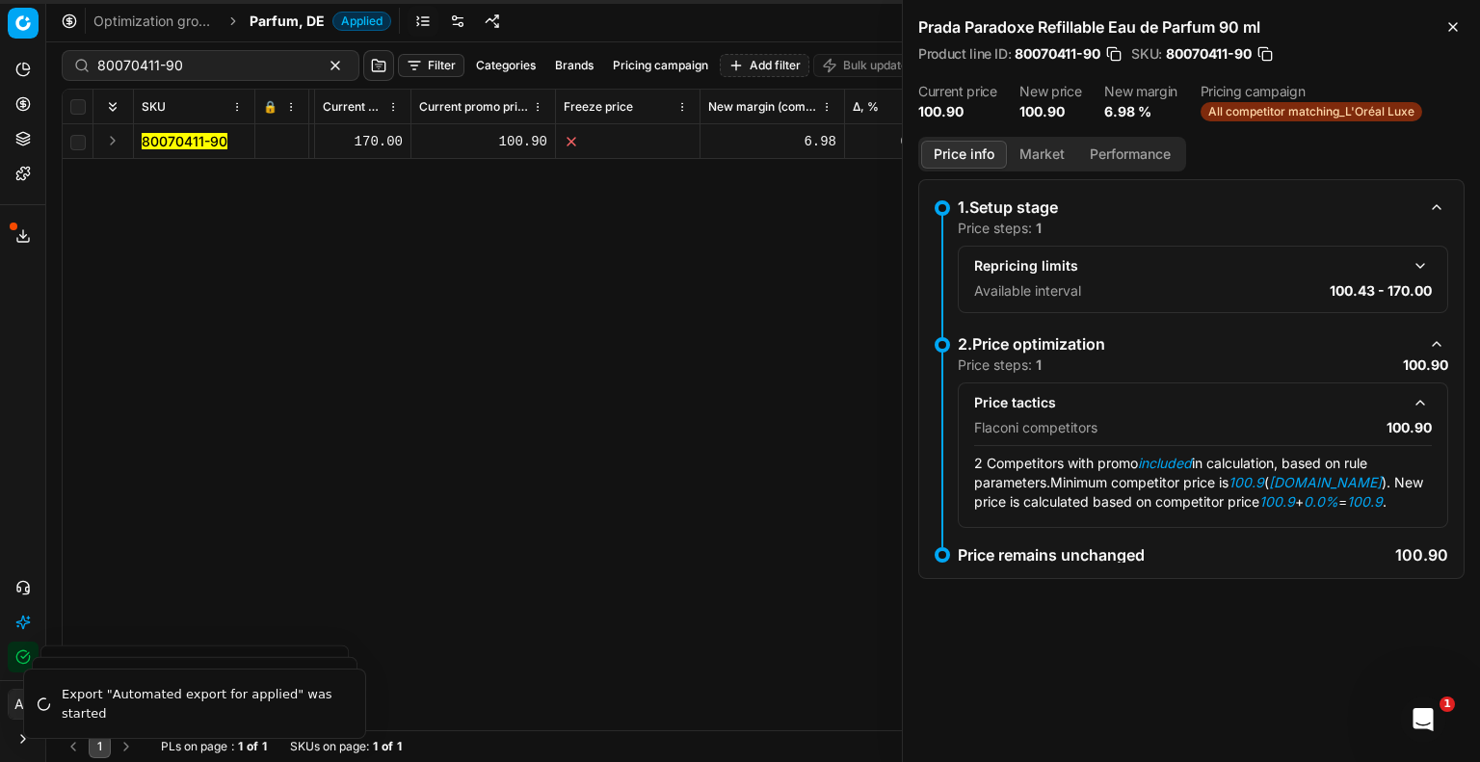
click at [1049, 155] on button "Market" at bounding box center [1042, 155] width 70 height 28
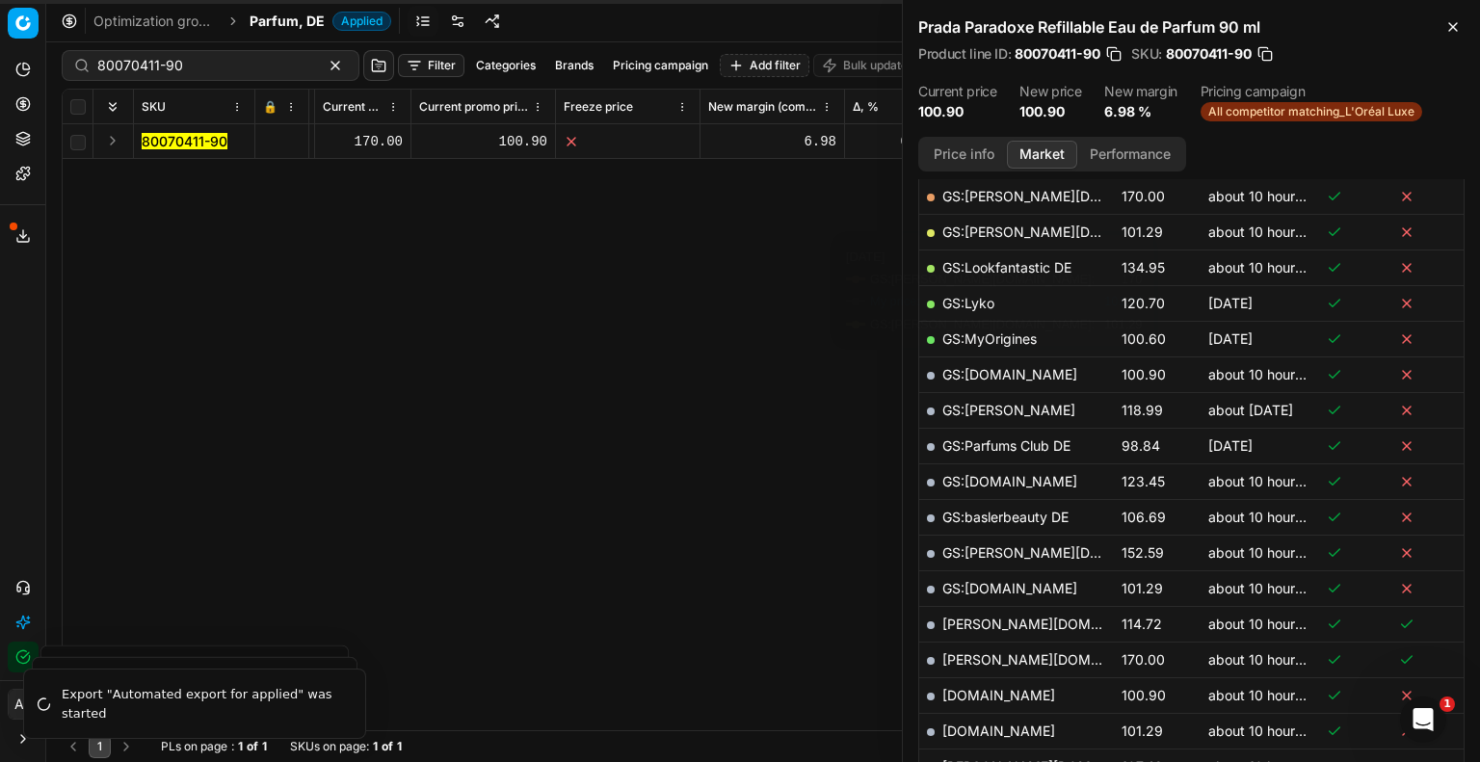
scroll to position [578, 0]
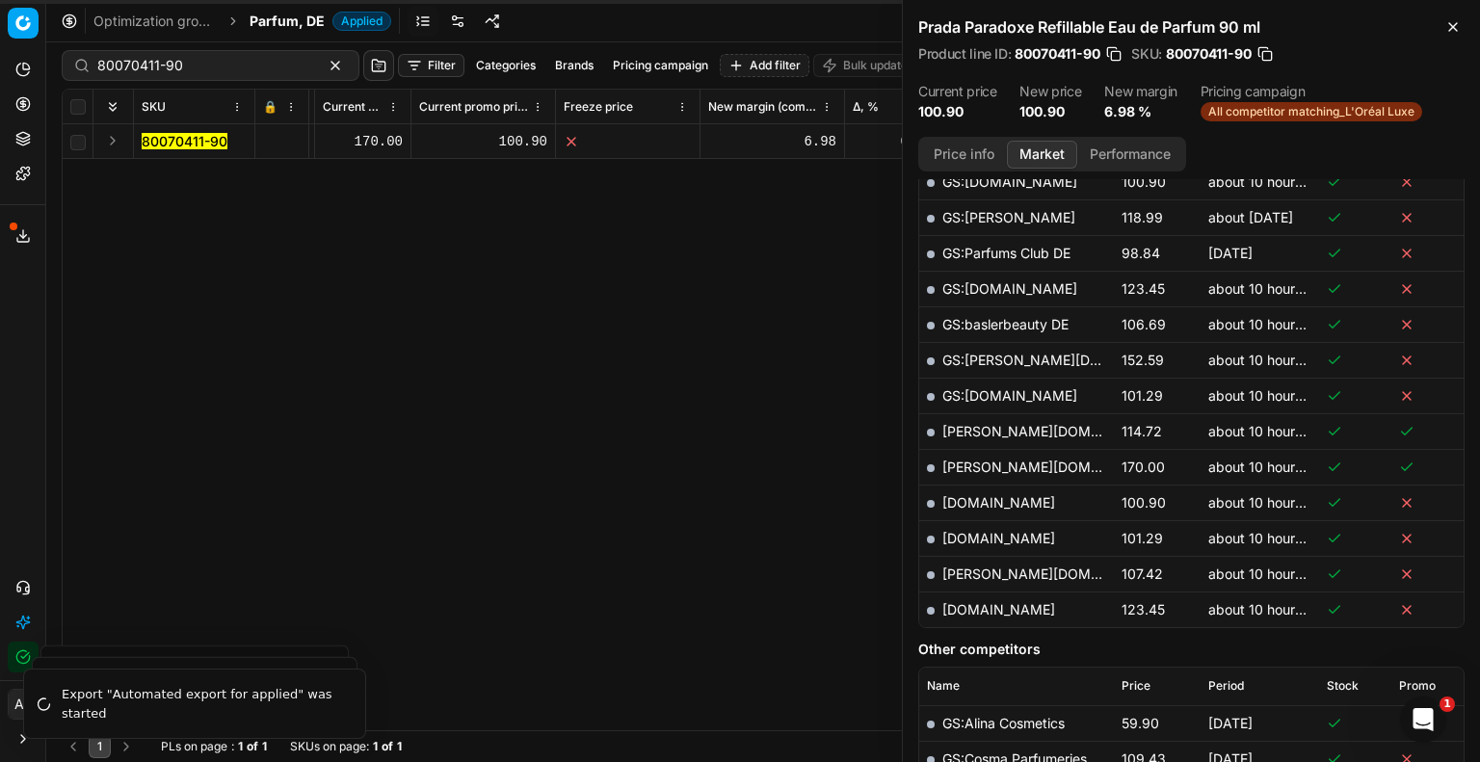
click at [979, 502] on link "[DOMAIN_NAME]" at bounding box center [999, 502] width 113 height 16
click at [167, 75] on div "80070411-90" at bounding box center [211, 65] width 298 height 31
paste input "5"
type input "80070411-50"
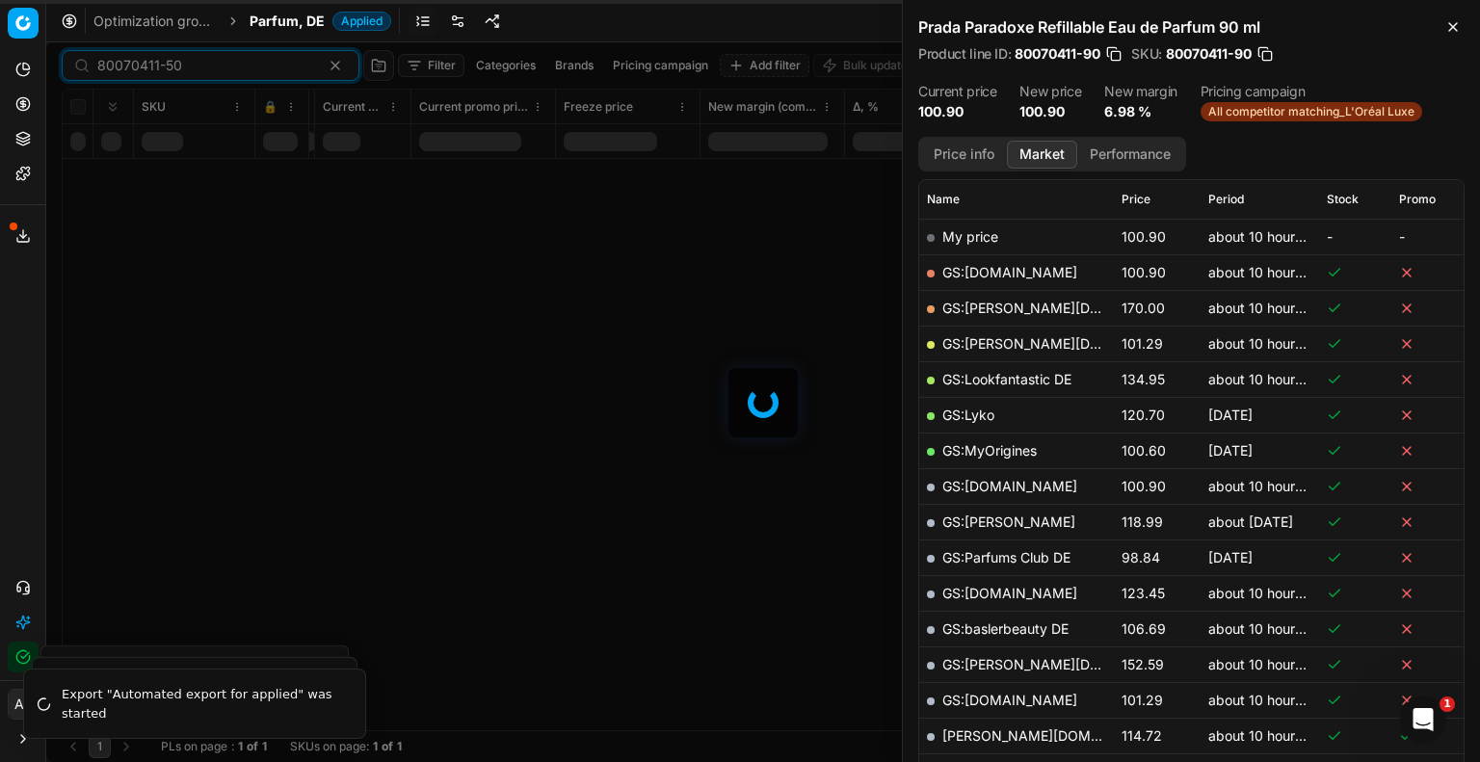
scroll to position [578, 0]
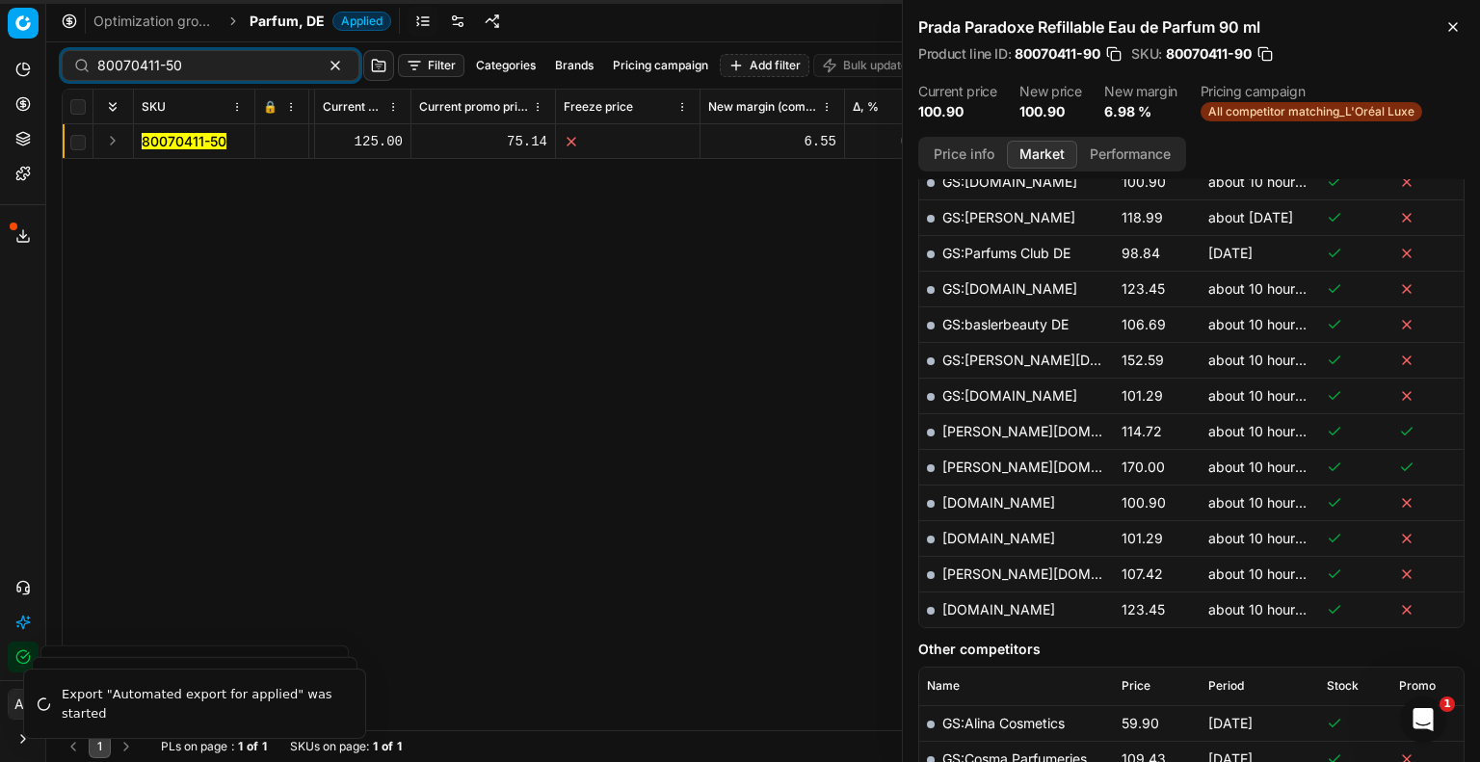
drag, startPoint x: 181, startPoint y: 142, endPoint x: 287, endPoint y: 147, distance: 106.2
click at [182, 142] on mark "80070411-50" at bounding box center [184, 141] width 85 height 16
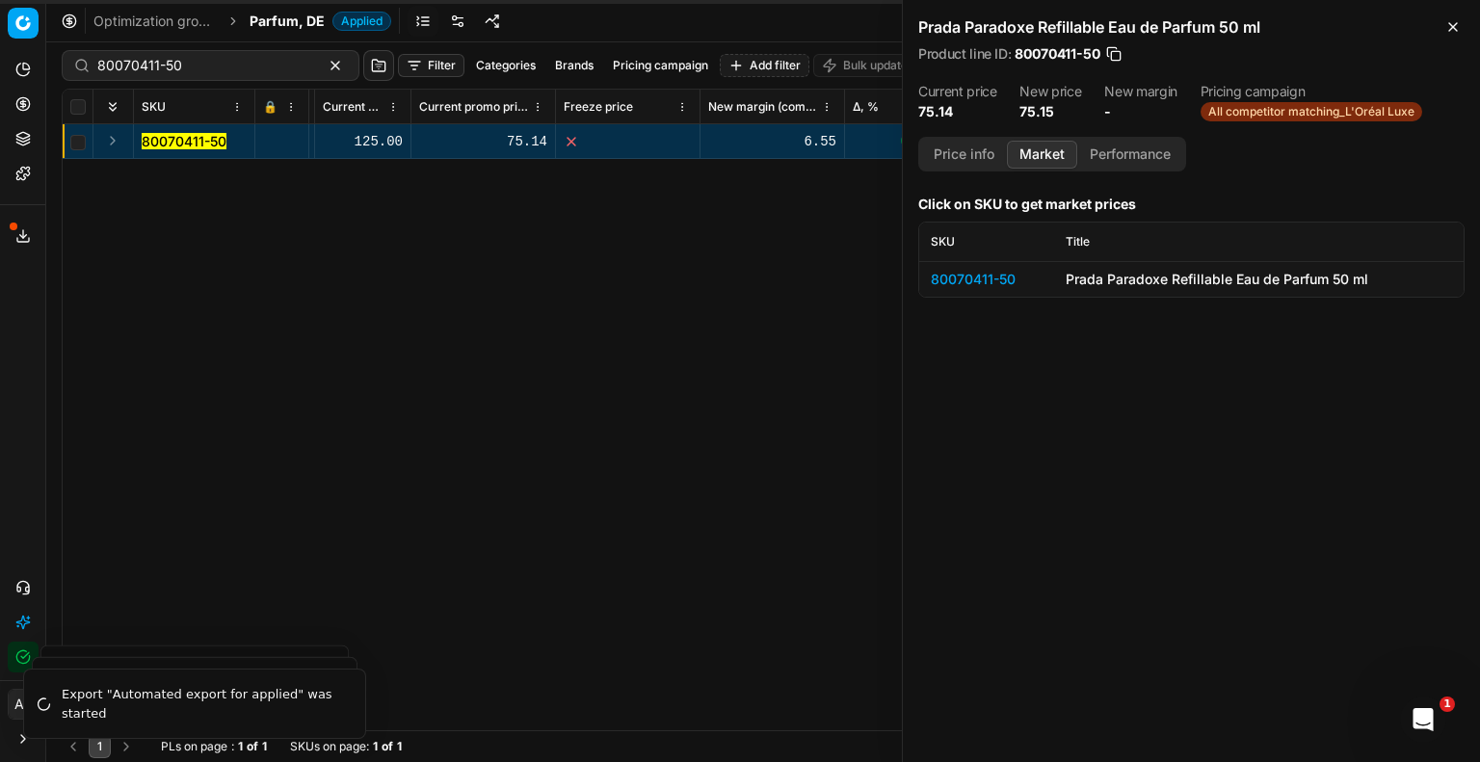
scroll to position [0, 0]
click at [995, 285] on div "80070411-50" at bounding box center [987, 279] width 112 height 19
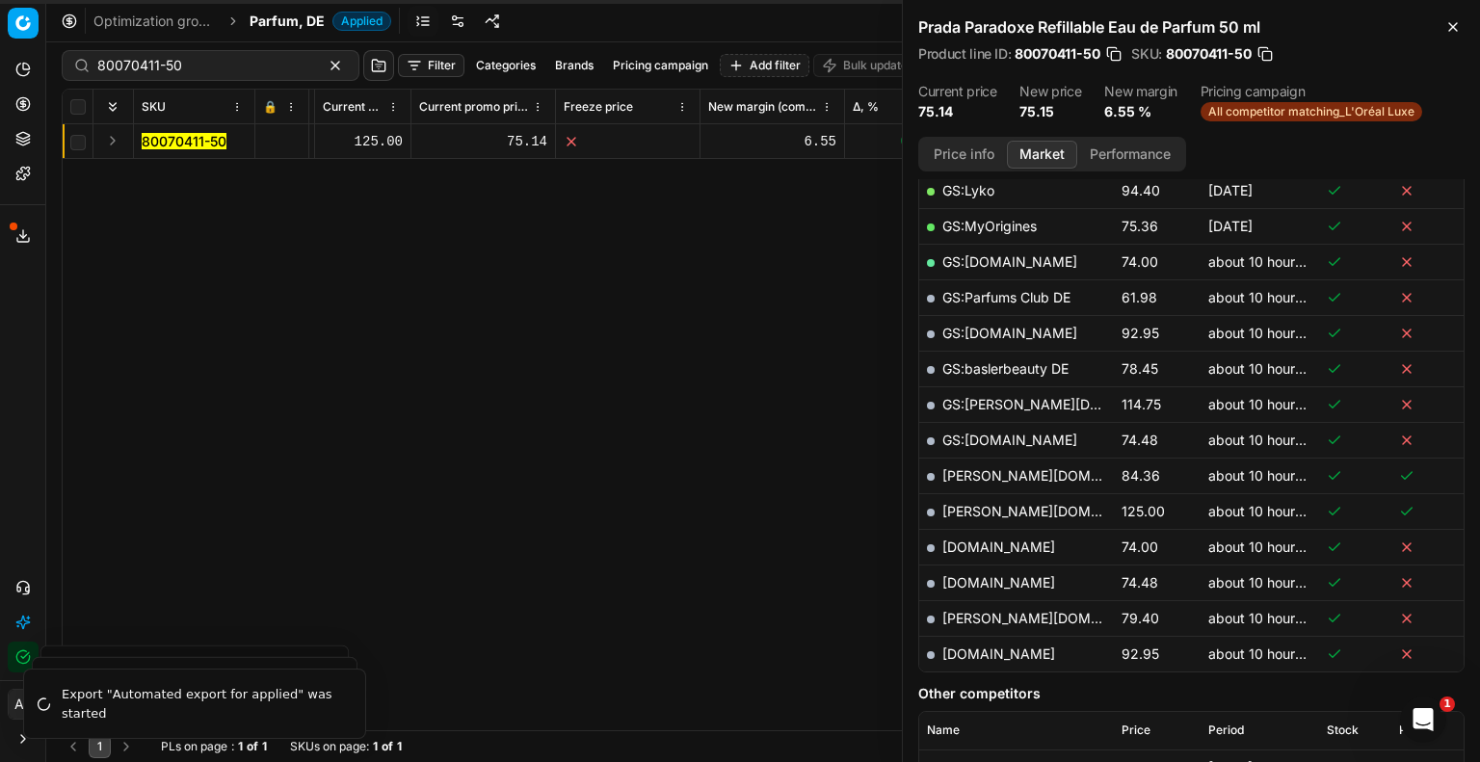
scroll to position [578, 0]
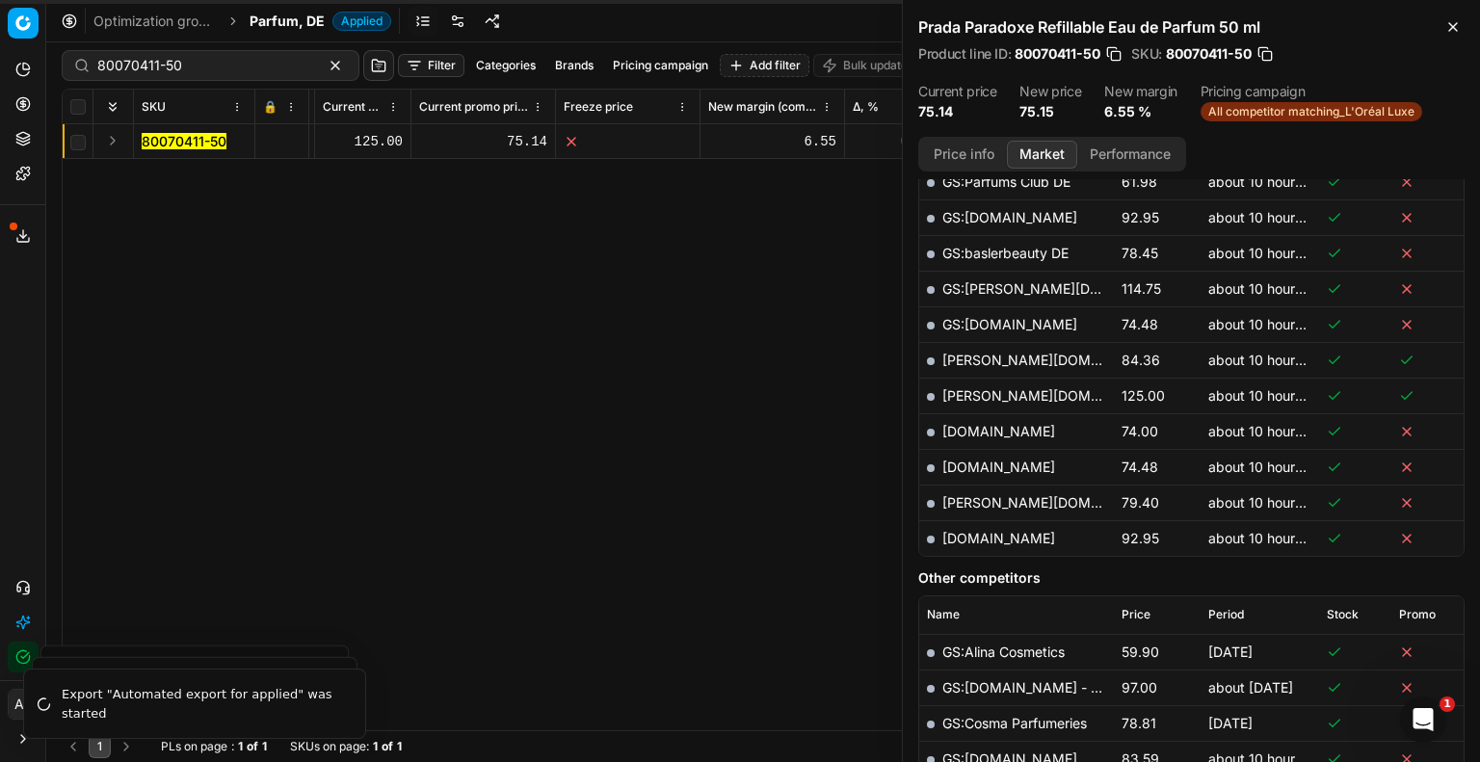
click at [993, 162] on button "Price info" at bounding box center [964, 155] width 86 height 28
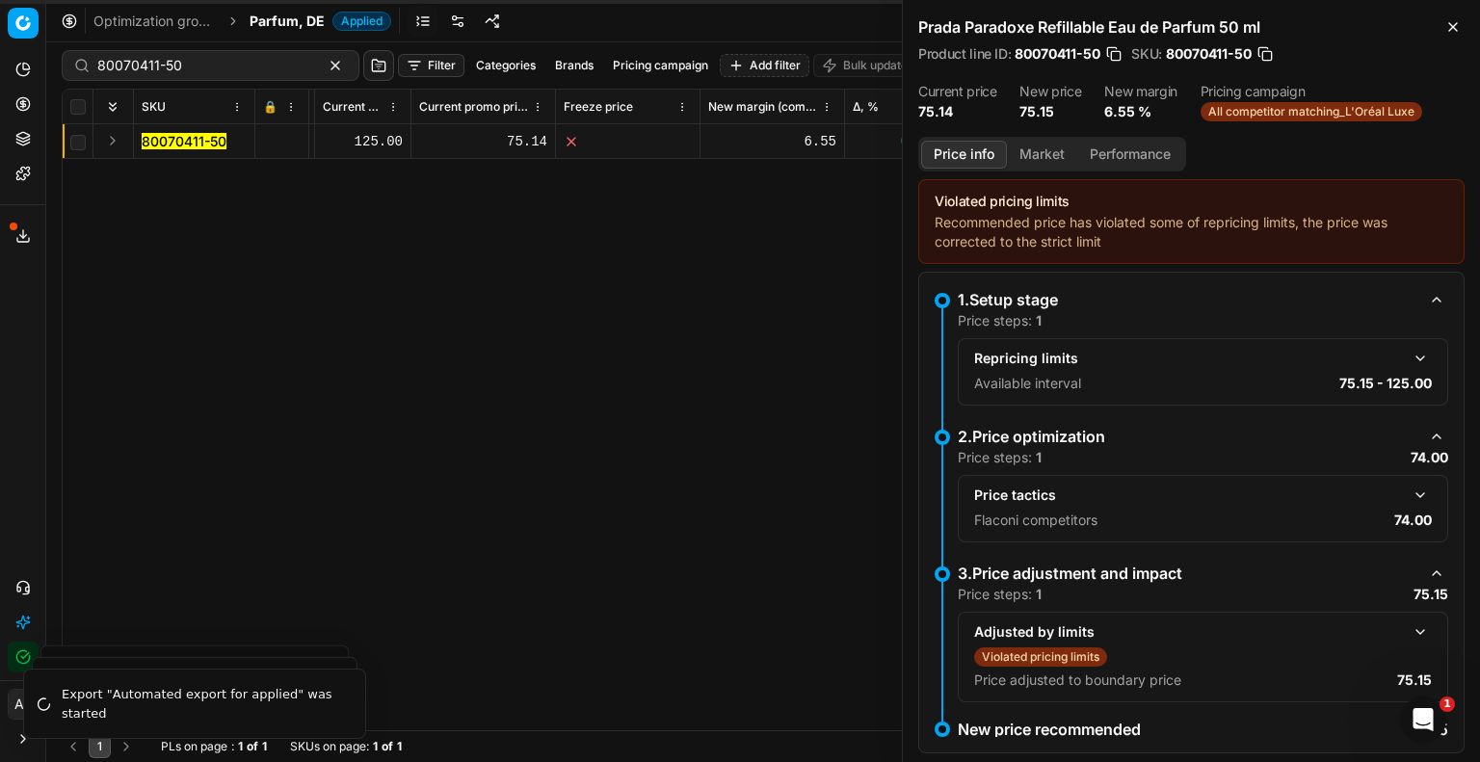
click at [1409, 492] on button "button" at bounding box center [1420, 495] width 23 height 23
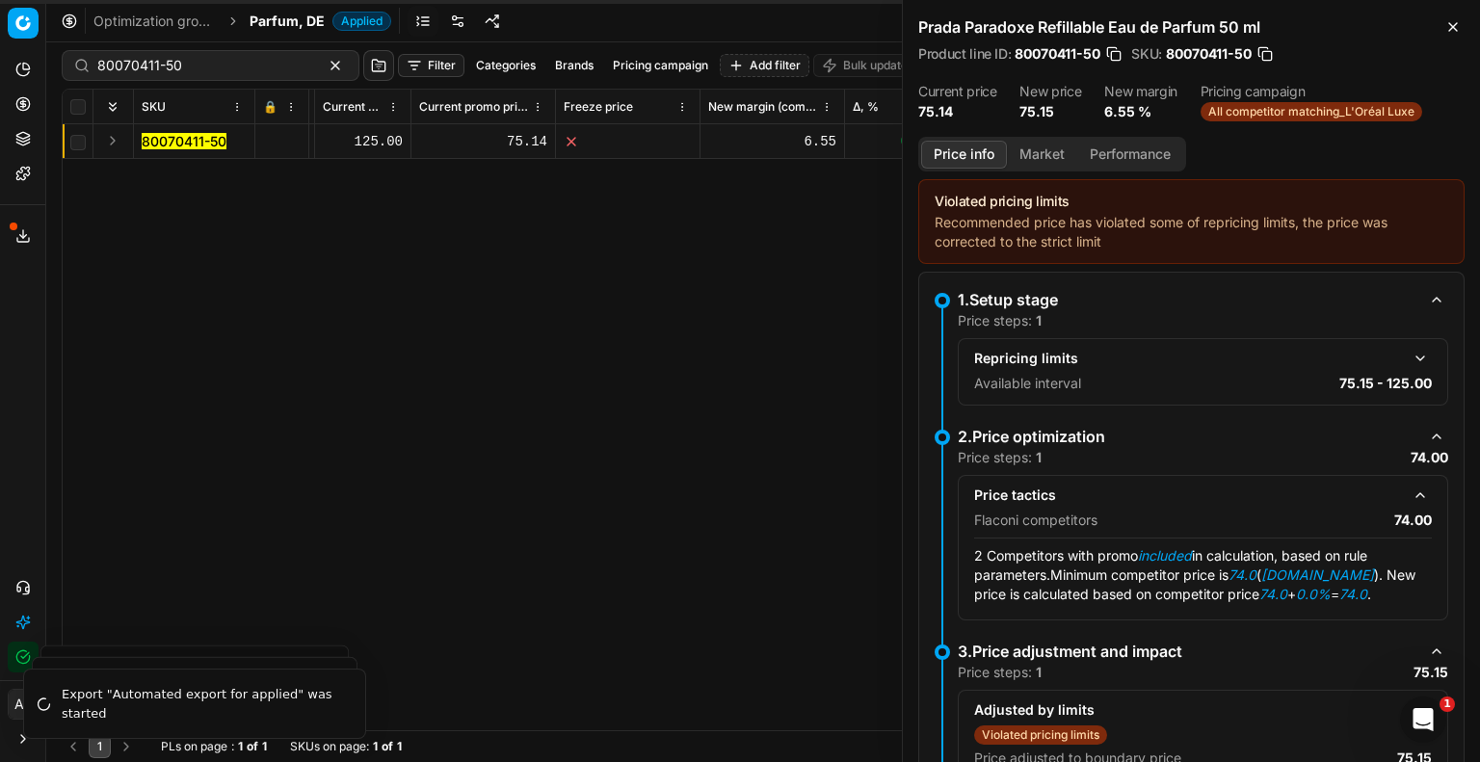
scroll to position [96, 0]
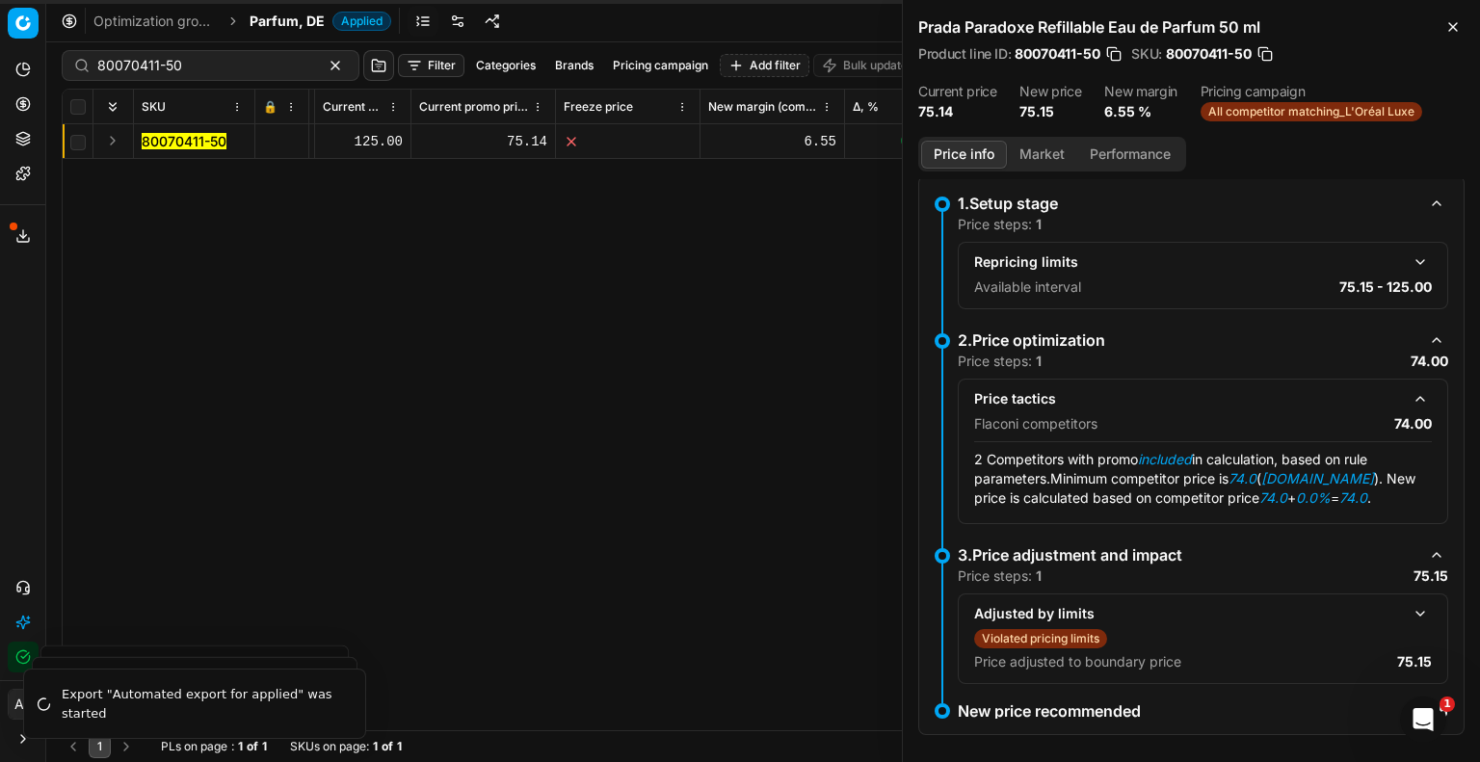
click at [1049, 152] on button "Market" at bounding box center [1042, 155] width 70 height 28
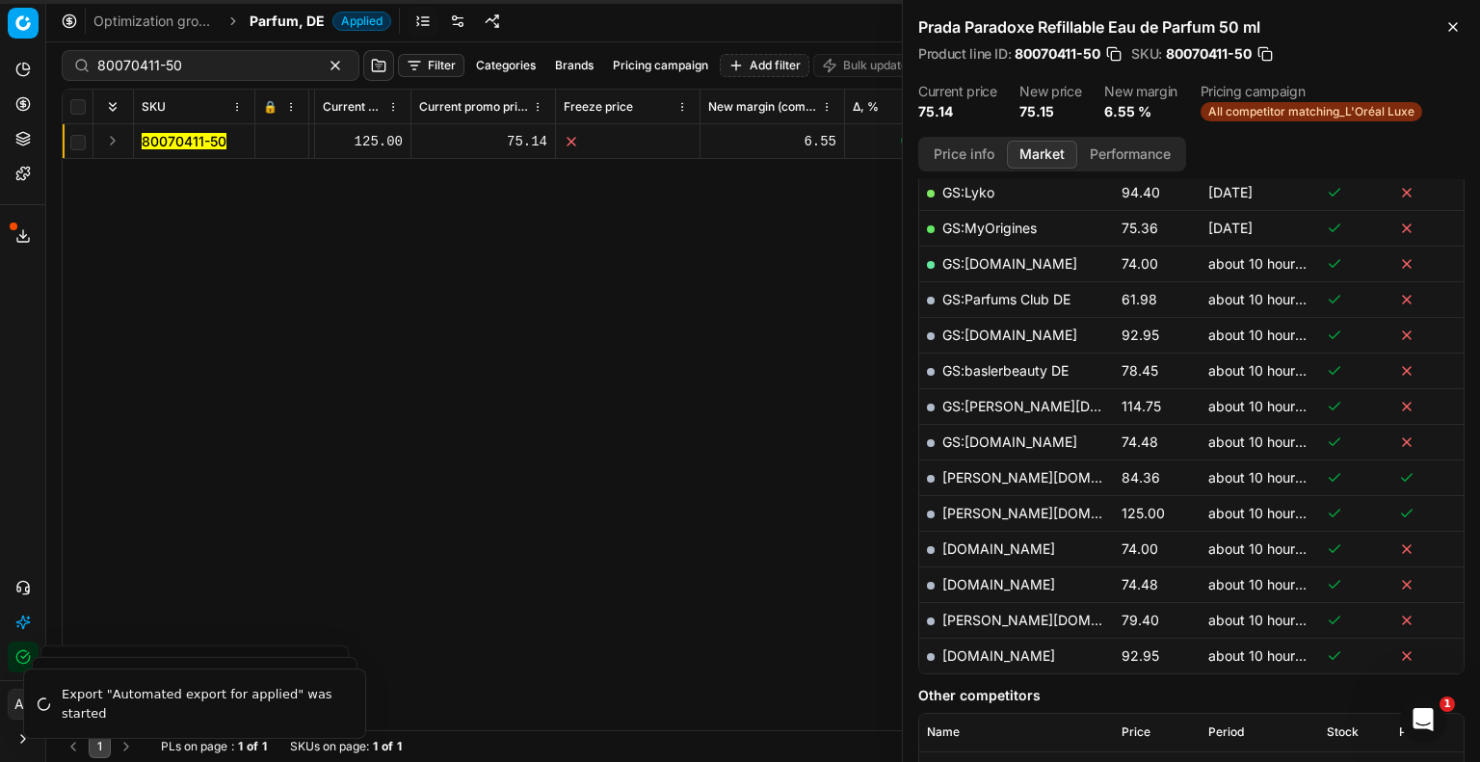
scroll to position [578, 0]
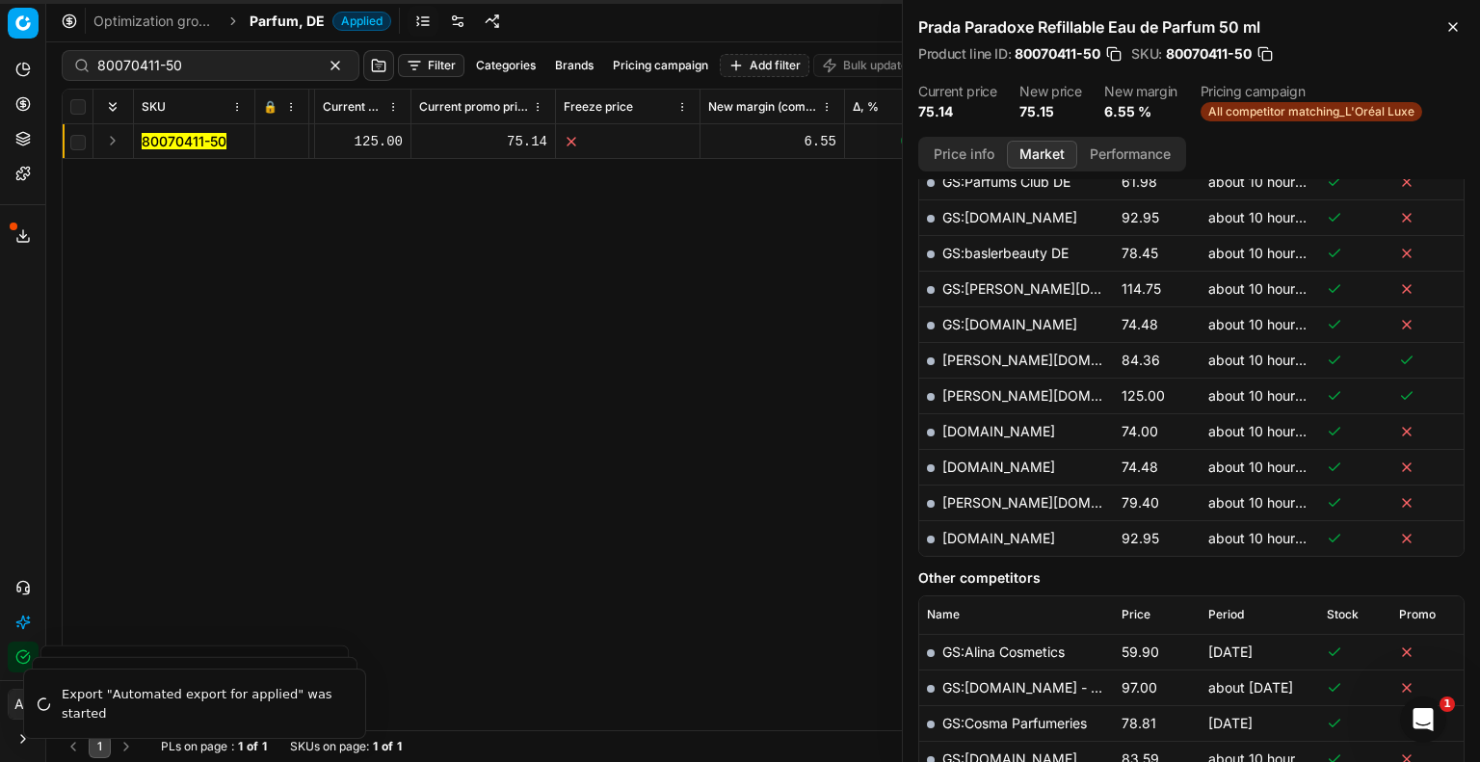
click at [973, 431] on link "[DOMAIN_NAME]" at bounding box center [999, 431] width 113 height 16
